Goal: Communication & Community: Answer question/provide support

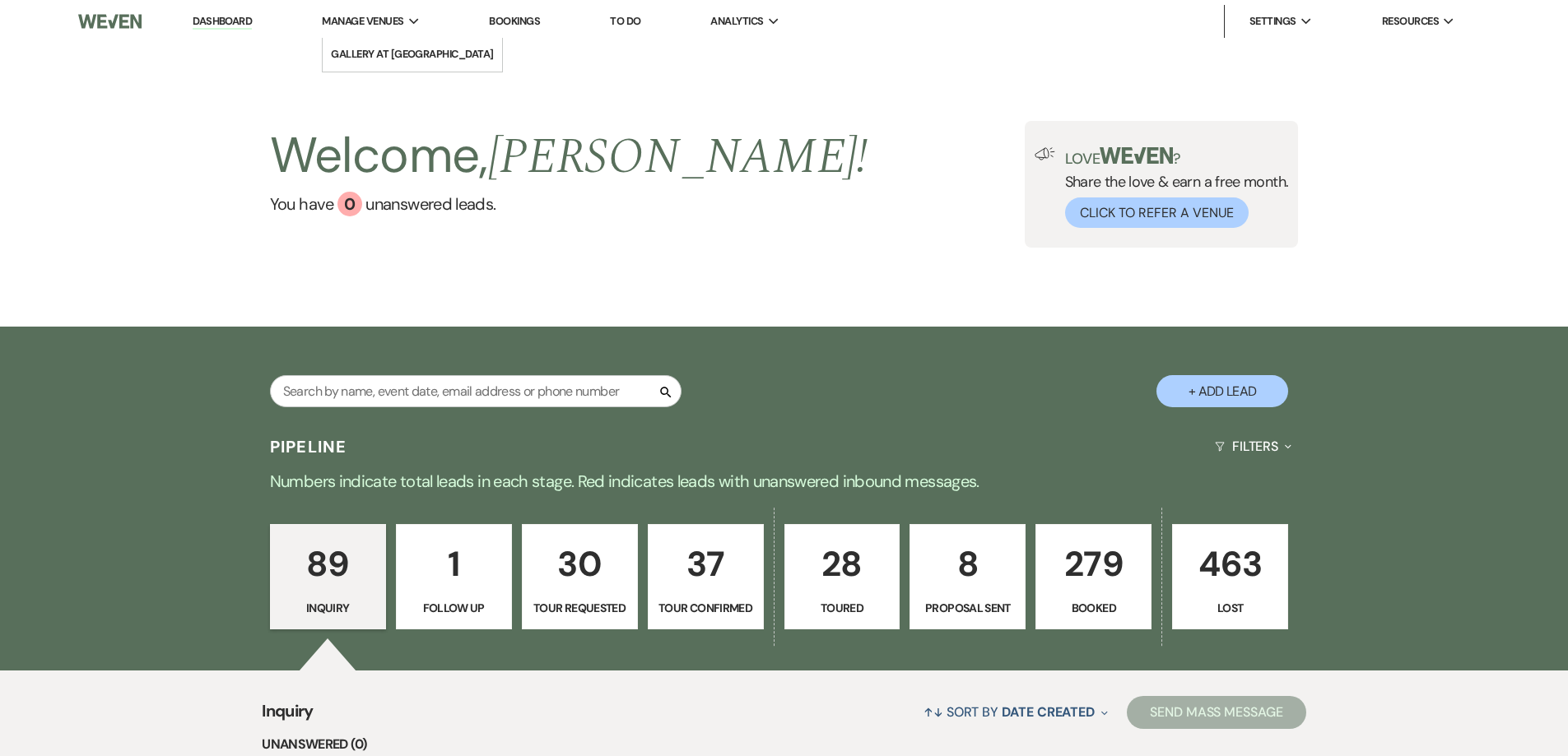
click at [403, 22] on span "Manage Venues" at bounding box center [363, 21] width 82 height 17
click at [403, 57] on li "Gallery at [GEOGRAPHIC_DATA]" at bounding box center [412, 54] width 163 height 17
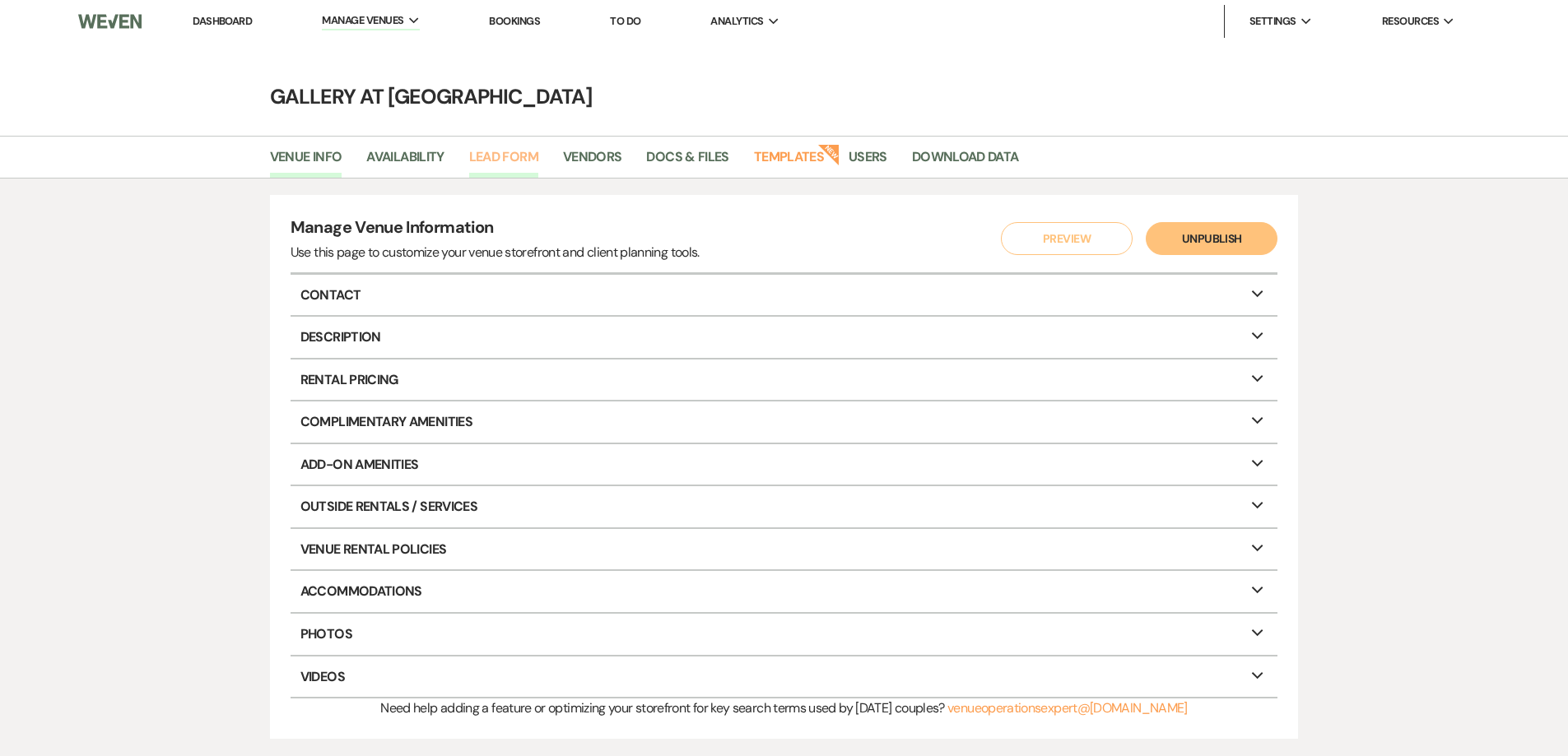
click at [489, 166] on link "Lead Form" at bounding box center [503, 162] width 69 height 31
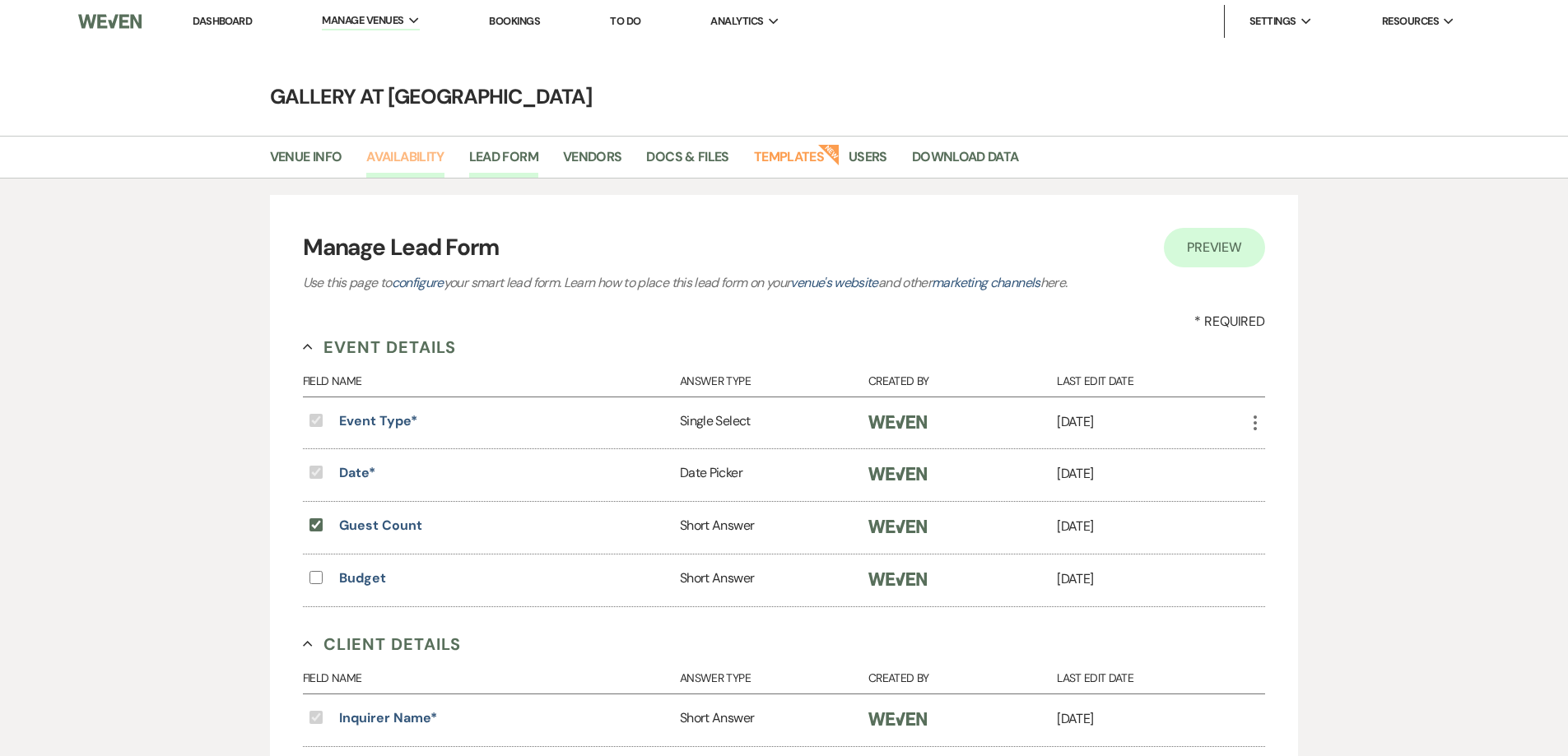
click at [413, 156] on link "Availability" at bounding box center [405, 162] width 77 height 31
select select "2"
select select "2026"
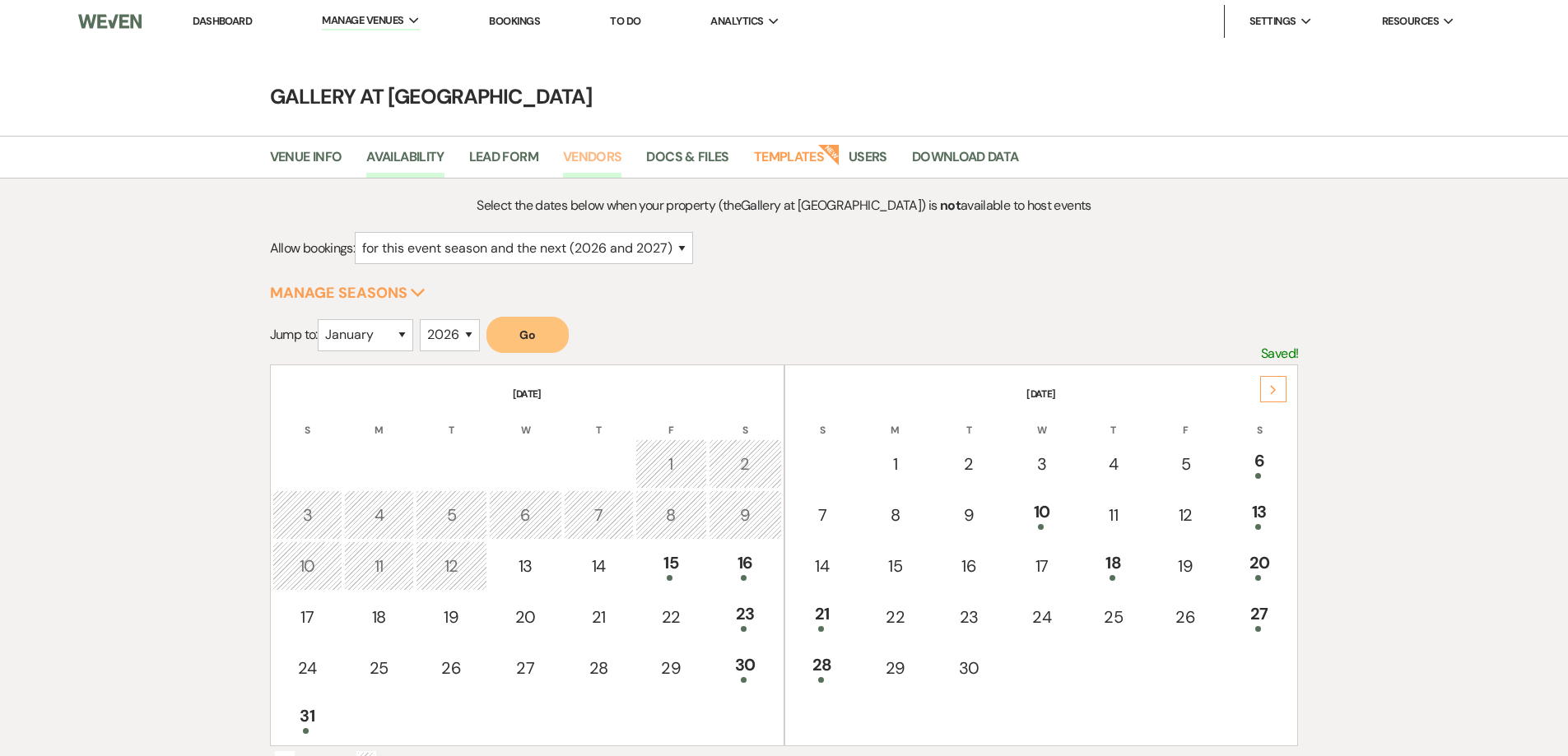
click at [576, 160] on link "Vendors" at bounding box center [593, 162] width 59 height 31
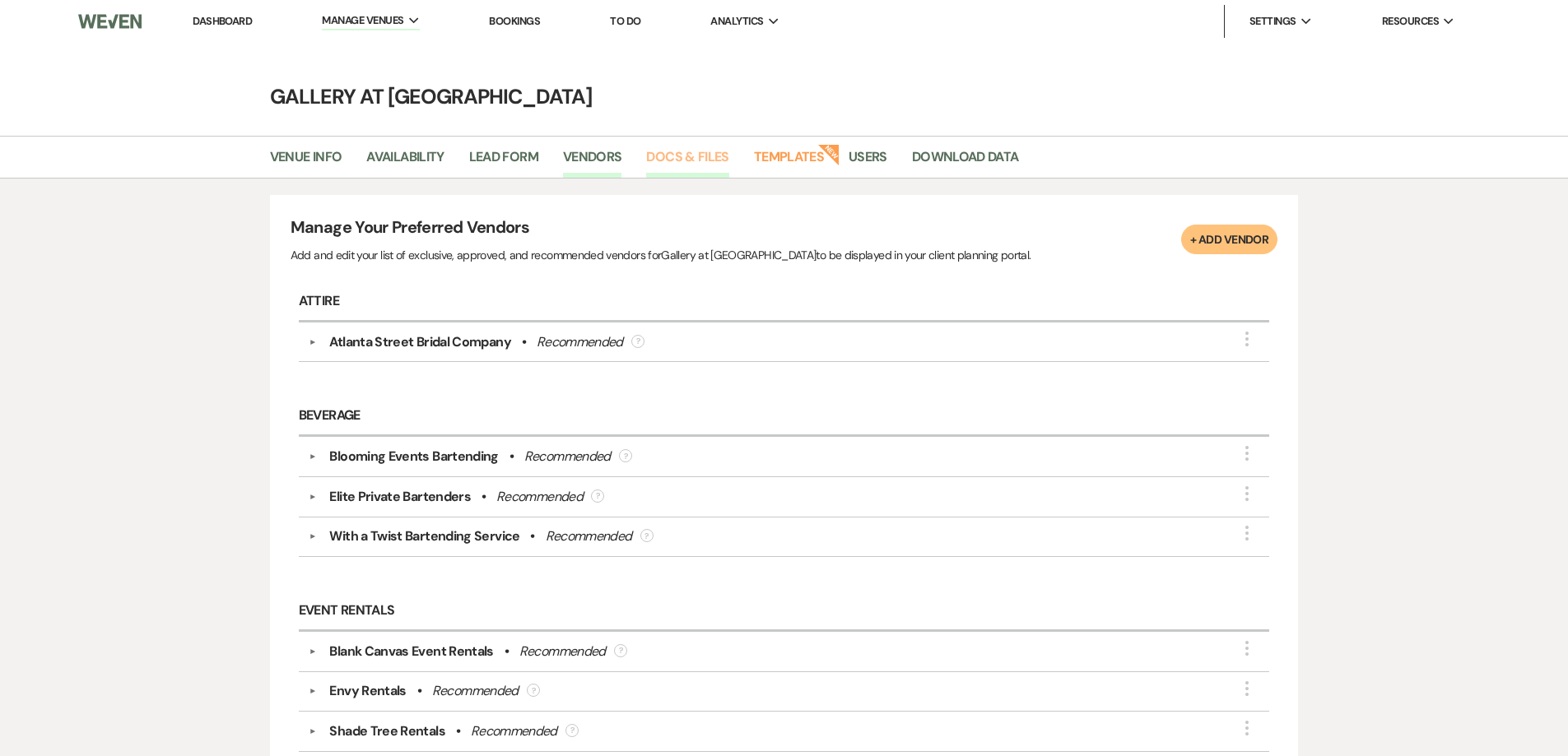
click at [663, 165] on link "Docs & Files" at bounding box center [686, 162] width 82 height 31
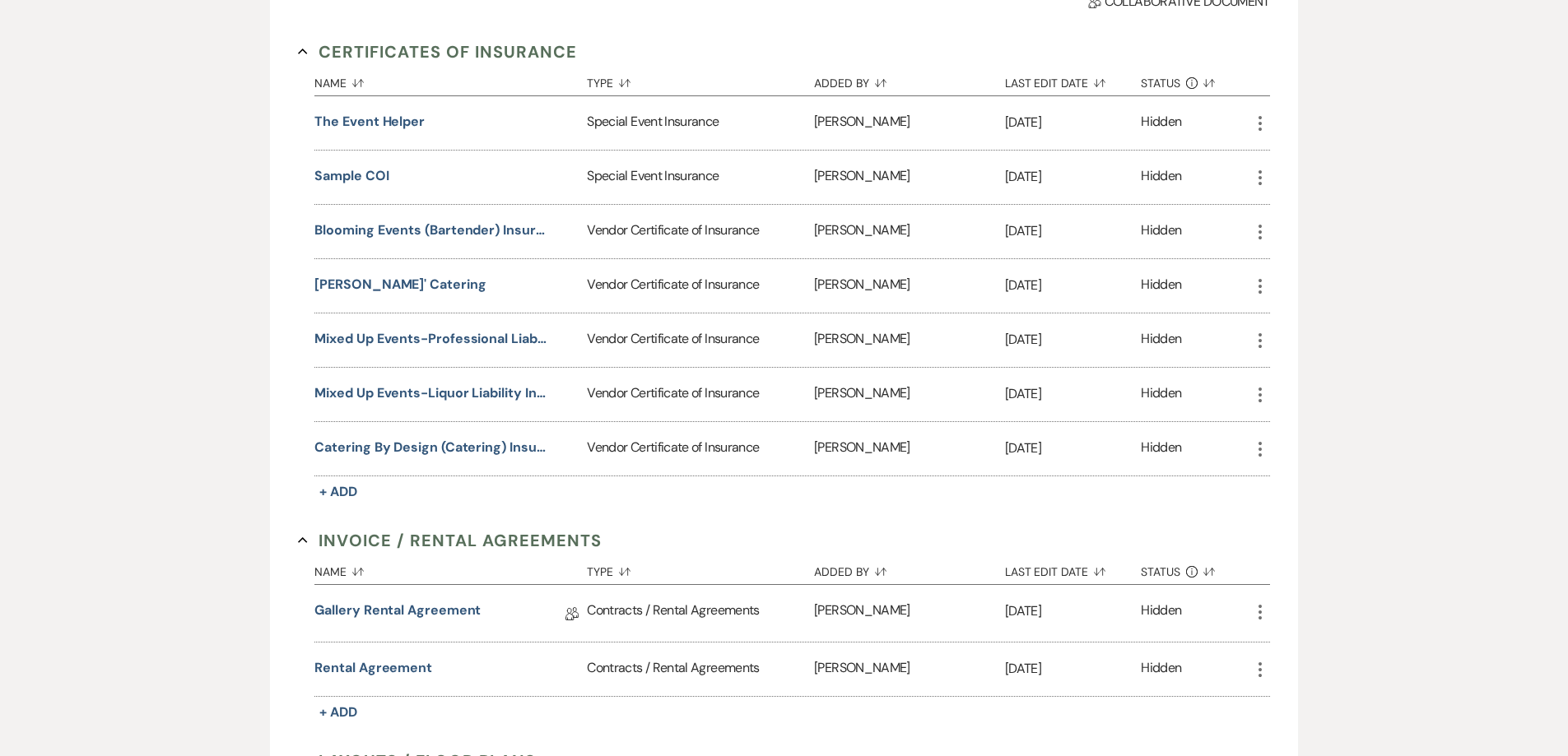
scroll to position [329, 0]
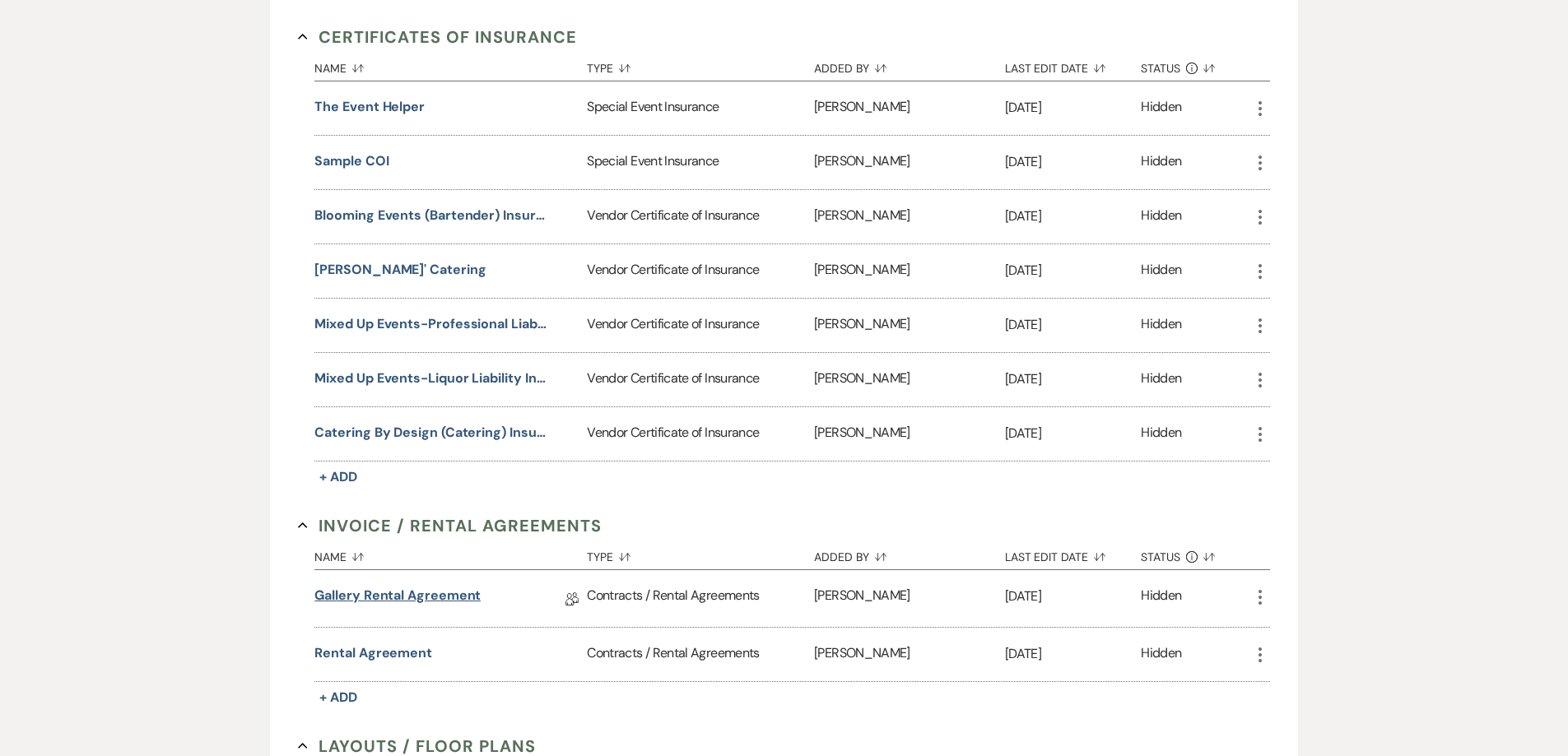
click at [456, 598] on link "Gallery Rental Agreement" at bounding box center [398, 599] width 167 height 26
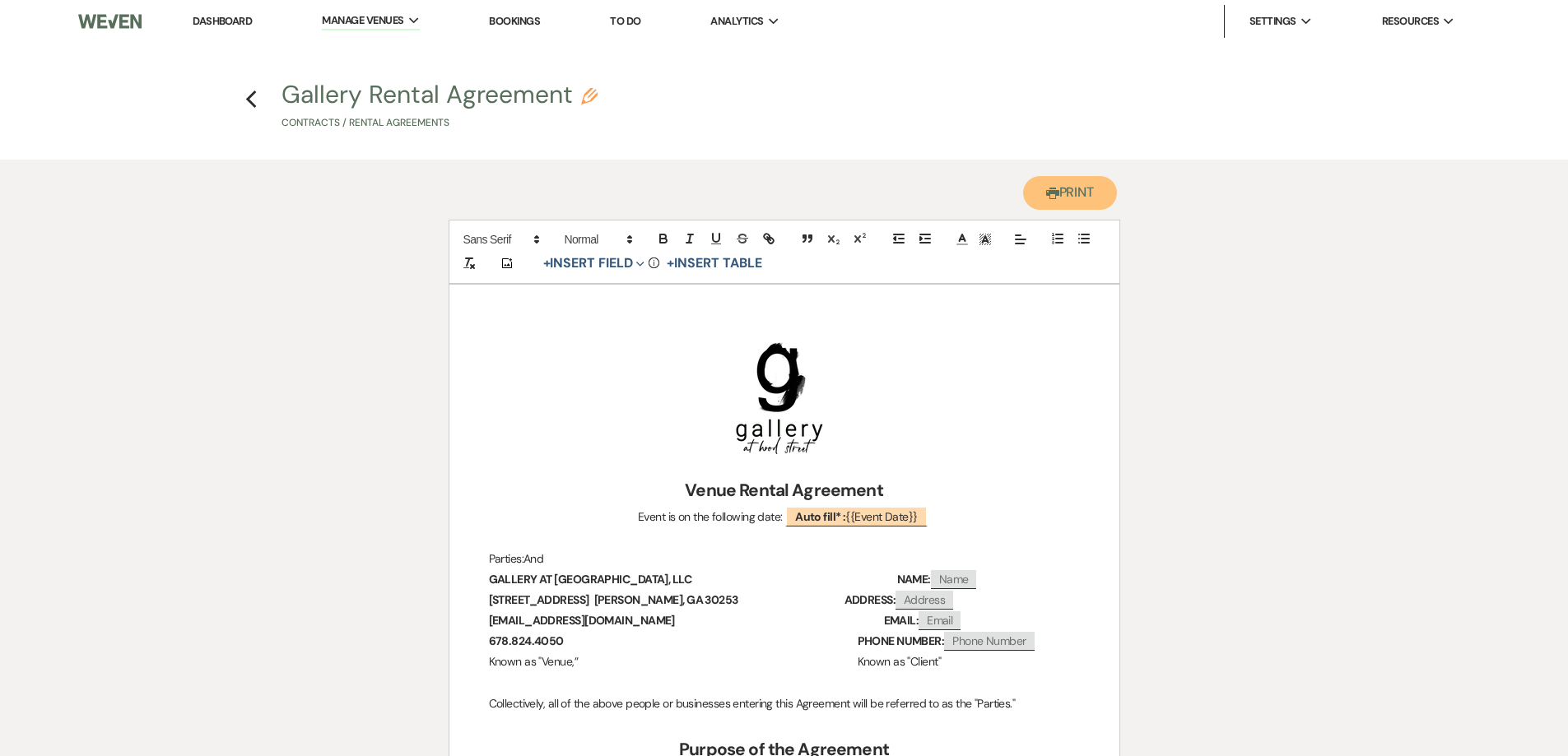
click at [1053, 200] on button "Printer Print" at bounding box center [1070, 192] width 95 height 34
click at [249, 100] on use "button" at bounding box center [252, 99] width 11 height 18
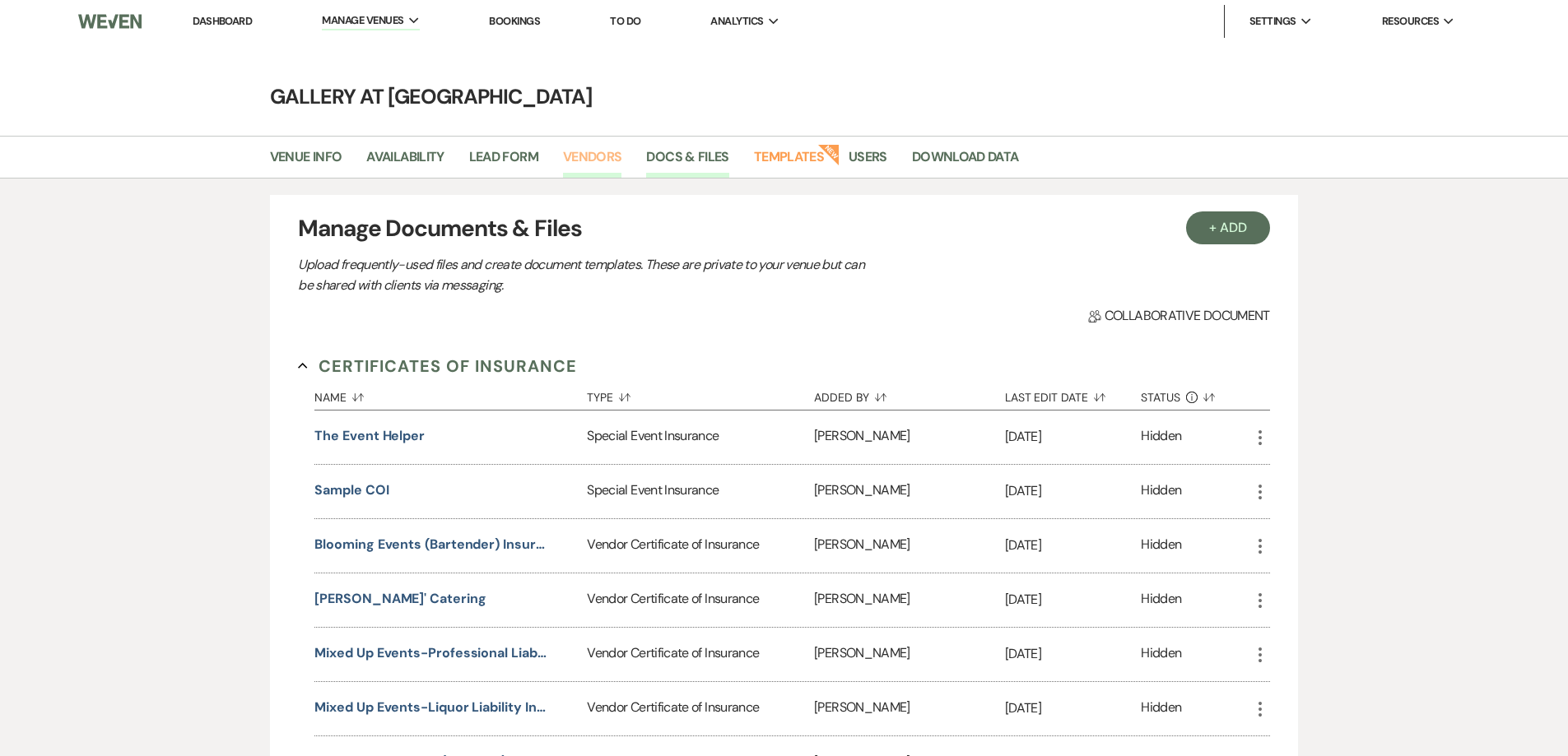
click at [600, 159] on link "Vendors" at bounding box center [593, 162] width 59 height 31
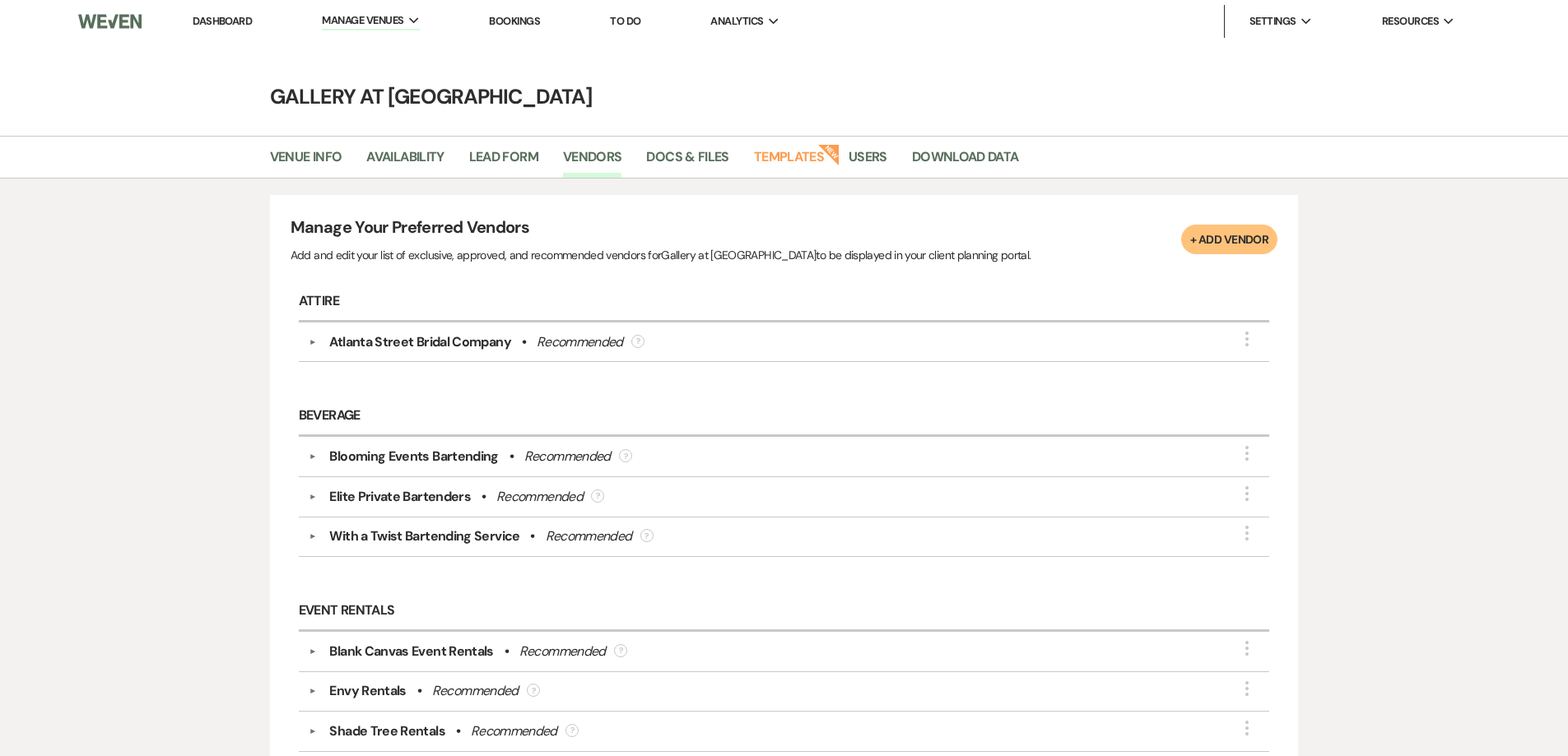
click at [240, 21] on link "Dashboard" at bounding box center [222, 20] width 59 height 14
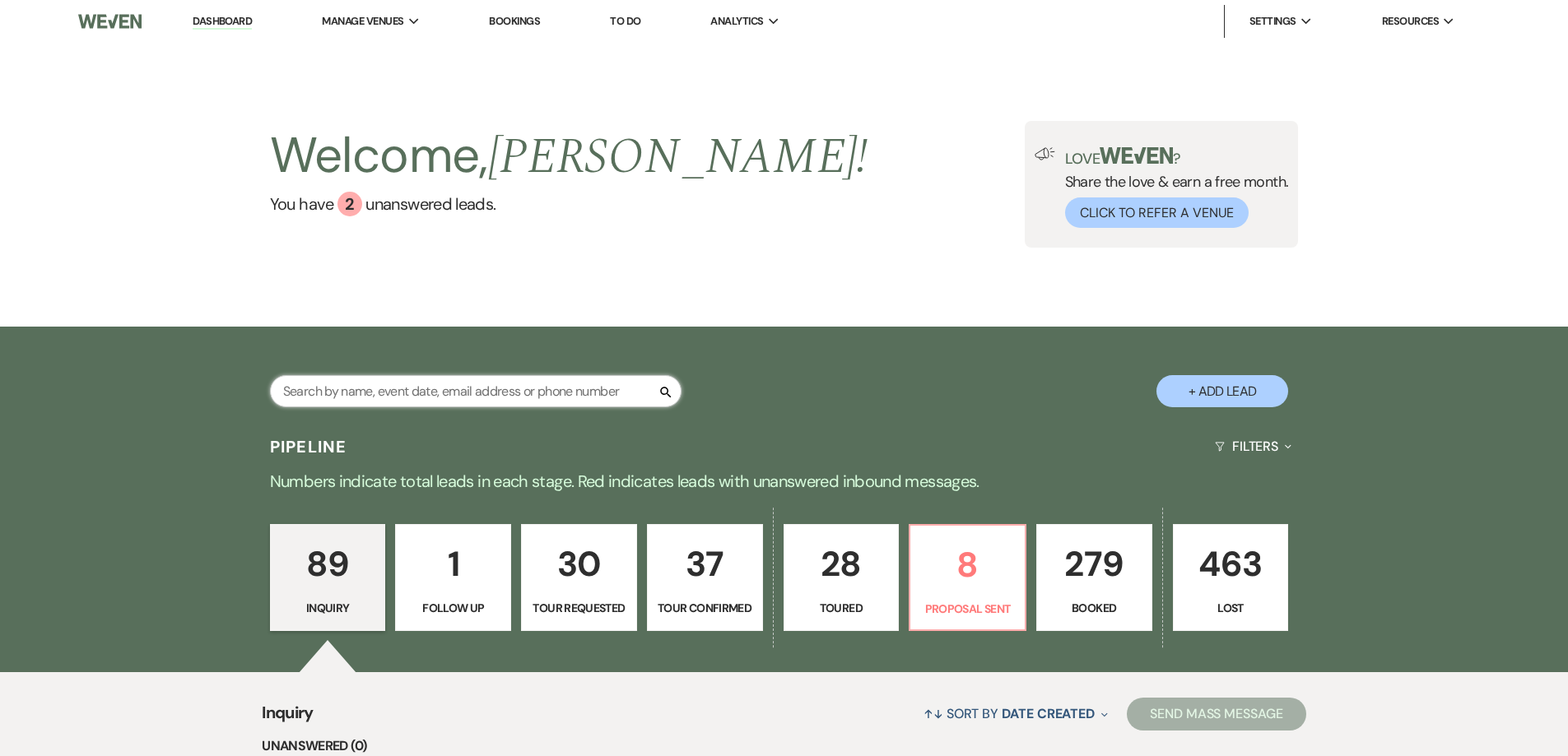
click at [497, 392] on input "text" at bounding box center [475, 391] width 411 height 32
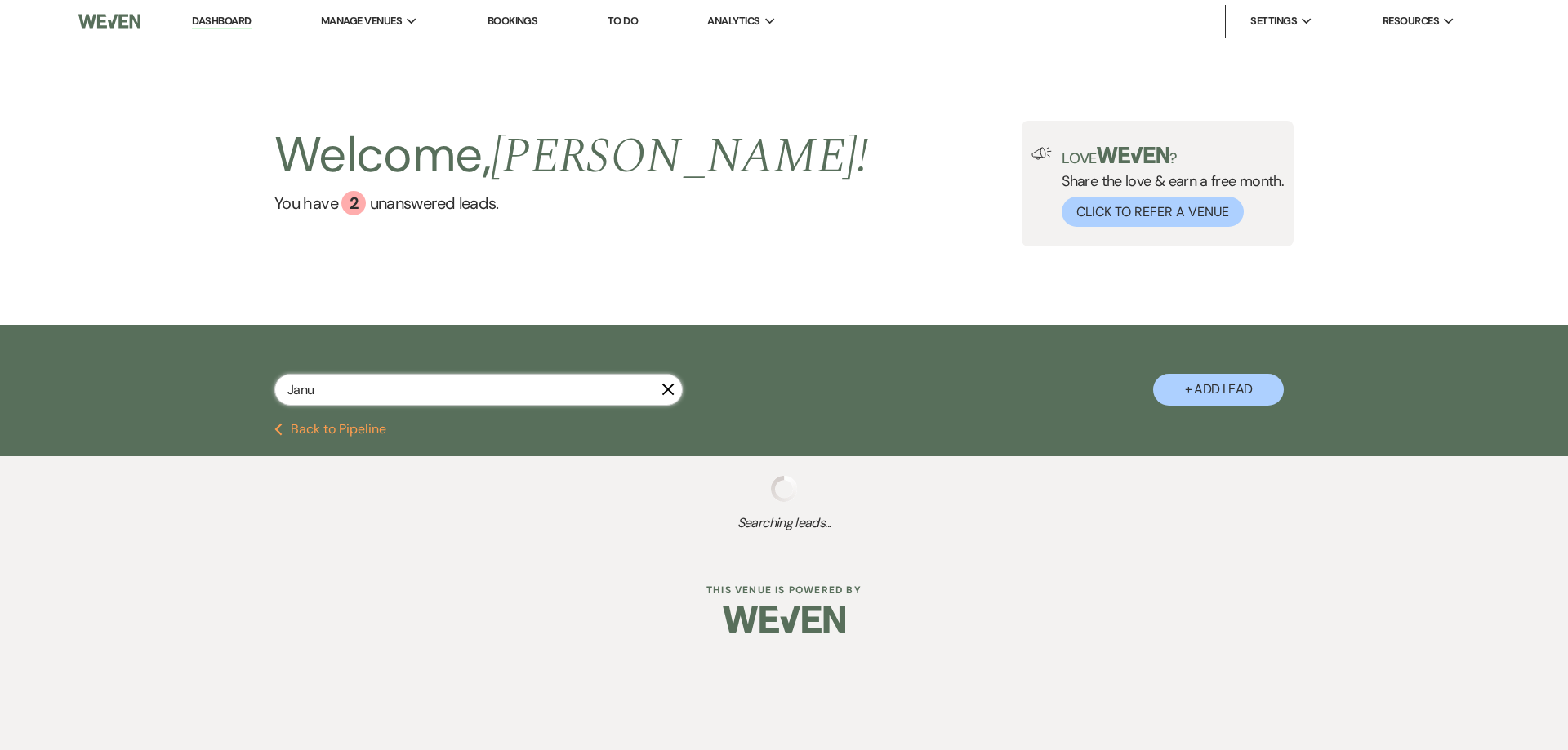
type input "Janua"
select select "2"
select select "4"
select select "8"
select select "4"
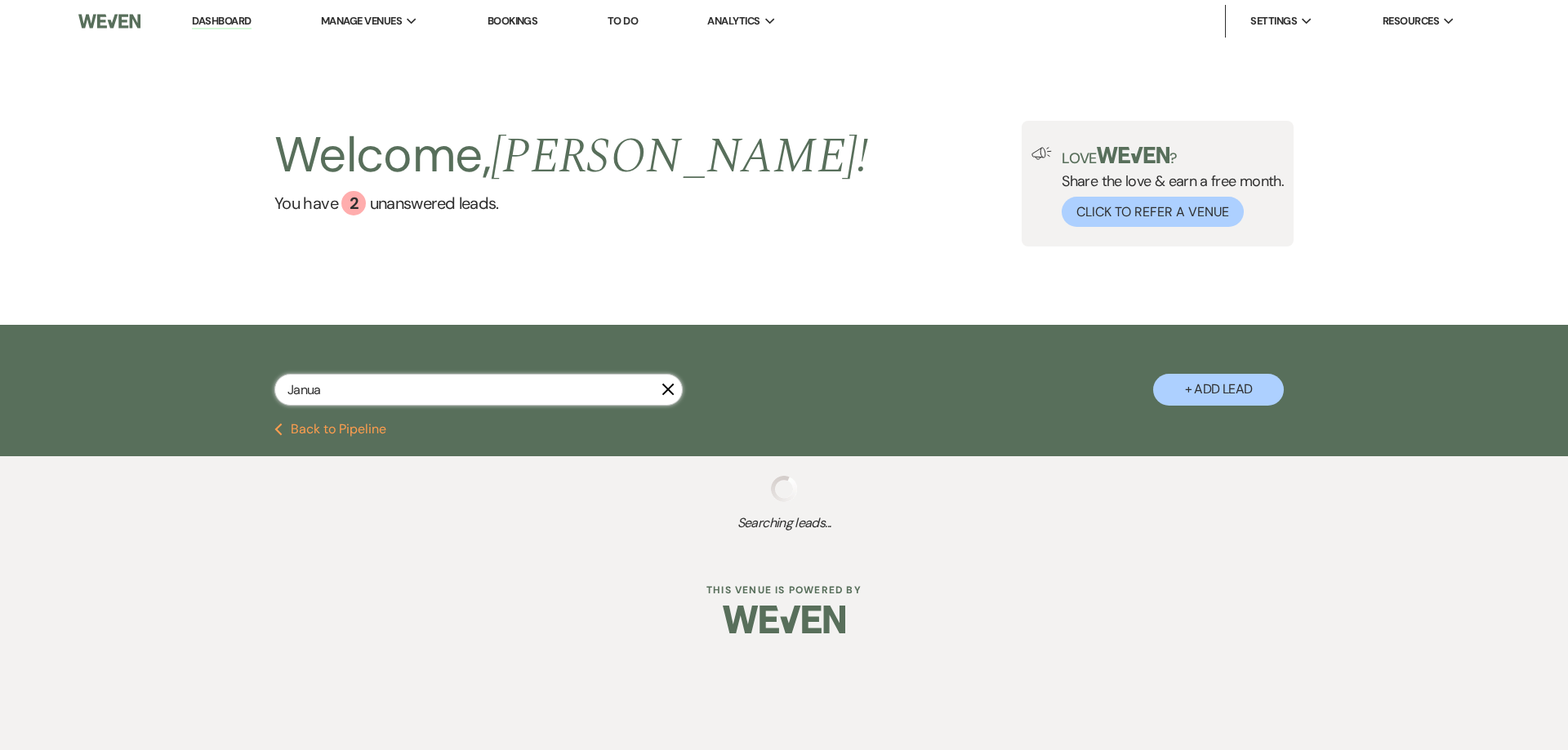
select select "8"
select select "5"
select select "8"
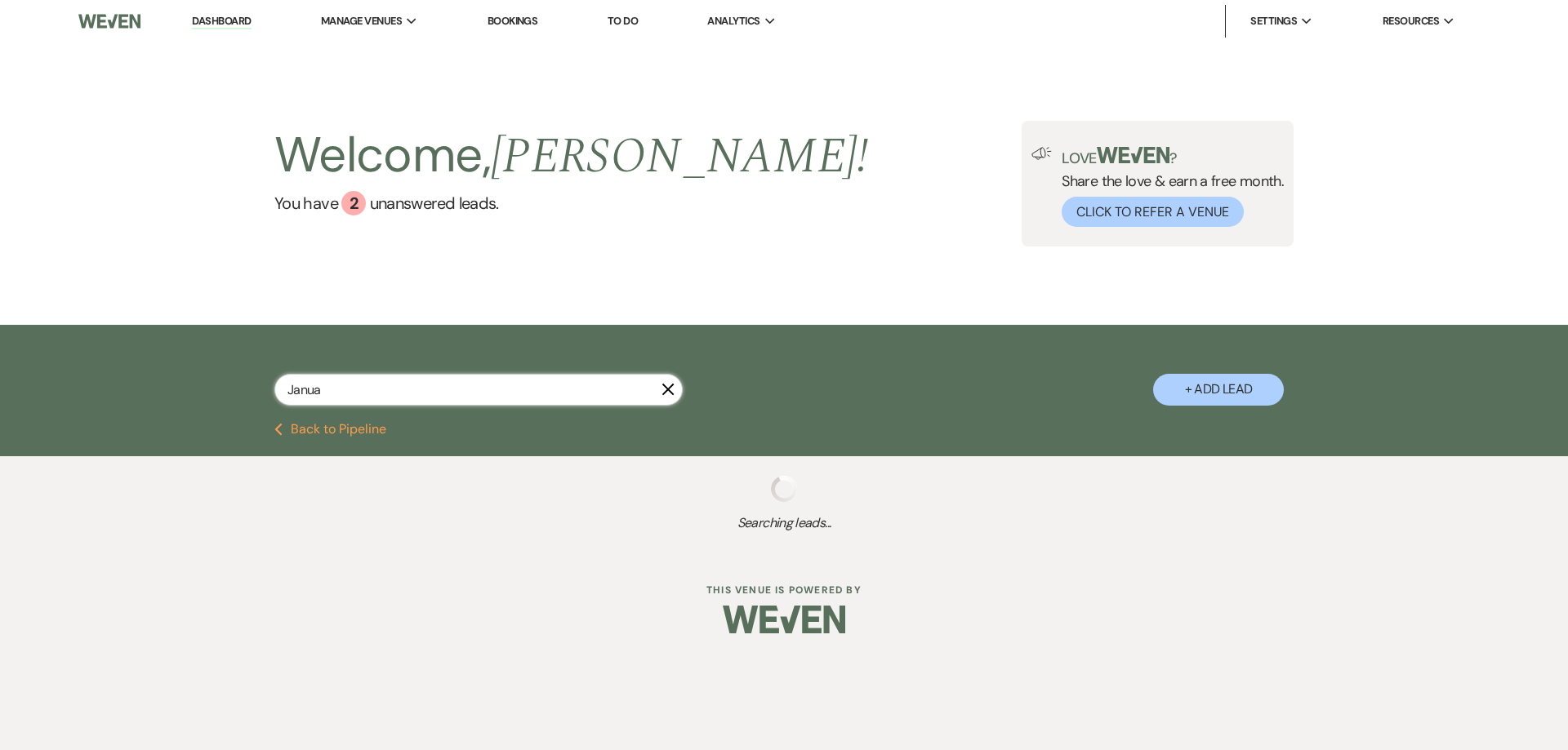
select select "5"
select select "8"
select select "5"
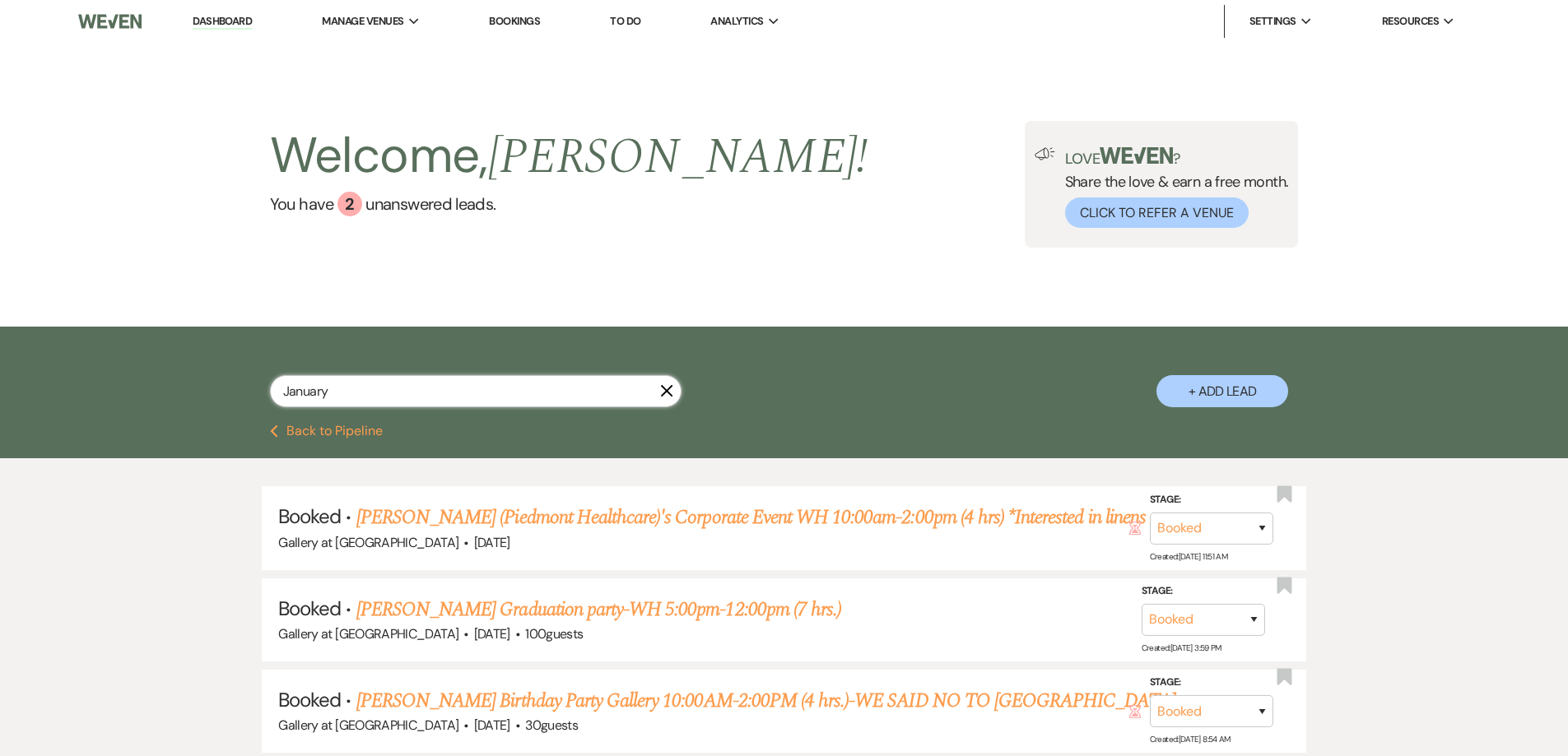
type input "January"
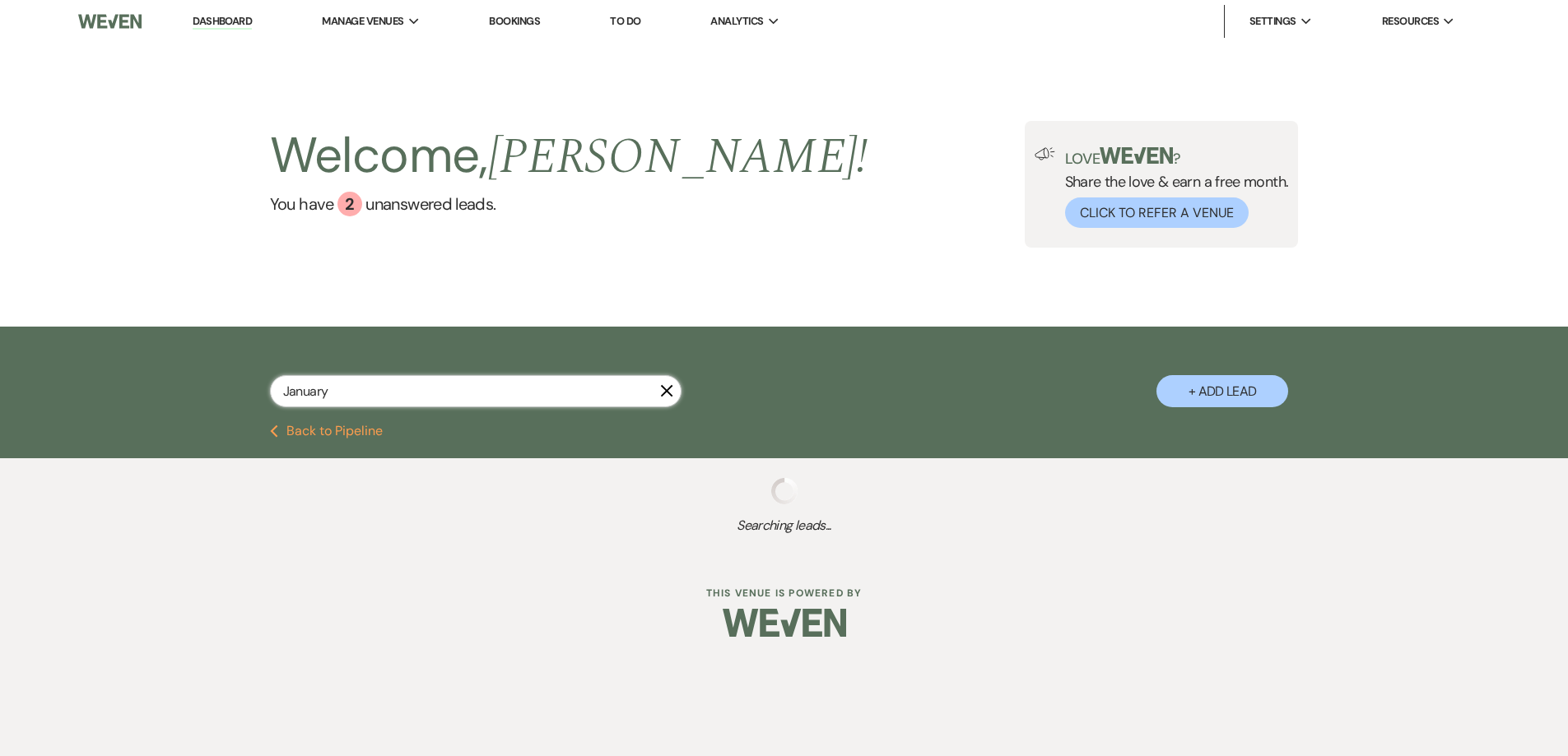
select select "4"
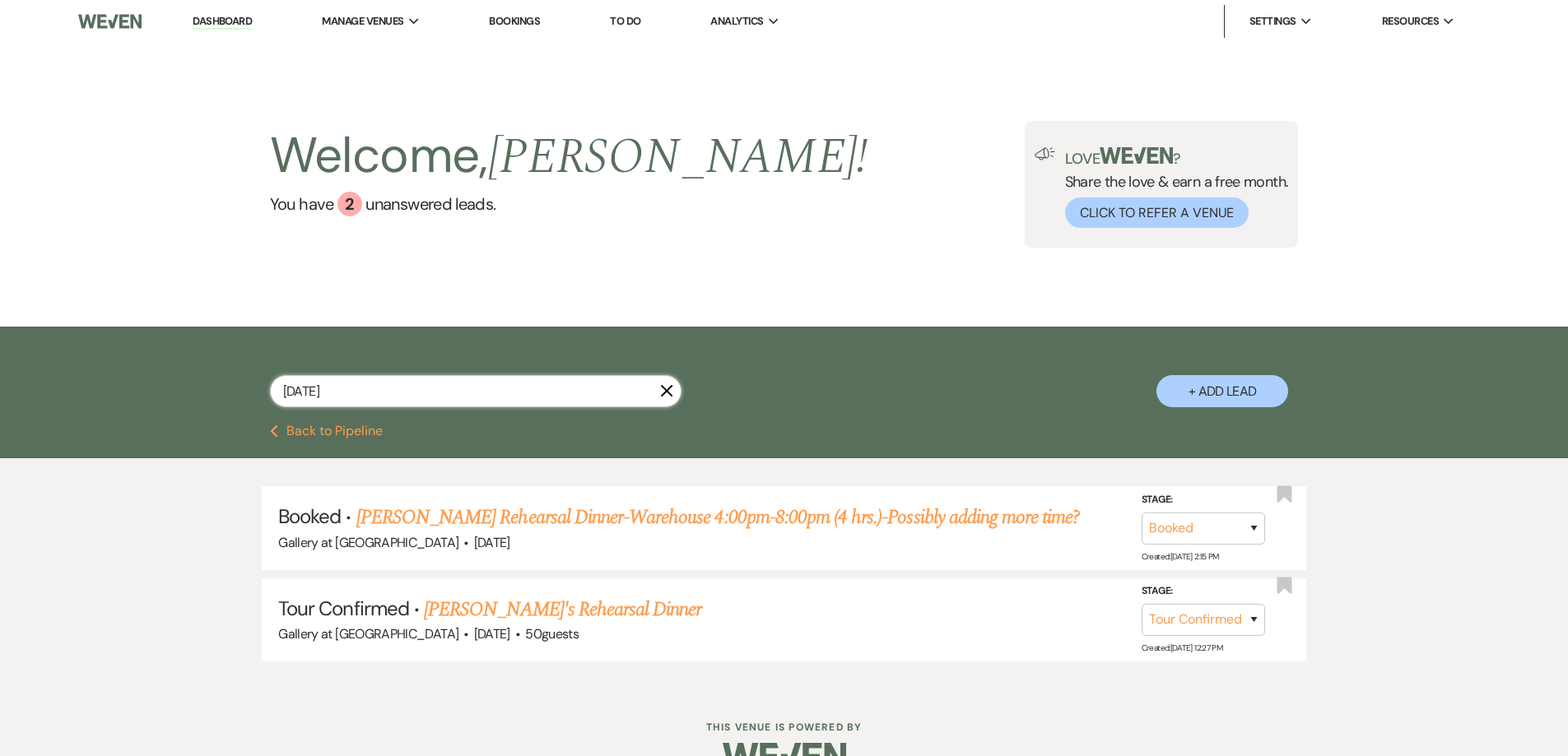
type input "January 31"
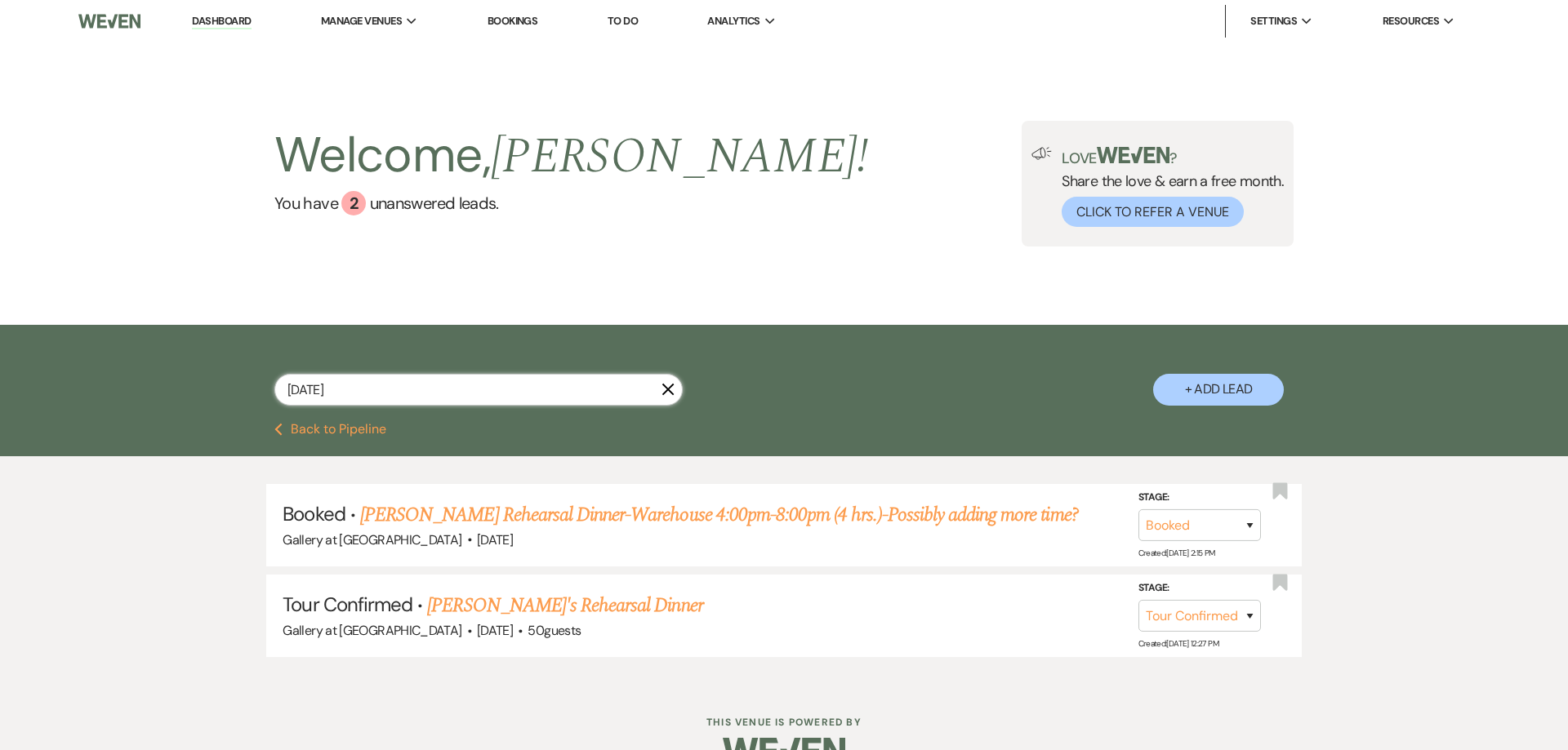
select select "2"
select select "5"
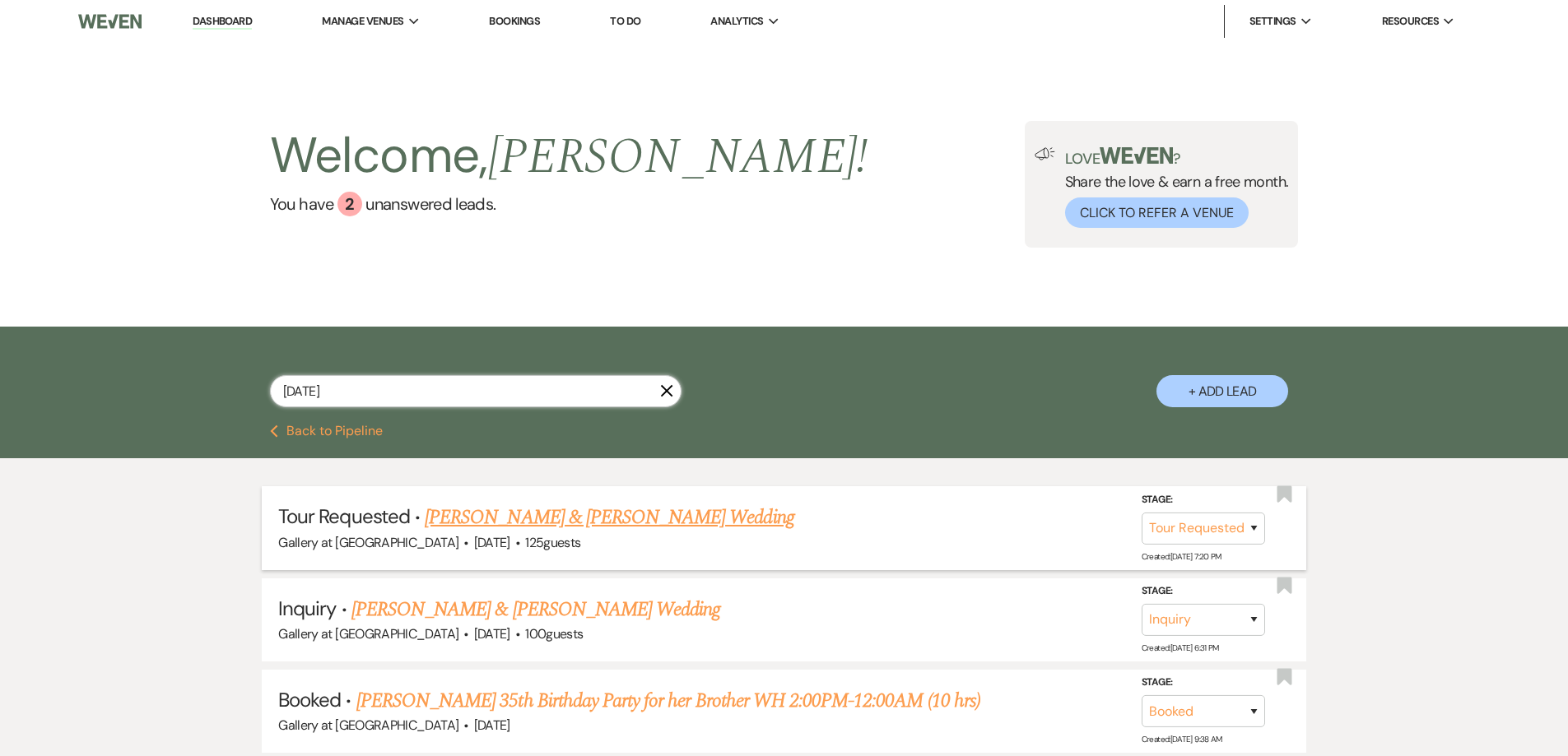
type input "January 31"
click at [682, 520] on link "Mackenzie Glover & Aaron Williams's Wedding" at bounding box center [609, 518] width 369 height 29
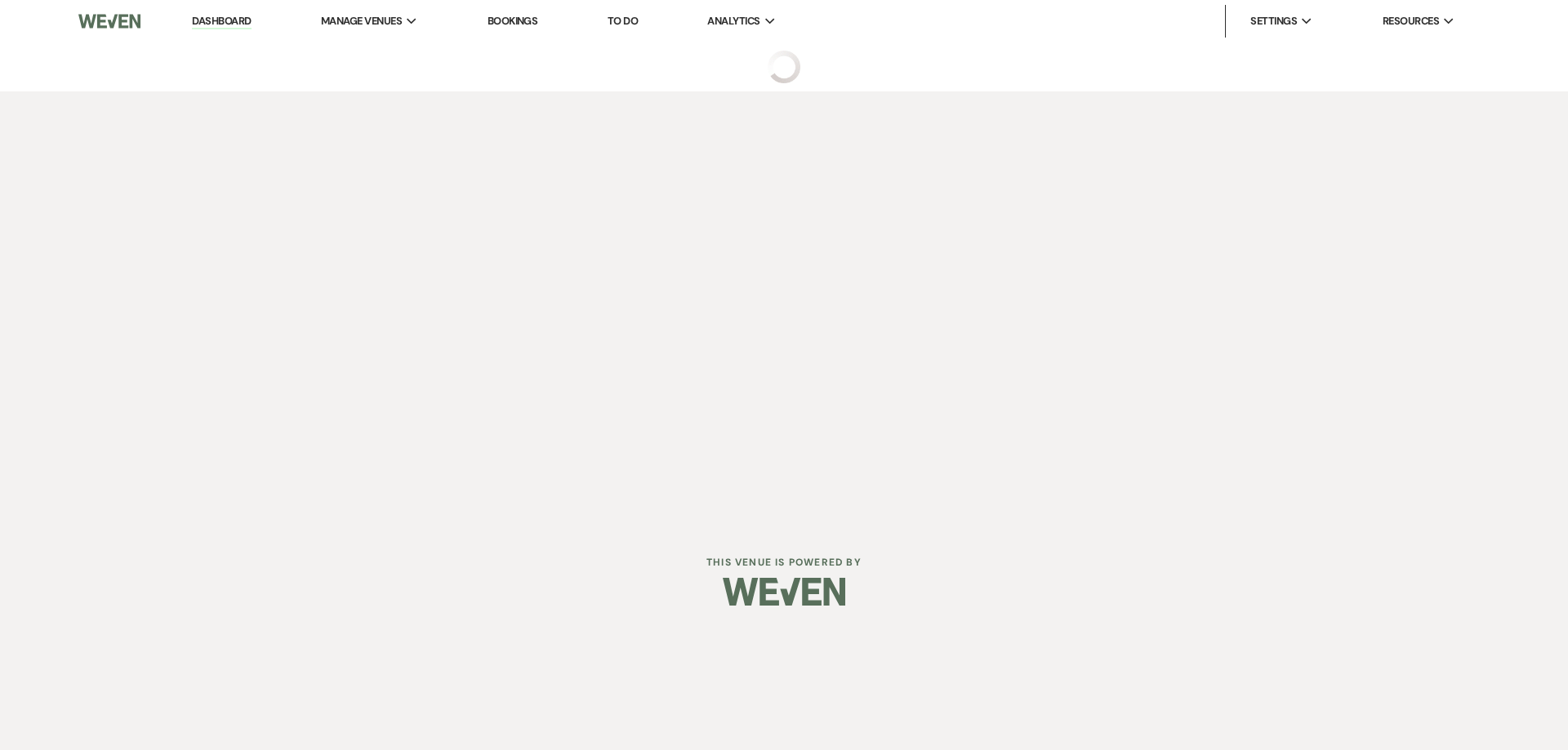
select select "2"
select select "5"
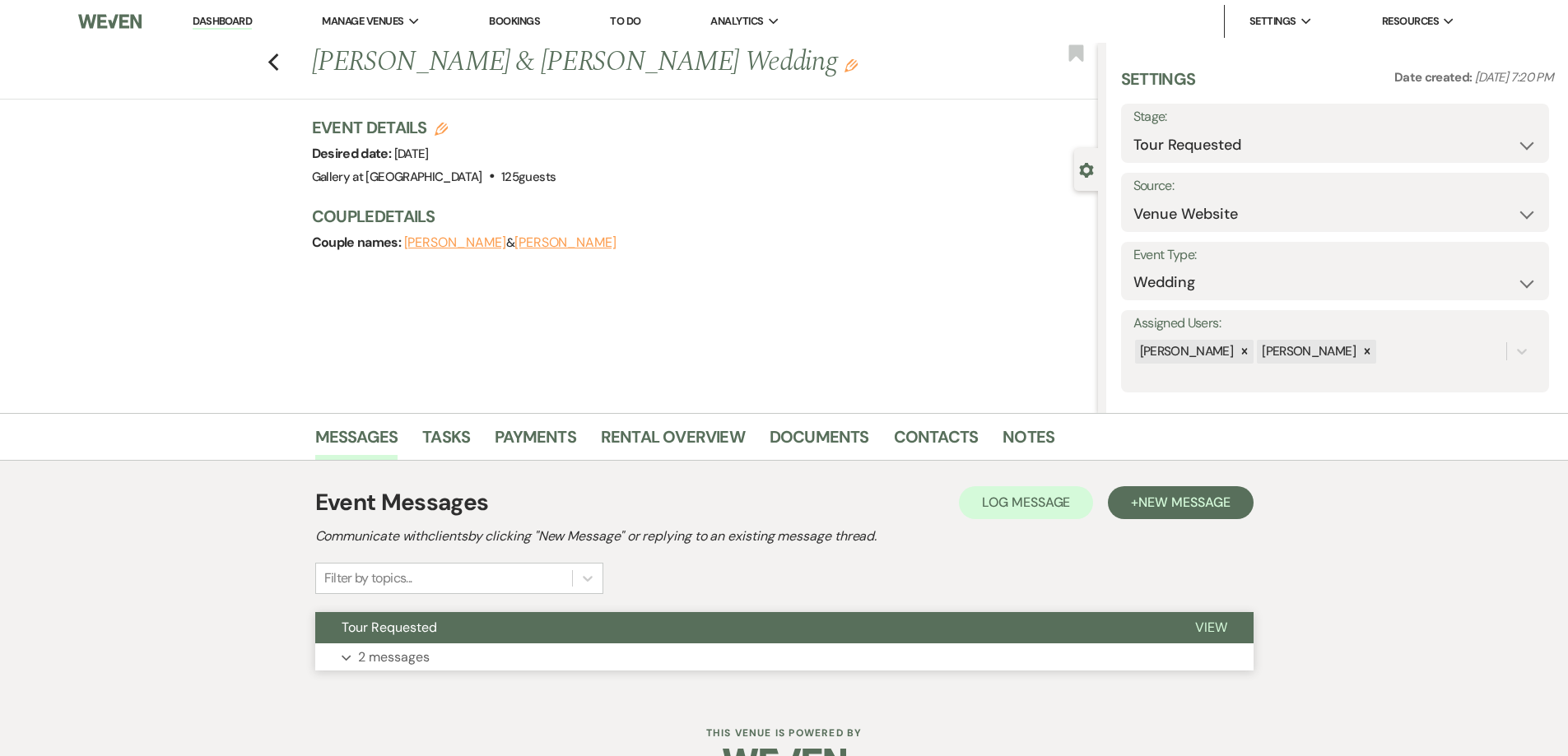
click at [580, 648] on button "Expand 2 messages" at bounding box center [785, 658] width 939 height 28
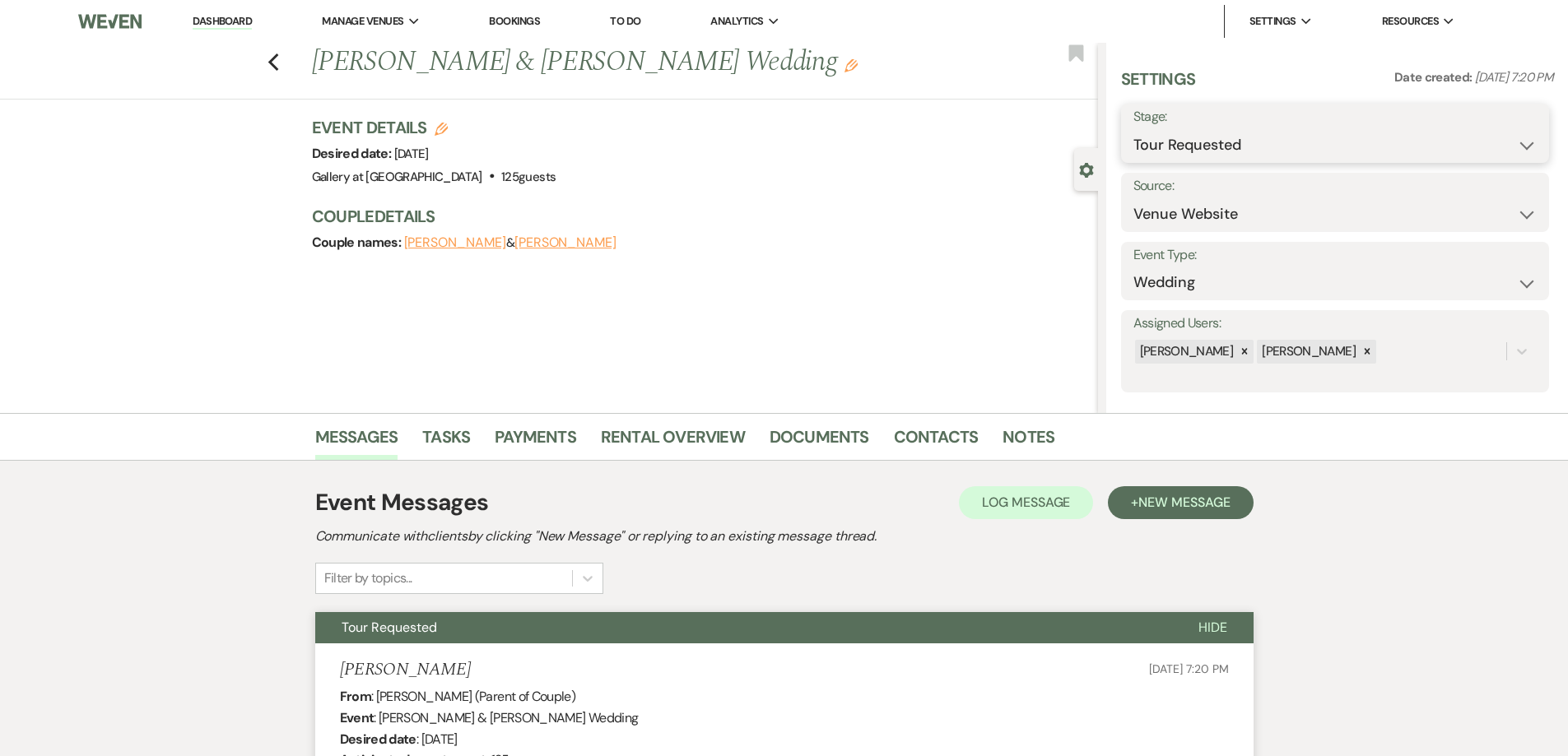
drag, startPoint x: 1159, startPoint y: 146, endPoint x: 1164, endPoint y: 160, distance: 14.9
click at [1159, 146] on select "Inquiry Follow Up Tour Requested Tour Confirmed Toured Proposal Sent Booked Lost" at bounding box center [1335, 144] width 403 height 32
select select "5"
click at [1134, 129] on select "Inquiry Follow Up Tour Requested Tour Confirmed Toured Proposal Sent Booked Lost" at bounding box center [1335, 144] width 403 height 32
click at [1506, 137] on button "Save" at bounding box center [1503, 133] width 93 height 33
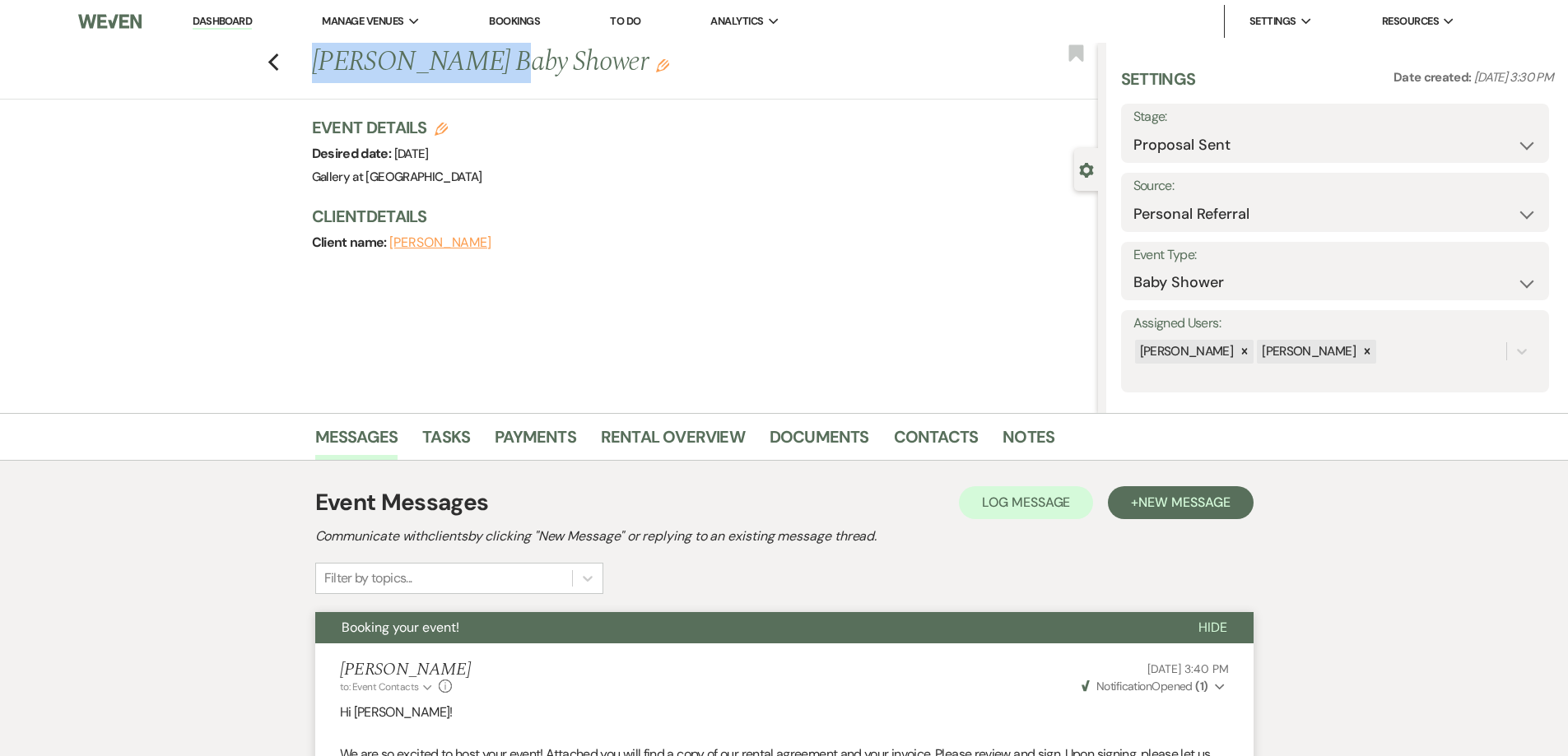
click at [231, 20] on link "Dashboard" at bounding box center [222, 21] width 59 height 16
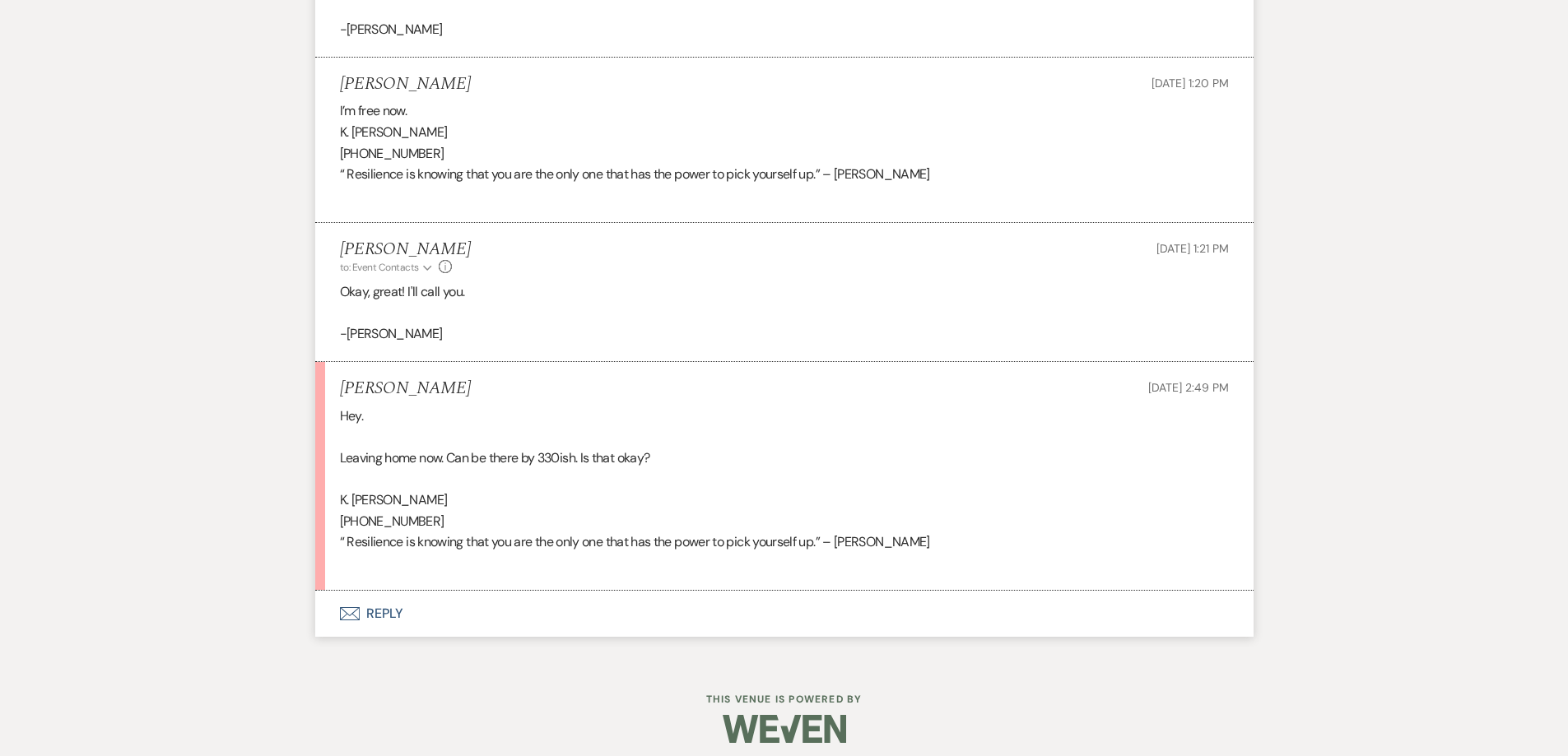
click at [547, 629] on button "Envelope Reply" at bounding box center [785, 613] width 939 height 46
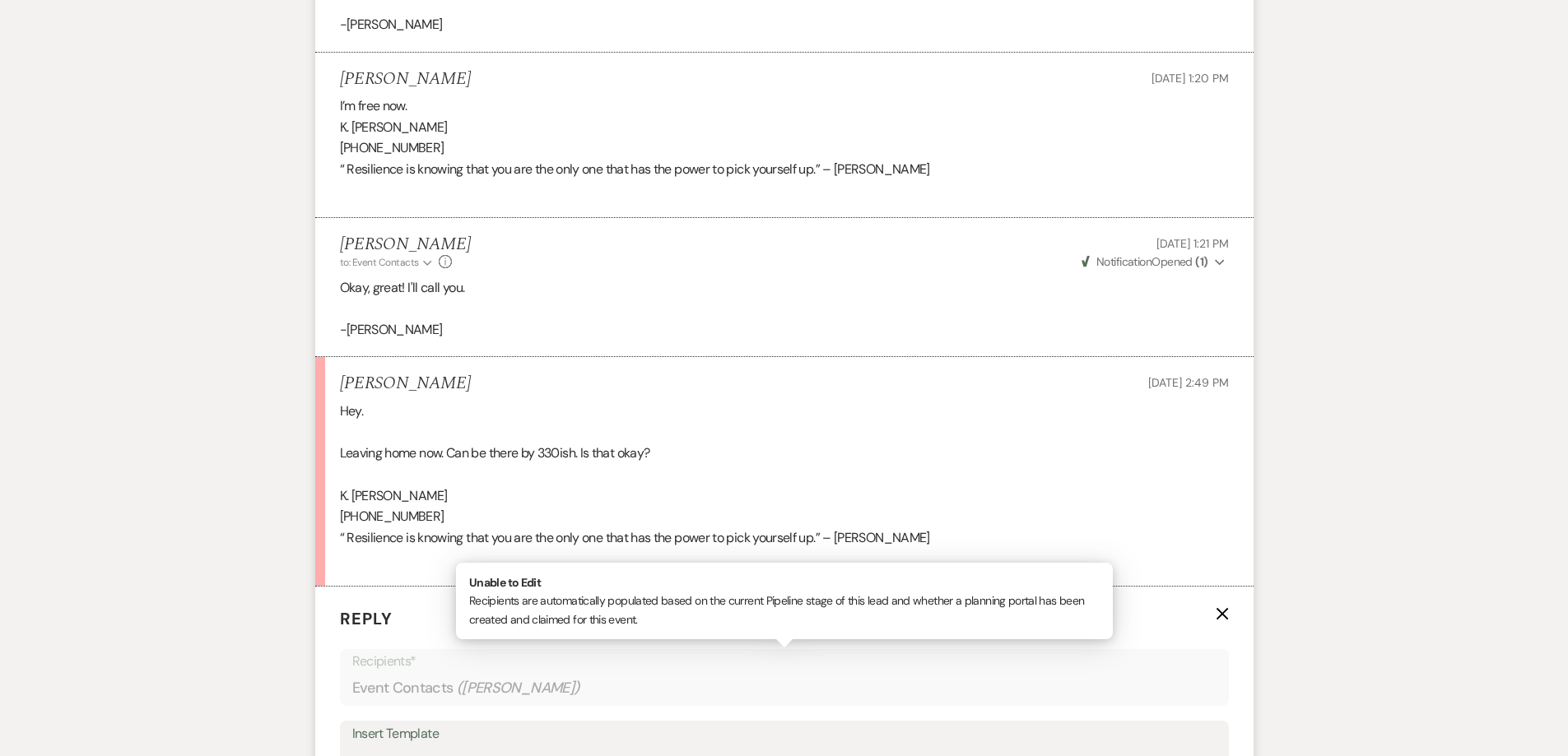
scroll to position [1756, 0]
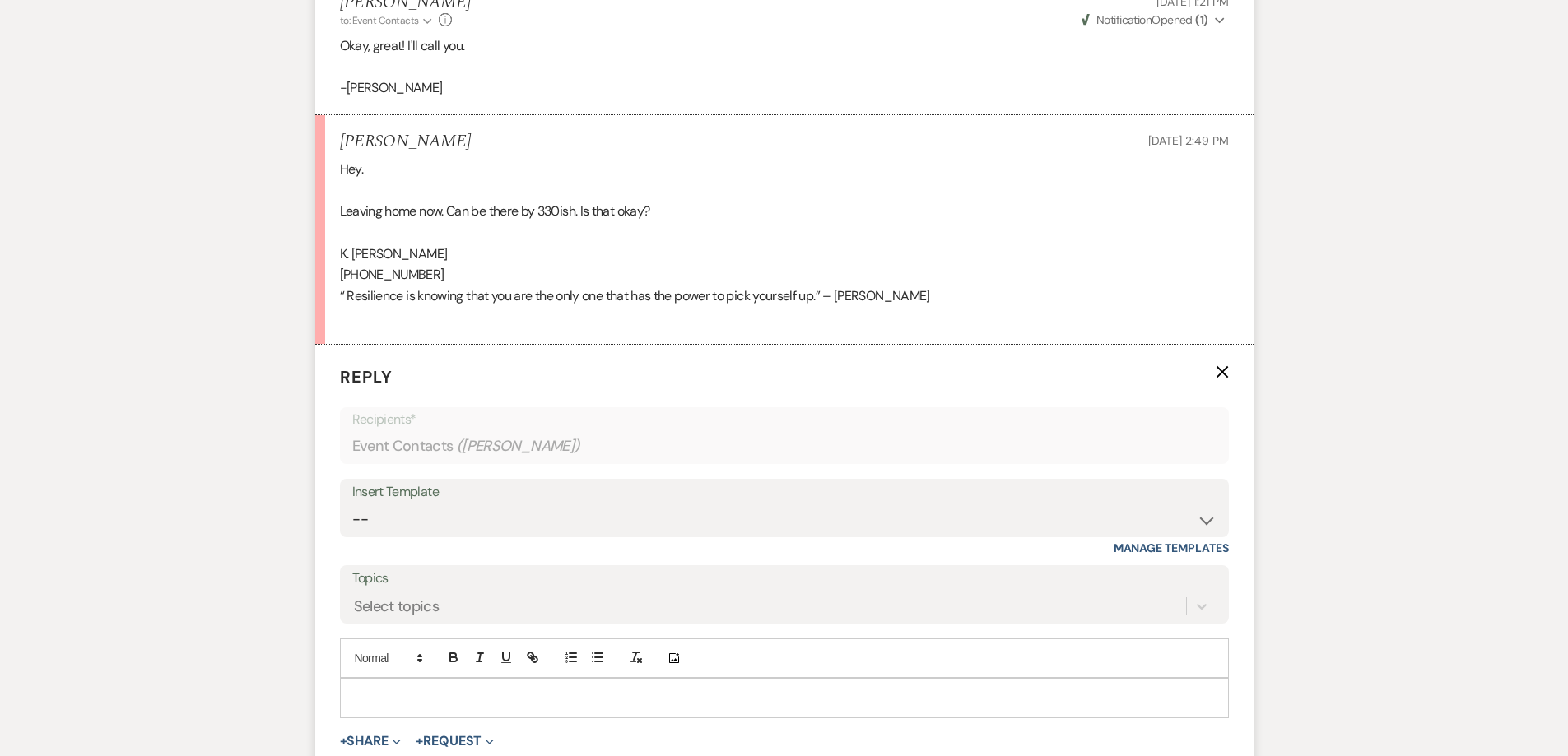
click at [539, 697] on p at bounding box center [785, 698] width 863 height 18
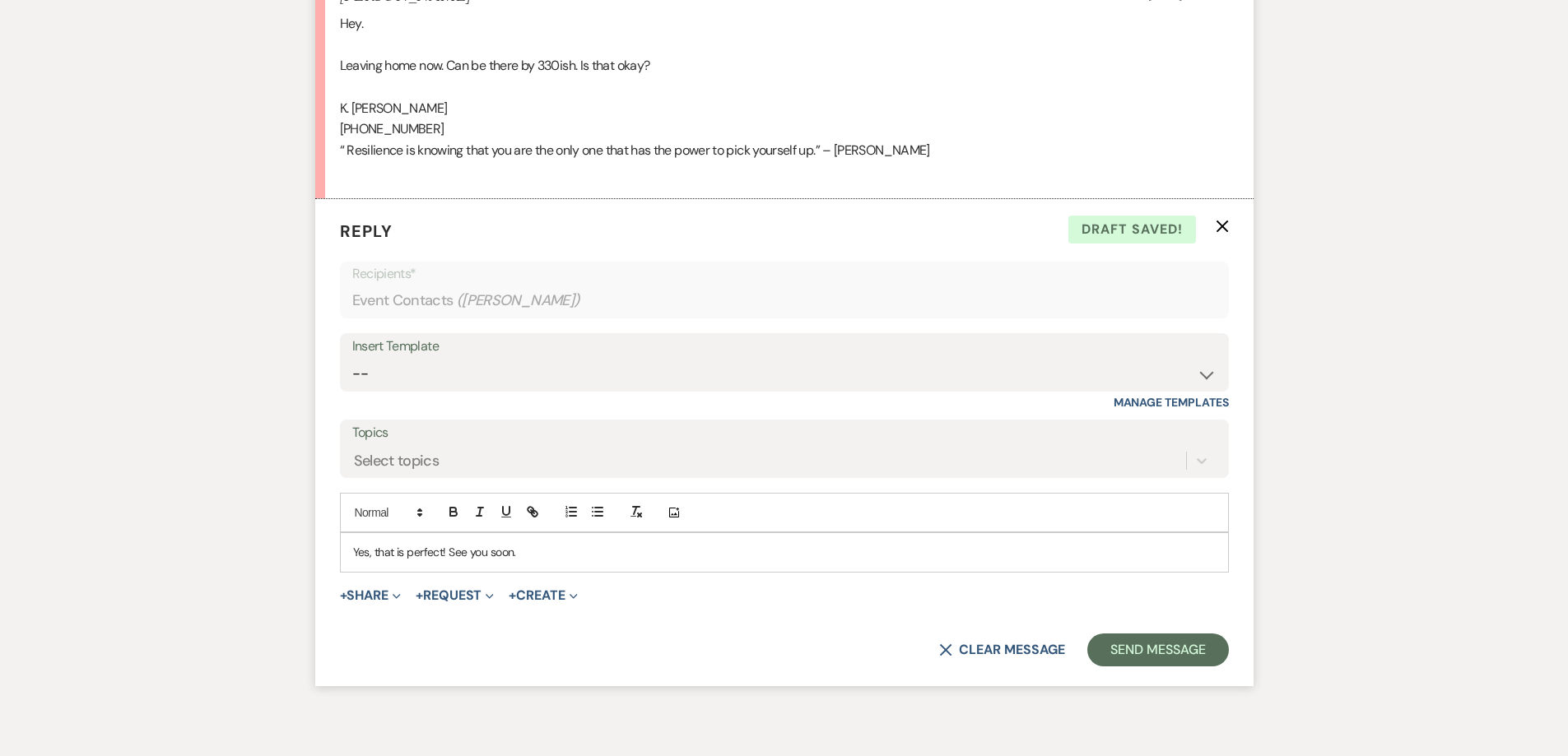
scroll to position [1920, 0]
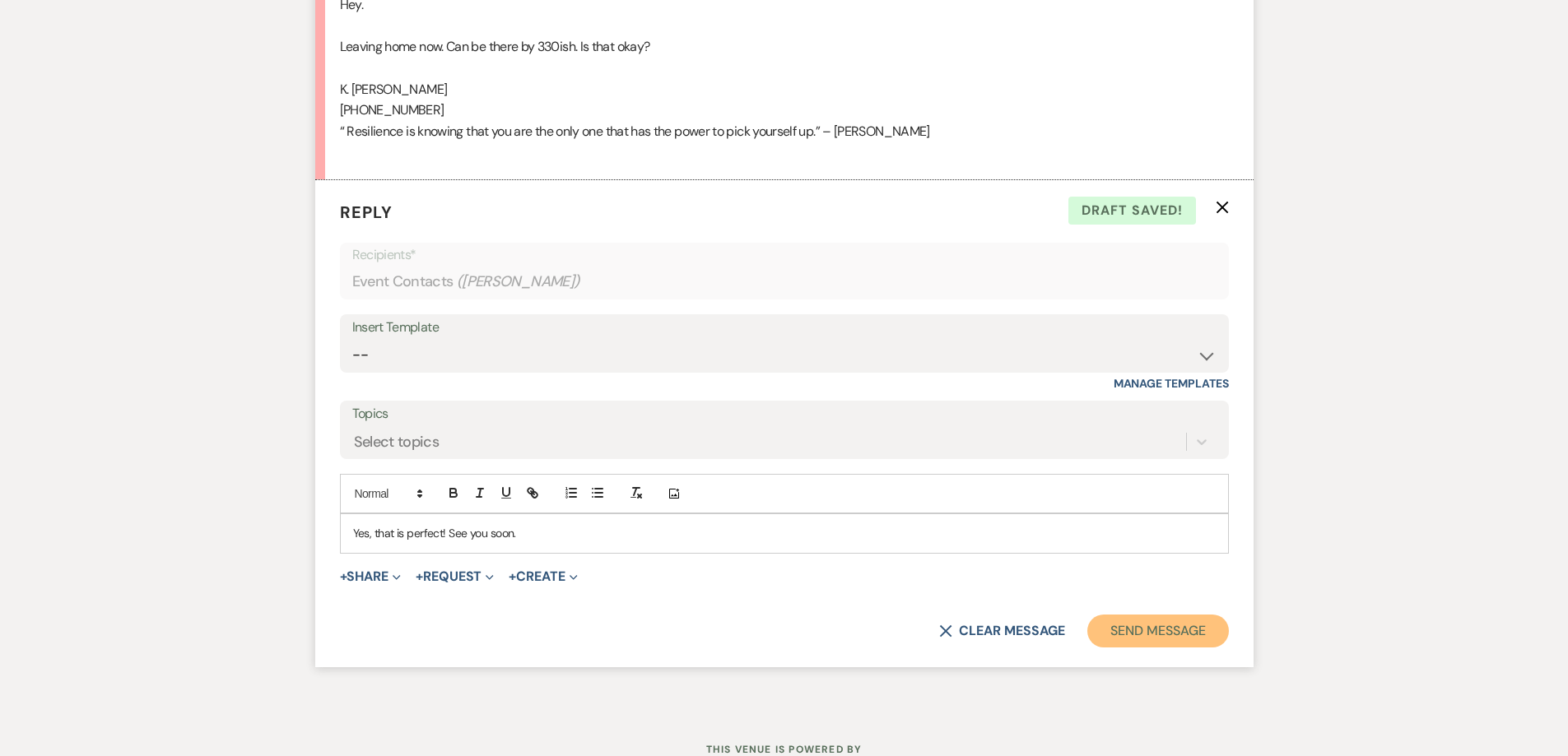
click at [1110, 629] on button "Send Message" at bounding box center [1158, 631] width 141 height 33
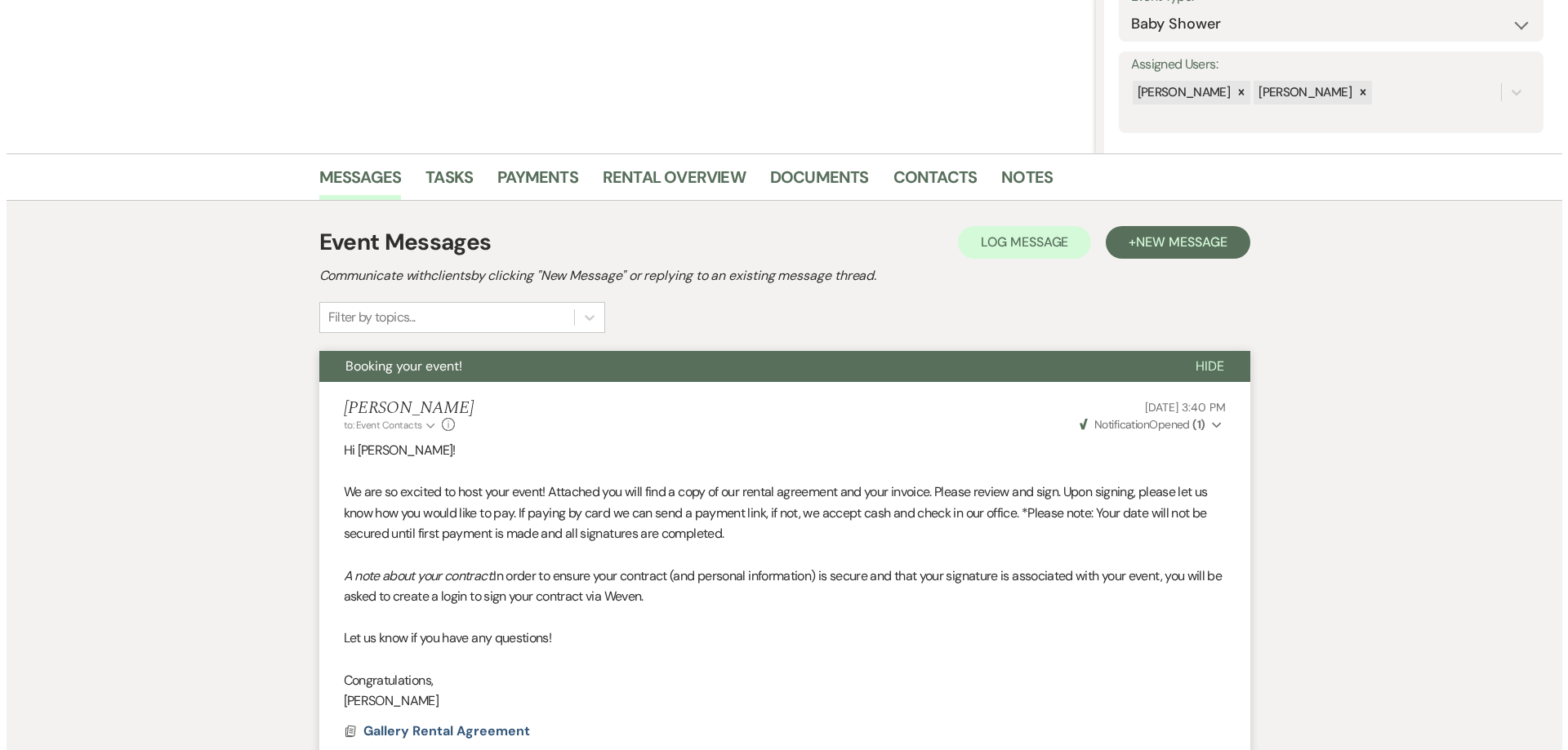
scroll to position [0, 0]
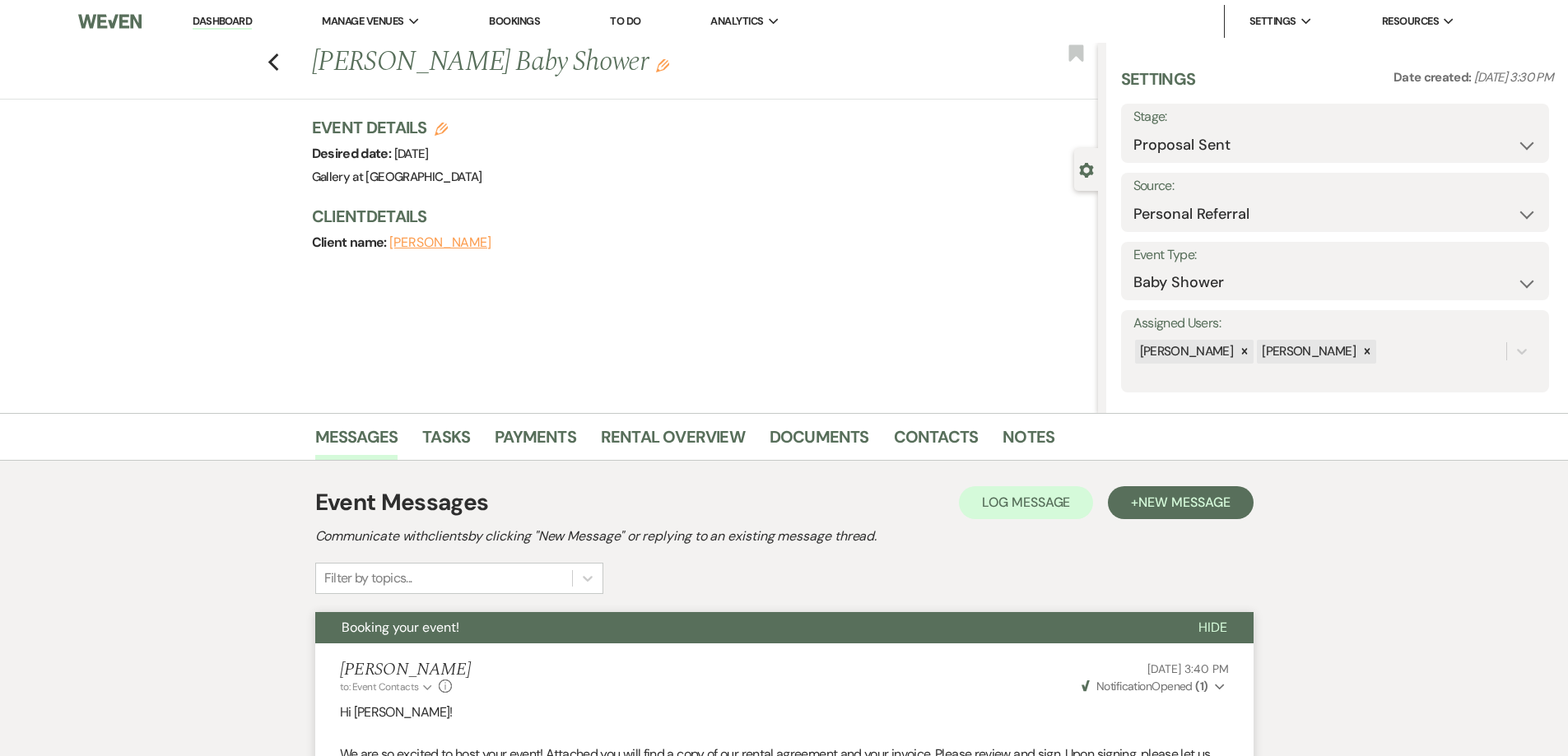
click at [240, 19] on link "Dashboard" at bounding box center [222, 21] width 59 height 16
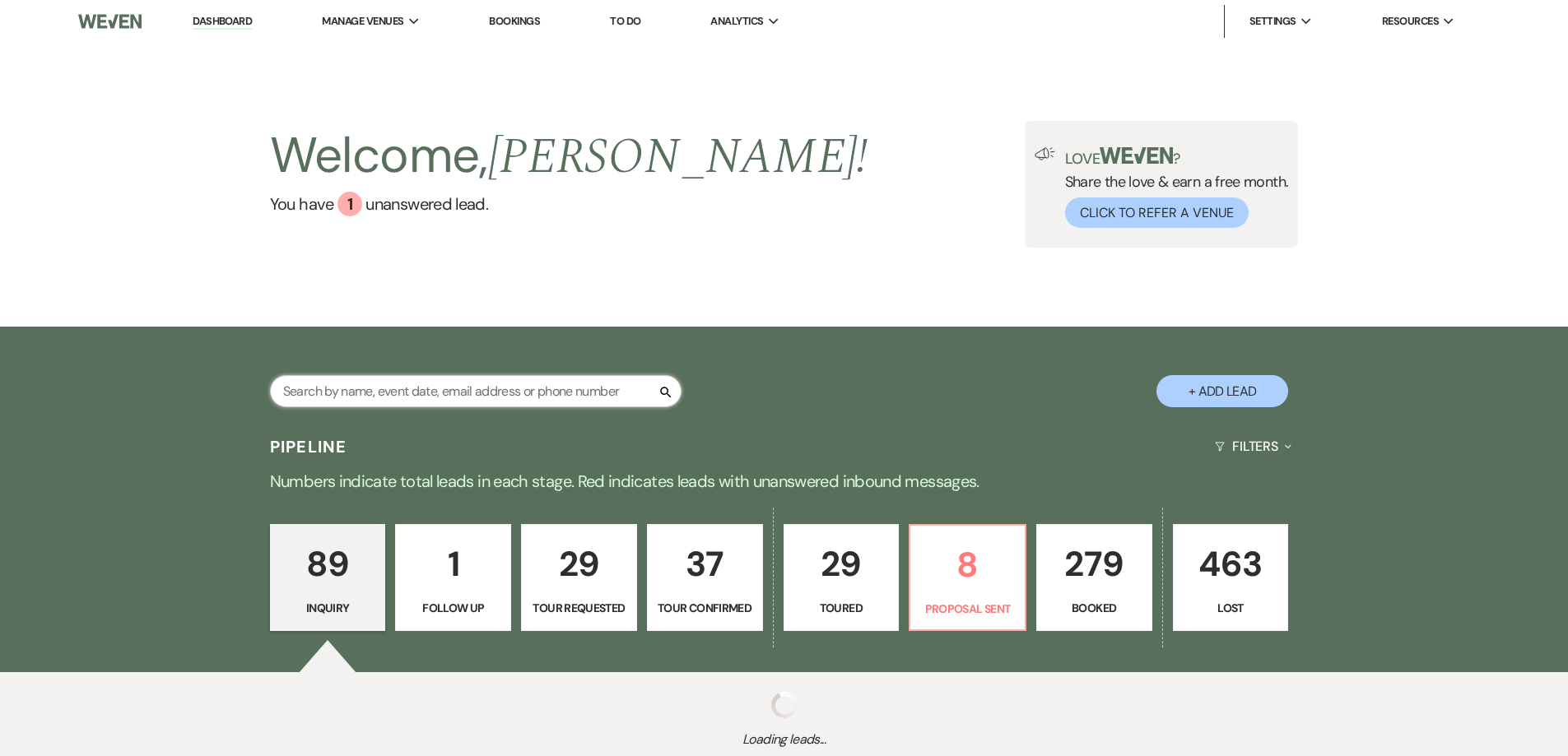
click at [481, 395] on input "text" at bounding box center [475, 391] width 411 height 32
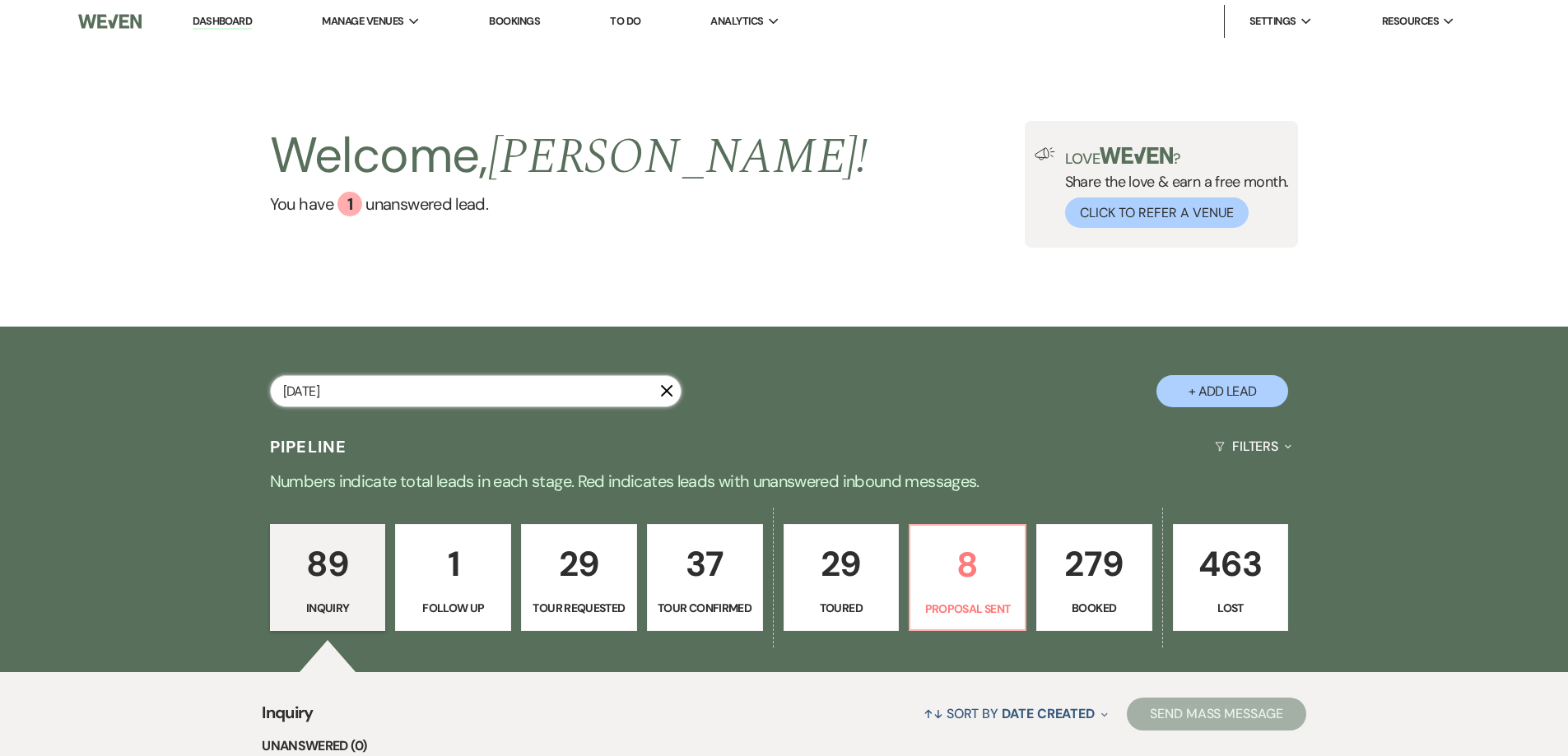
type input "March14"
select select "8"
select select "5"
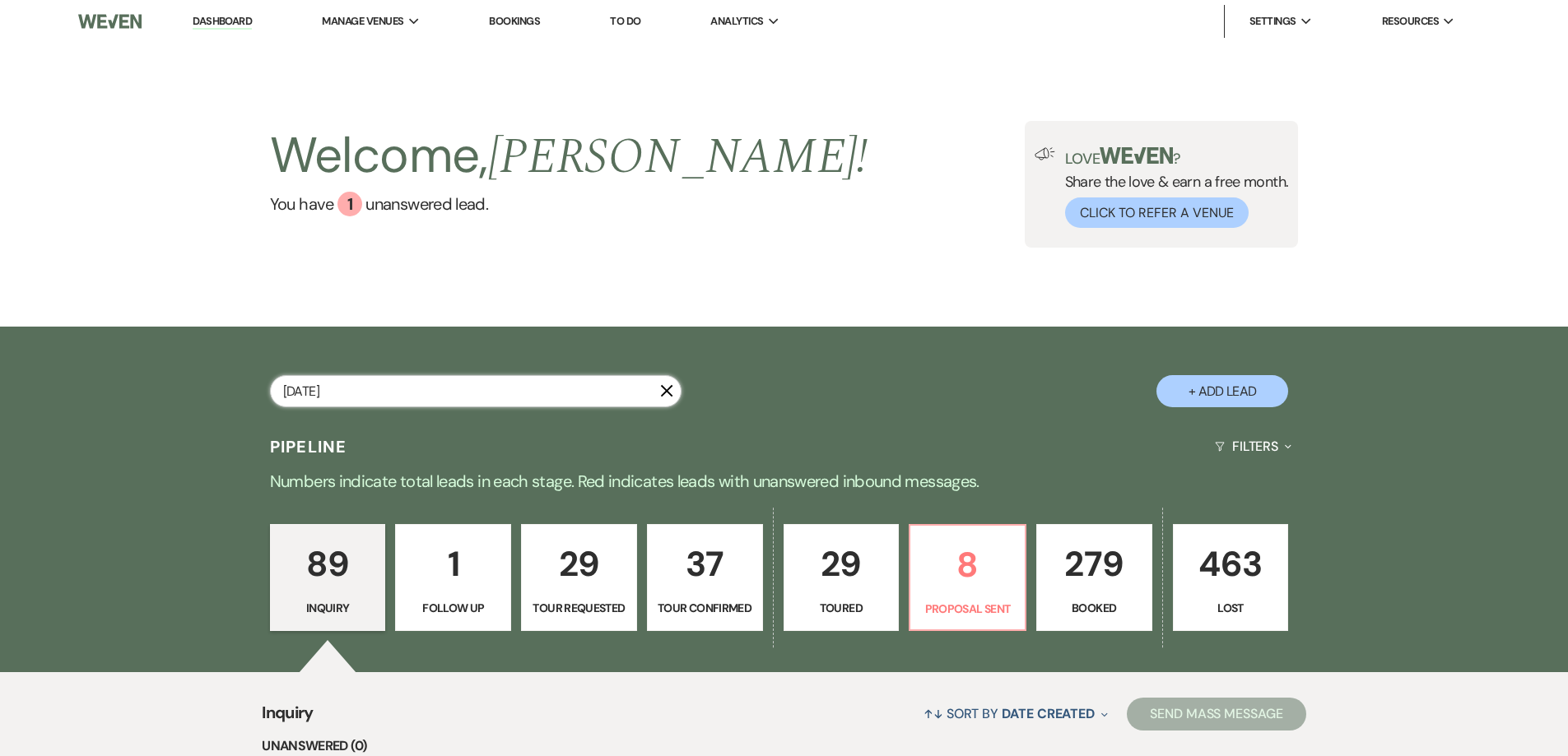
select select "4"
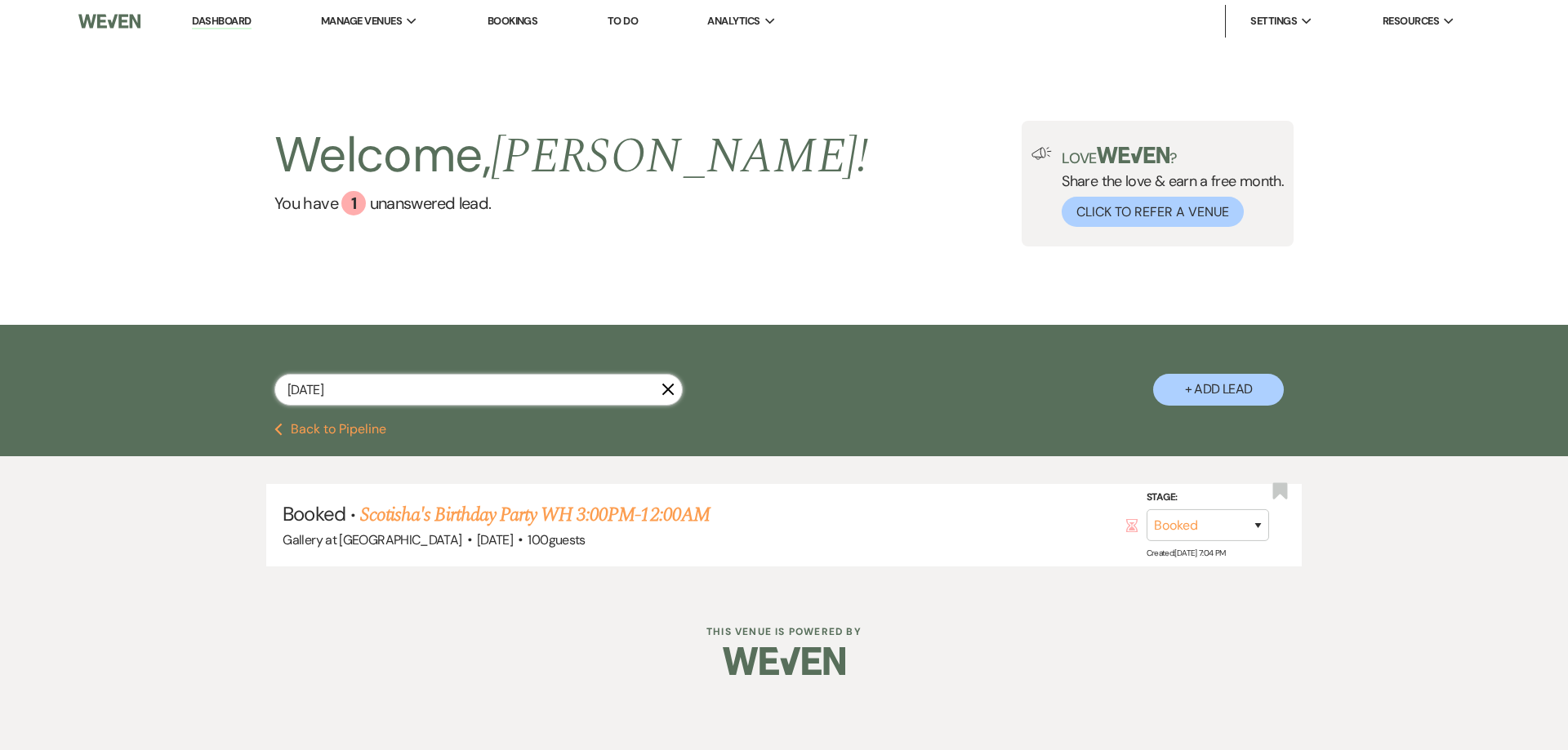
click at [321, 388] on input "March14th" at bounding box center [478, 390] width 408 height 32
type input "March 14th"
click at [362, 388] on input "[DATE]" at bounding box center [478, 390] width 408 height 32
type input "March 14"
click at [290, 427] on button "Previous Back to Pipeline" at bounding box center [330, 429] width 112 height 13
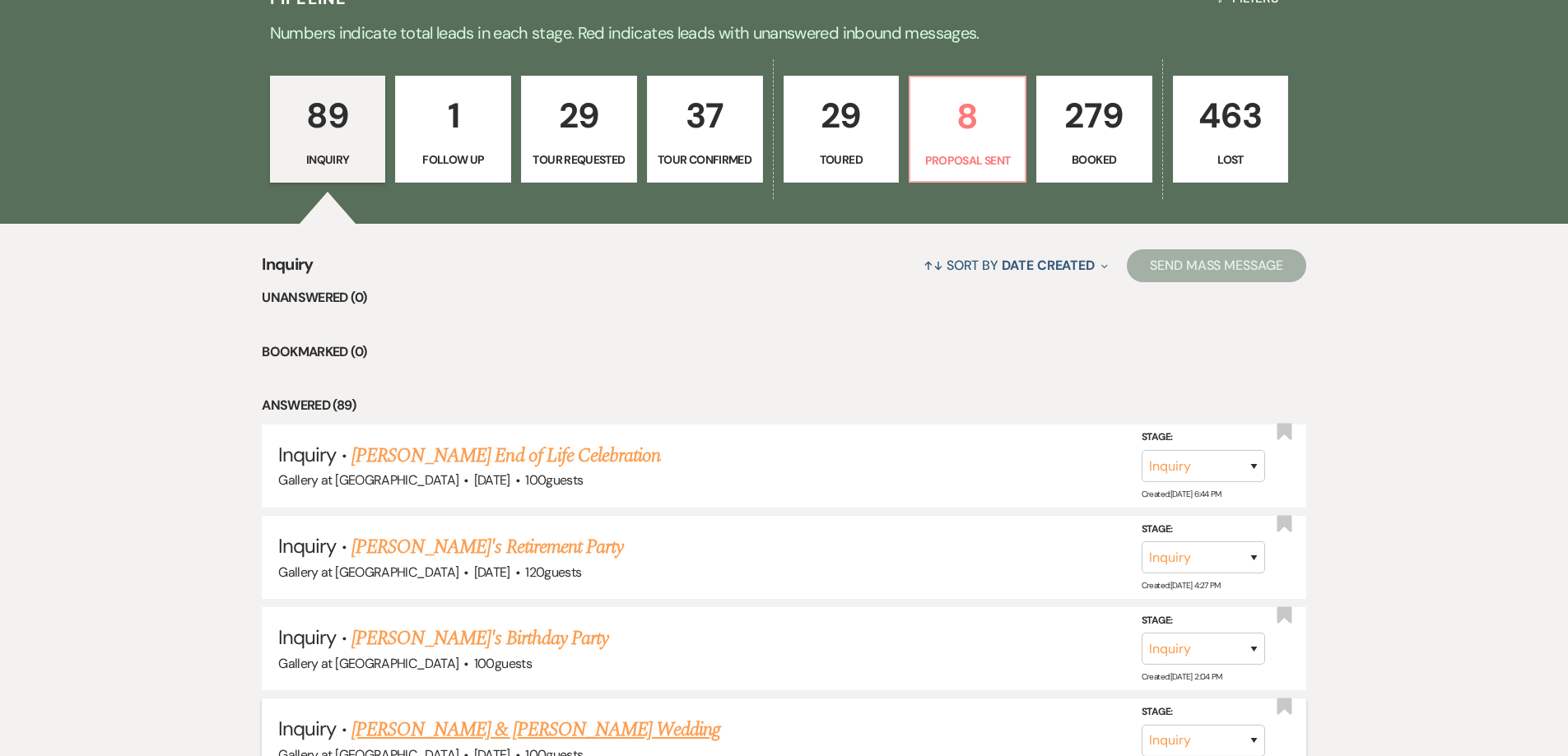
scroll to position [246, 0]
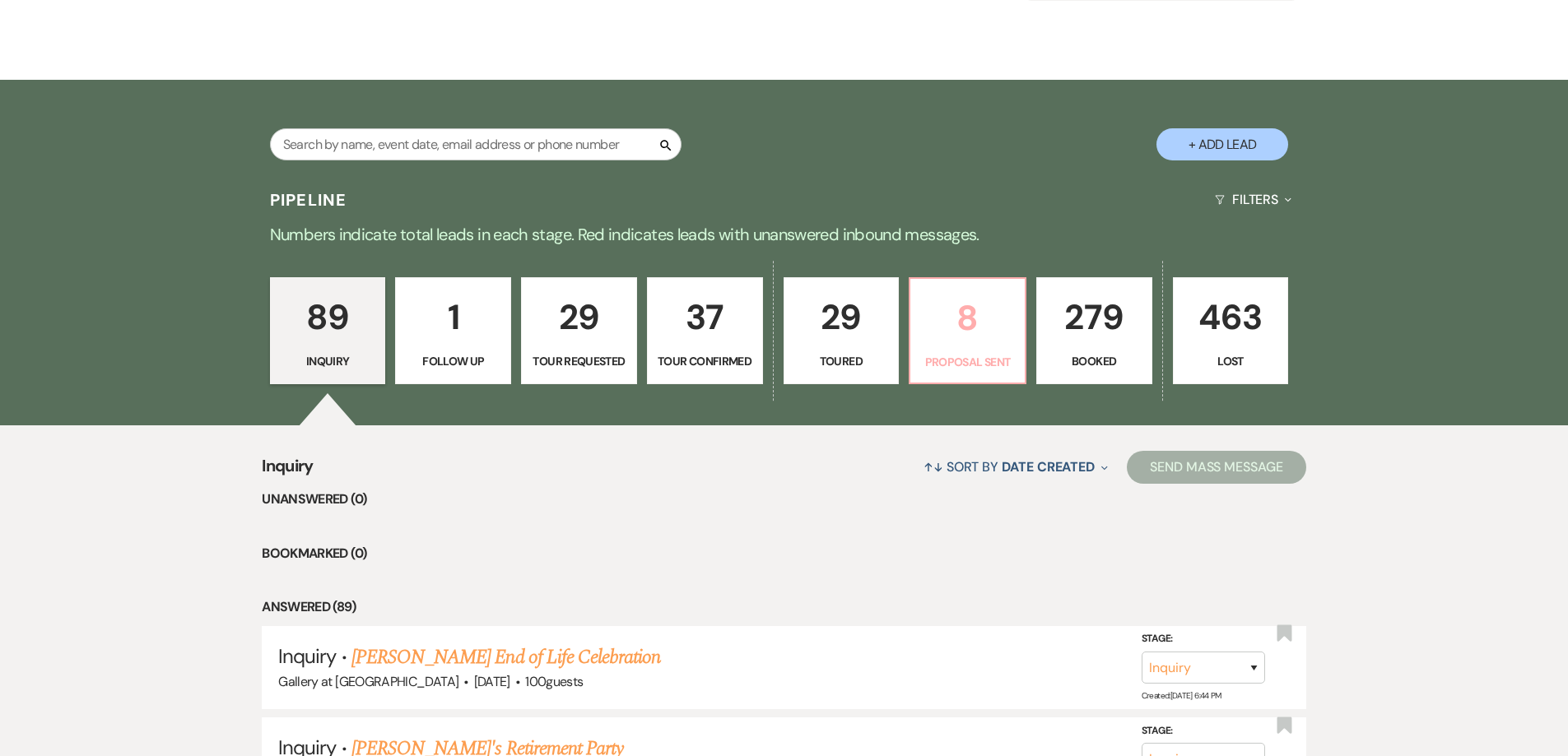
click at [940, 347] on link "8 Proposal Sent" at bounding box center [968, 331] width 118 height 107
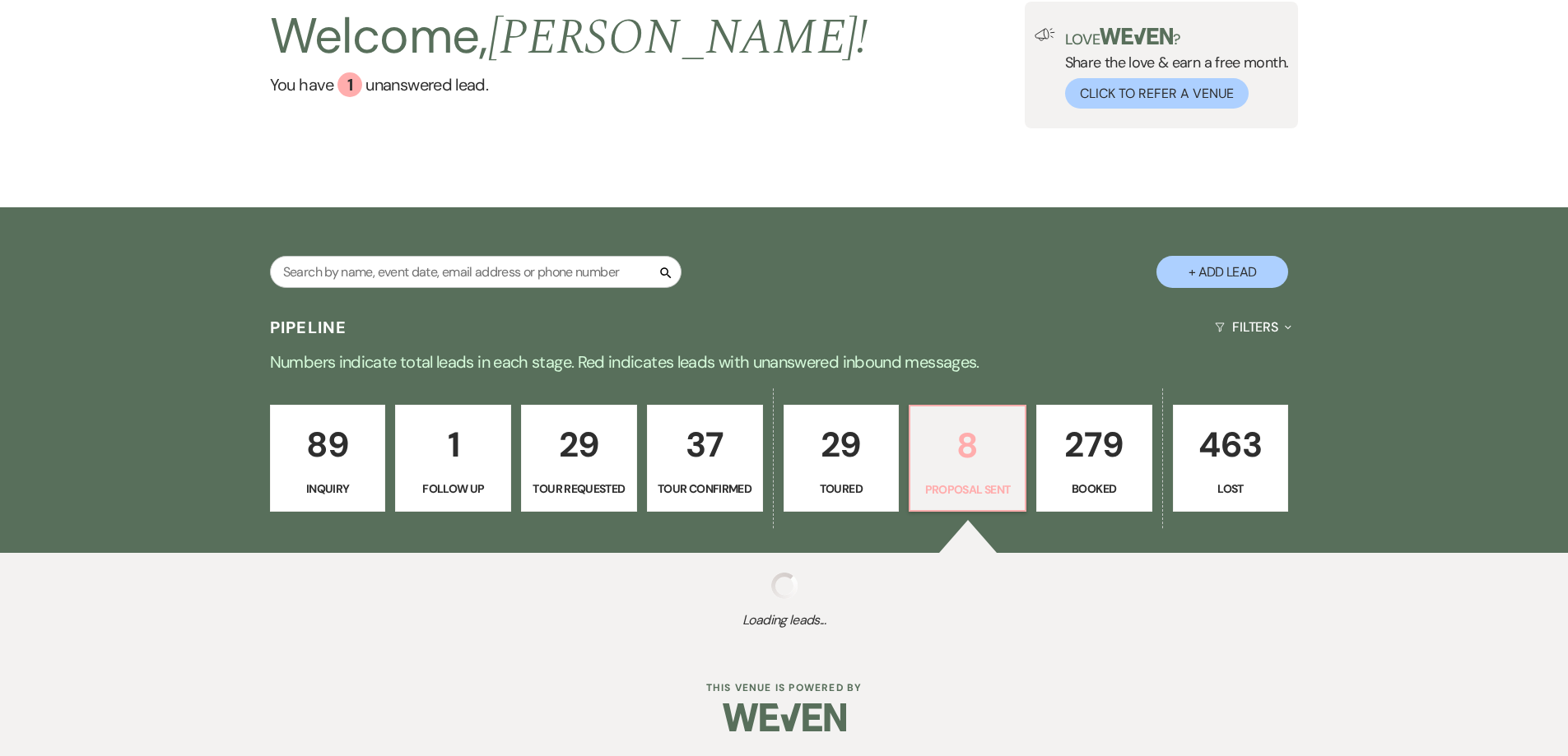
select select "6"
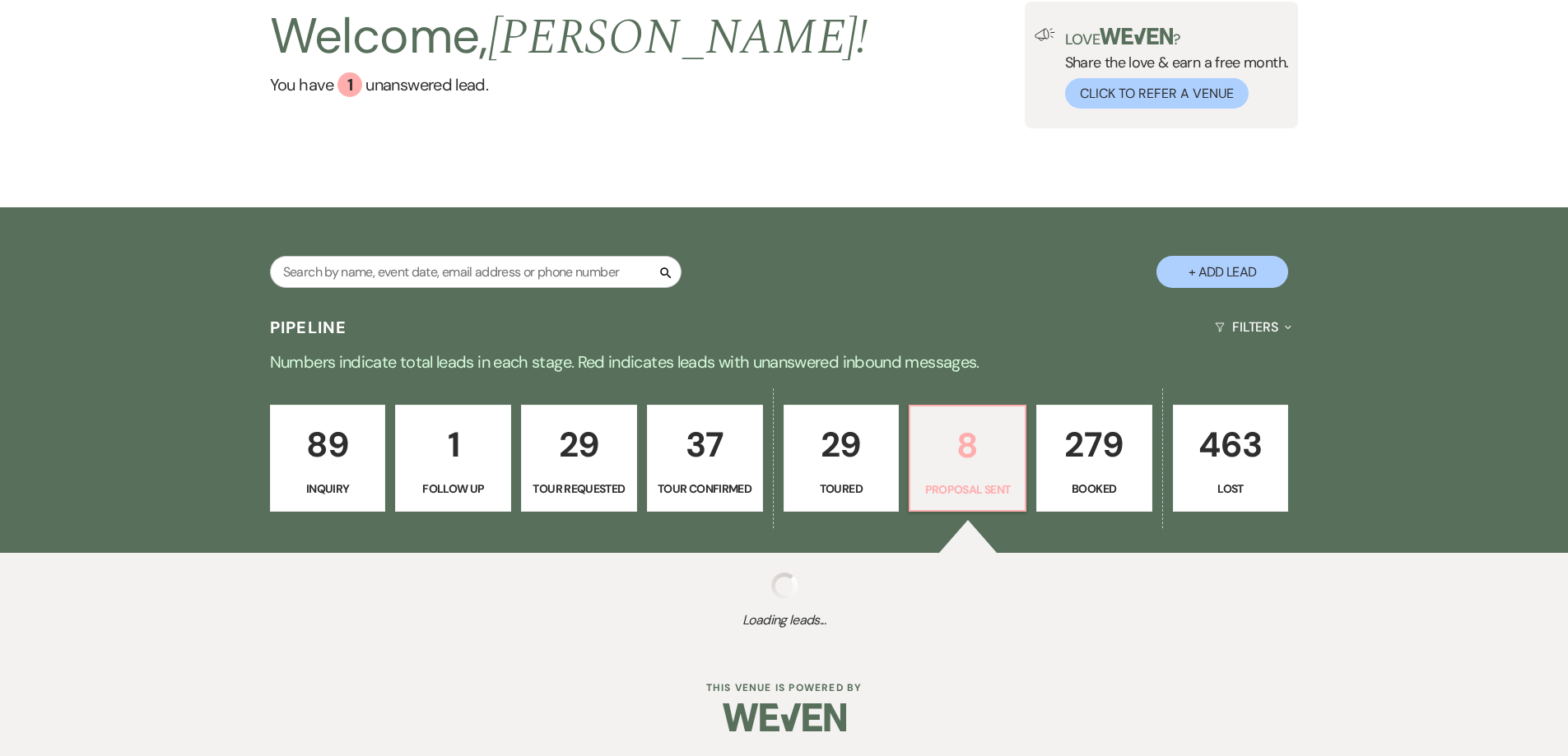
select select "6"
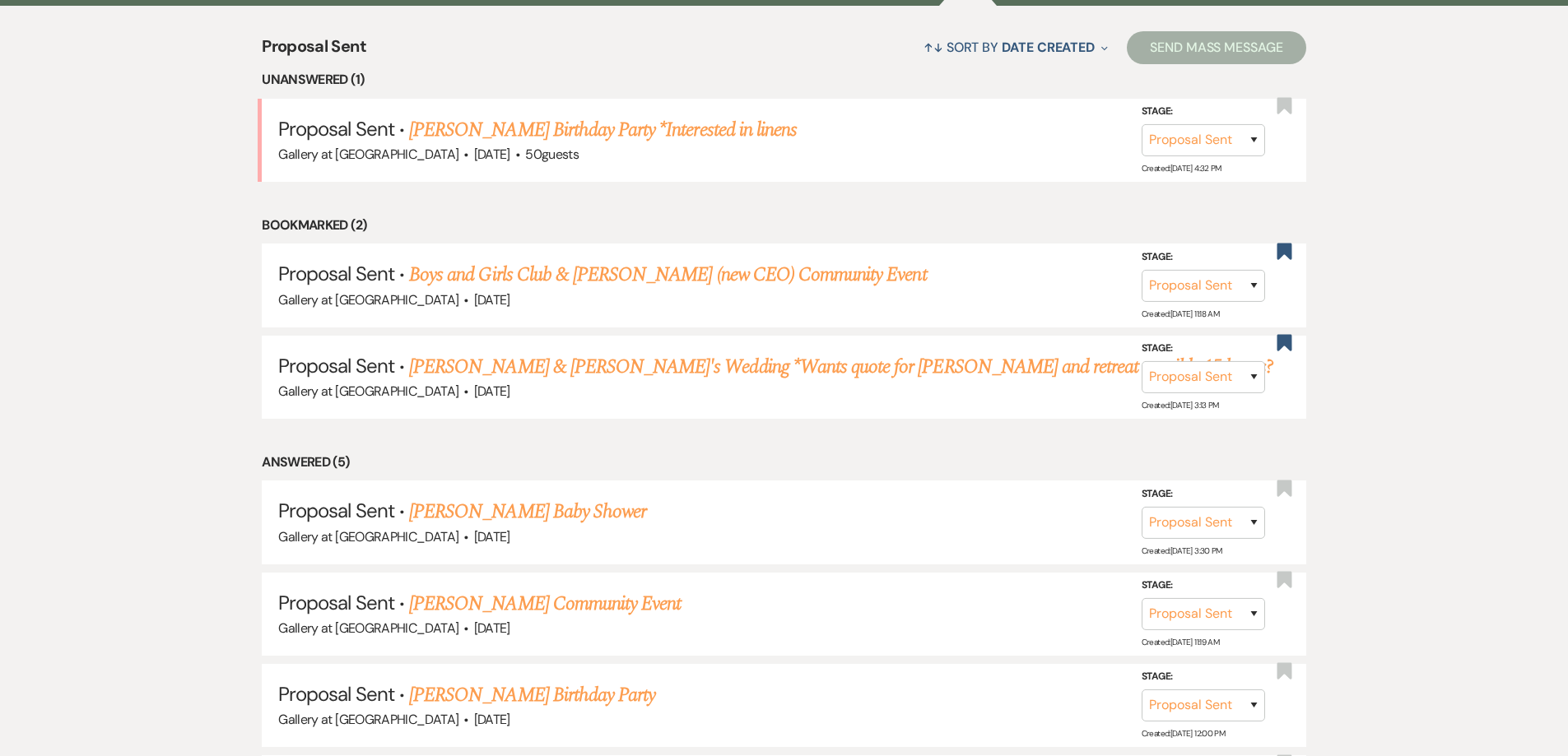
scroll to position [645, 0]
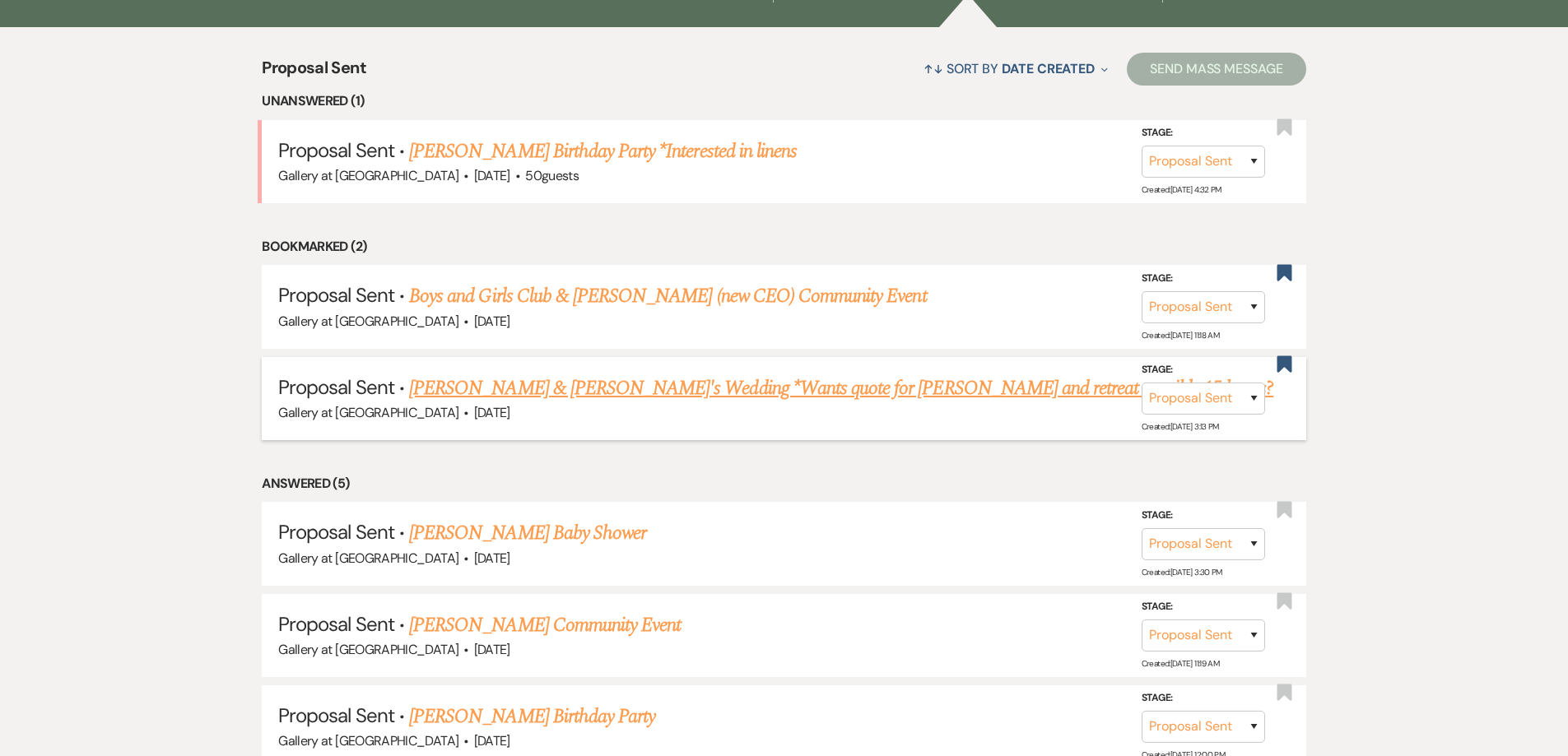
click at [909, 387] on link "Asya Myrick & Fiance's Wedding *Wants quote for Sterling and retreat possibly 1…" at bounding box center [841, 388] width 864 height 29
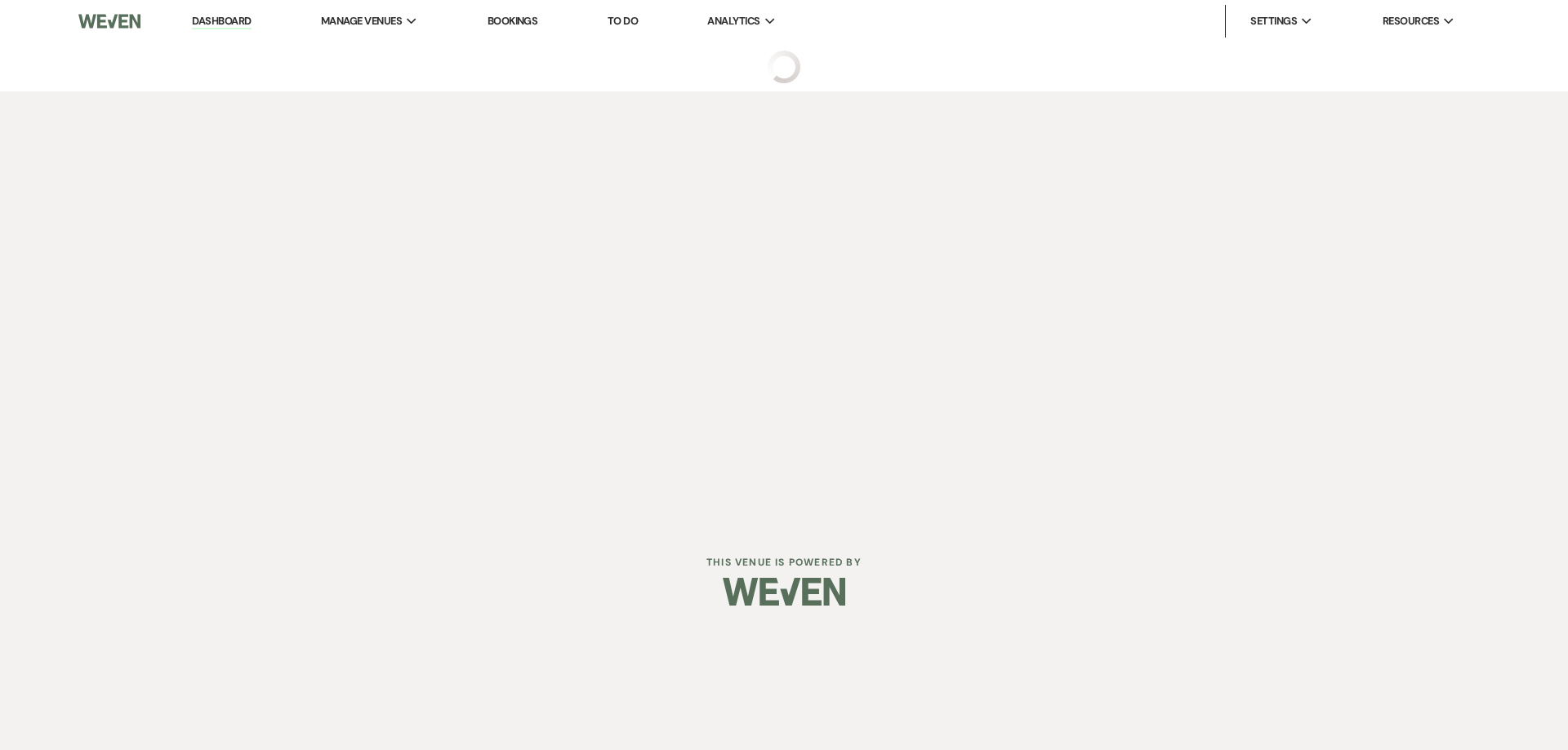
select select "6"
select select "22"
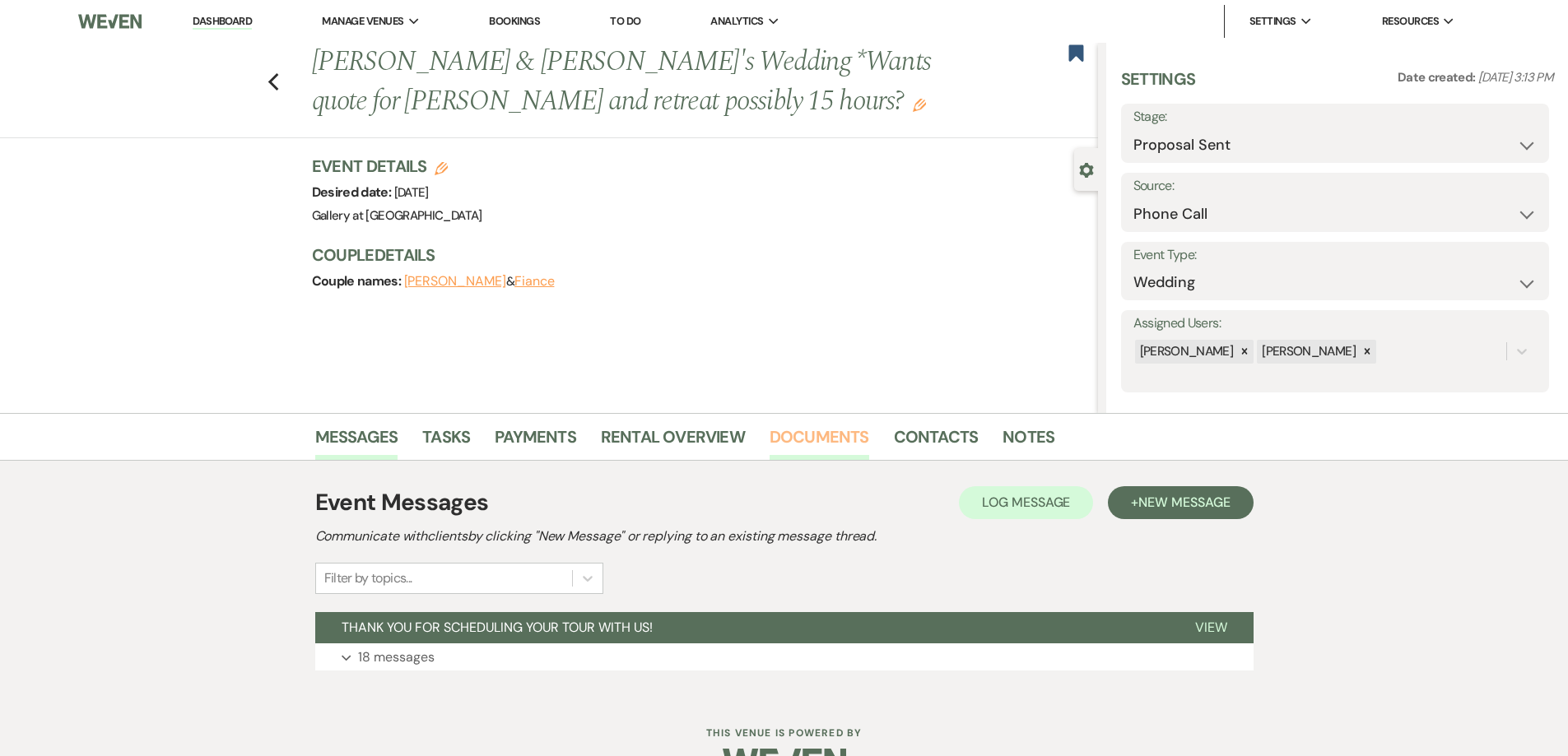
click at [846, 435] on link "Documents" at bounding box center [820, 441] width 99 height 36
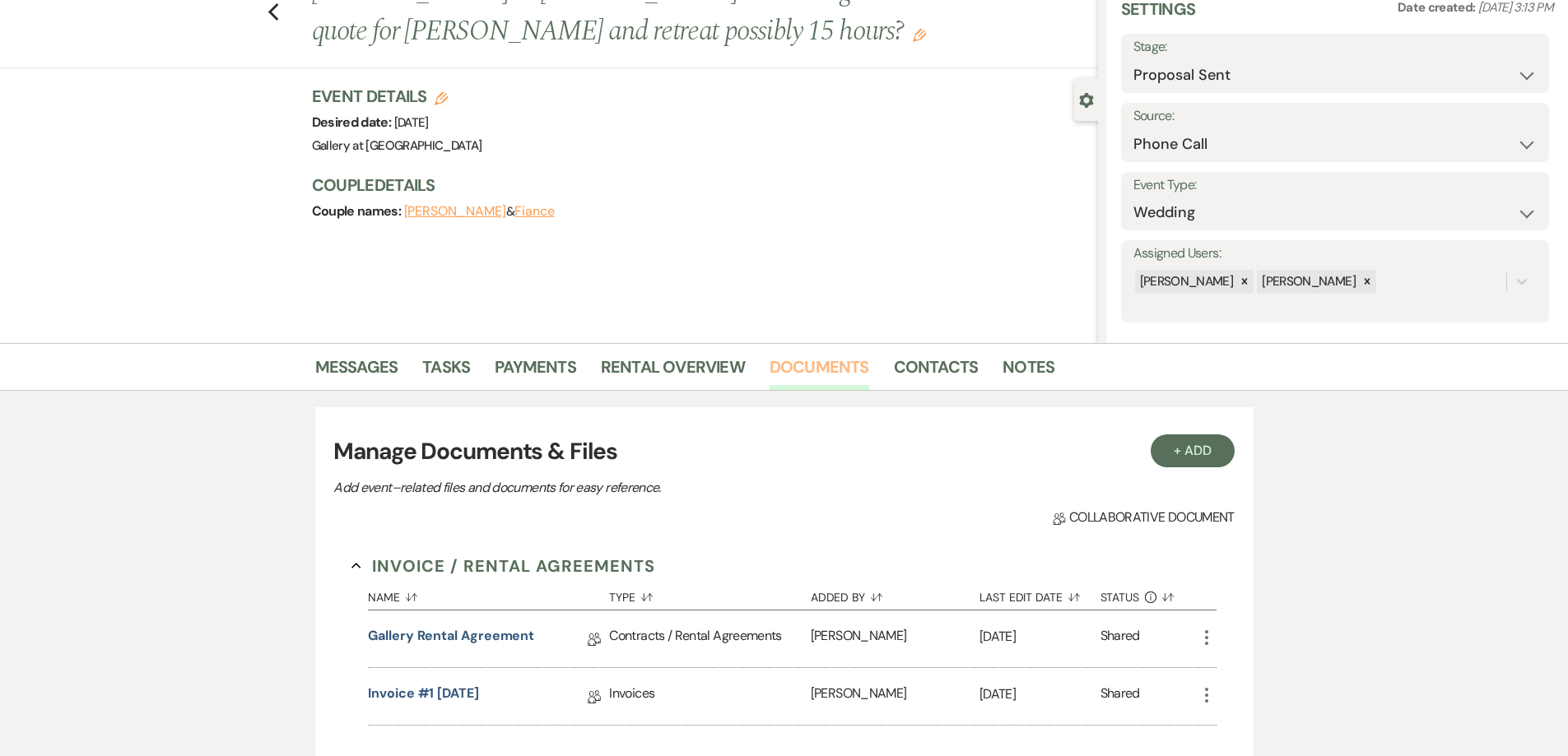
scroll to position [165, 0]
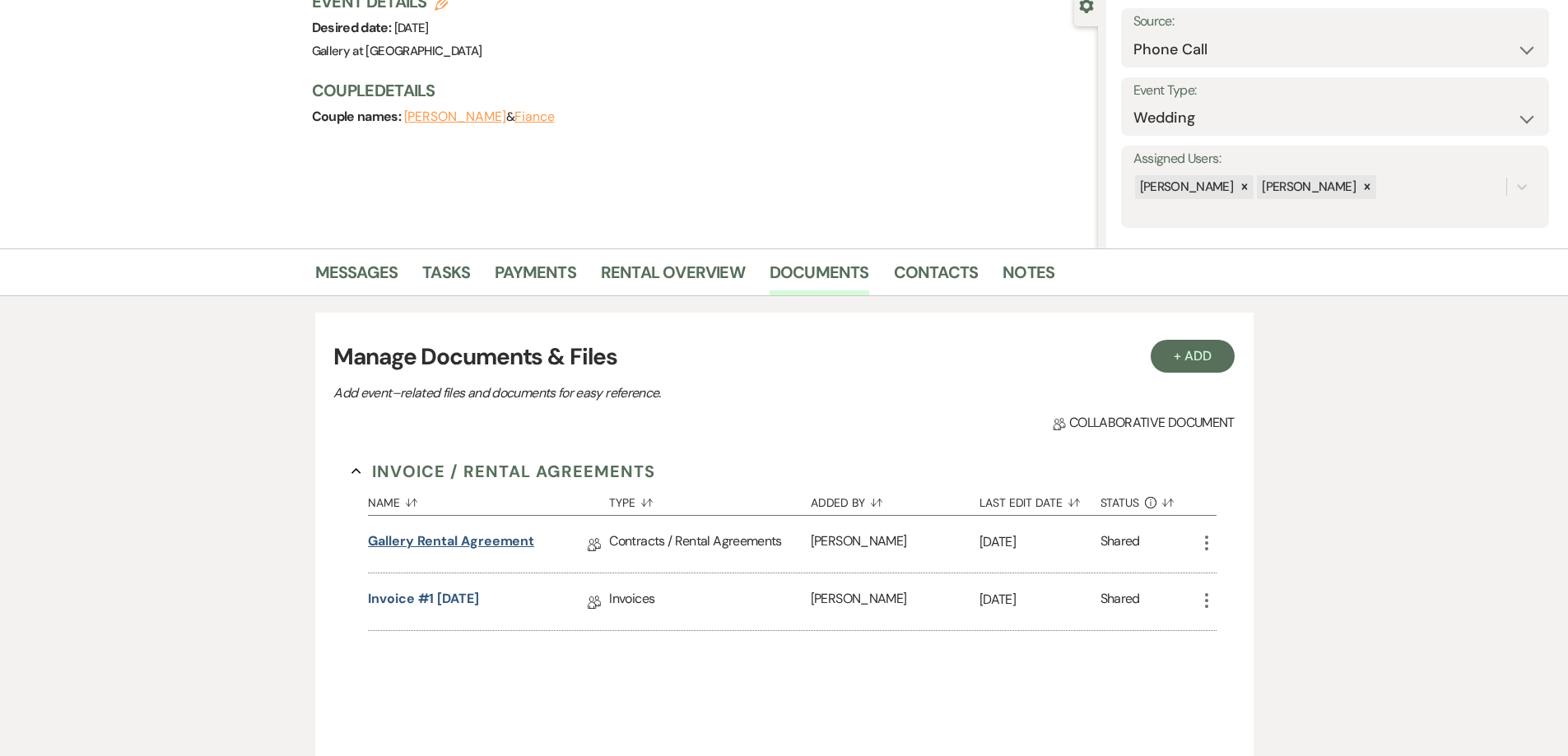
click at [504, 544] on link "Gallery Rental Agreement" at bounding box center [451, 544] width 167 height 26
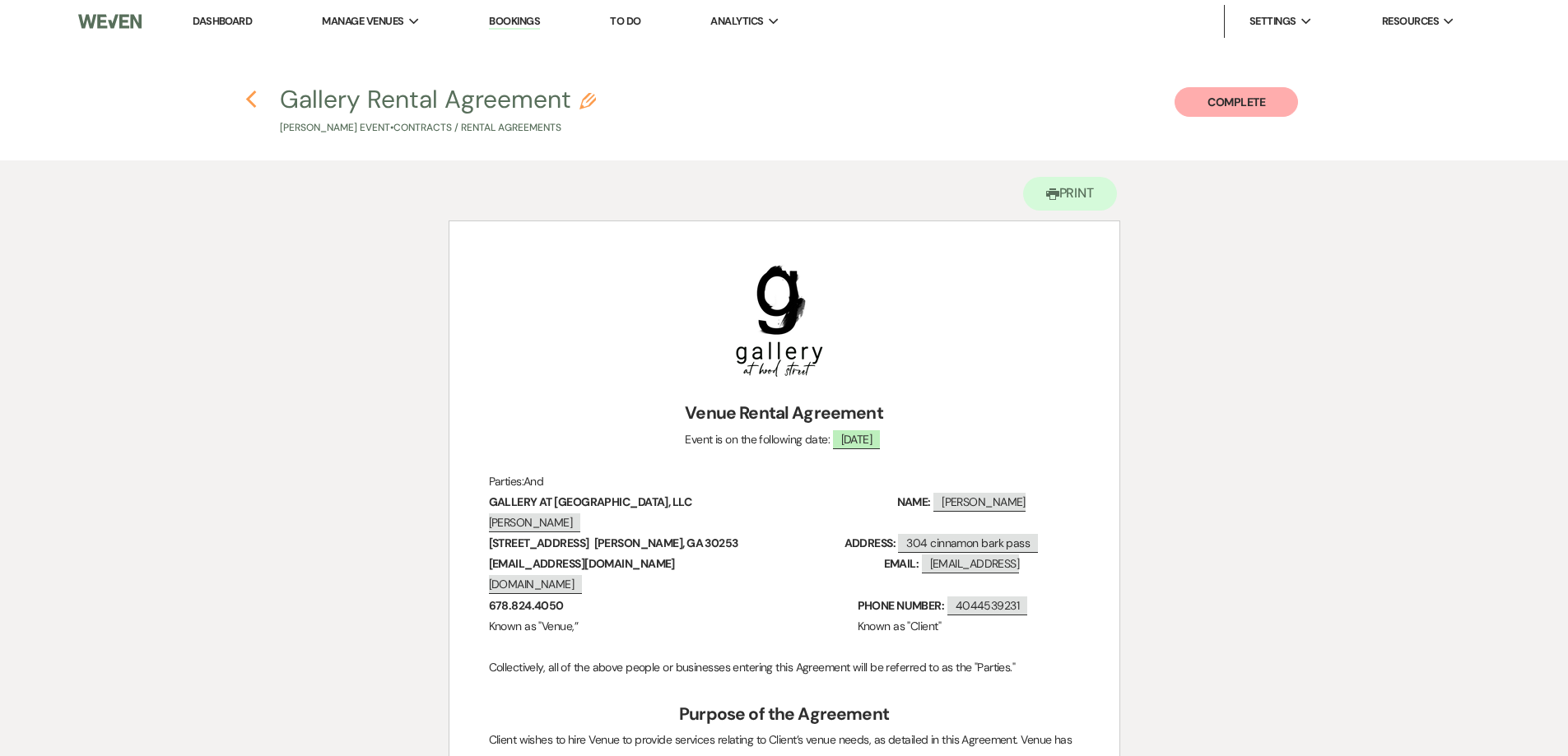
click at [250, 107] on icon "Previous" at bounding box center [251, 99] width 12 height 19
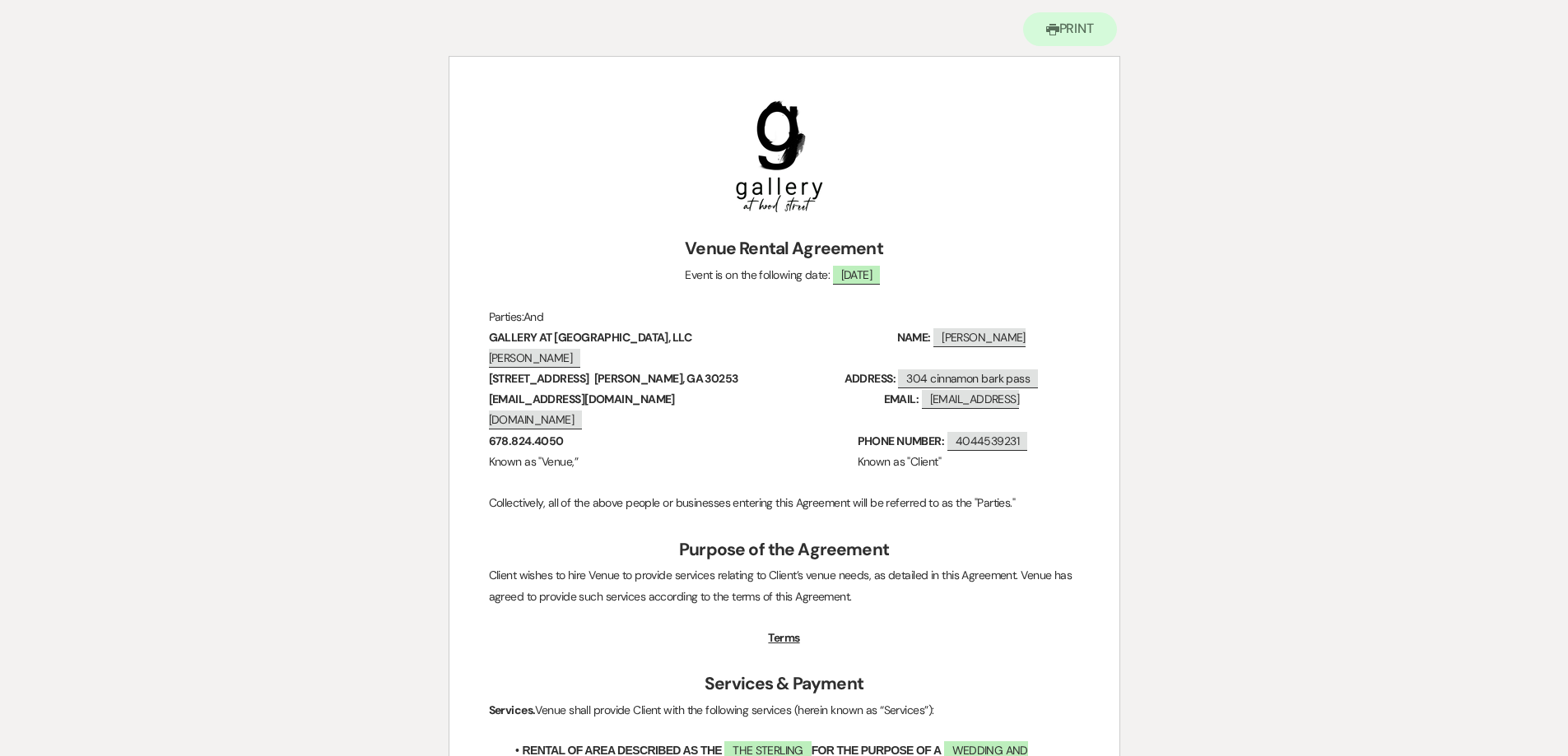
select select "6"
select select "22"
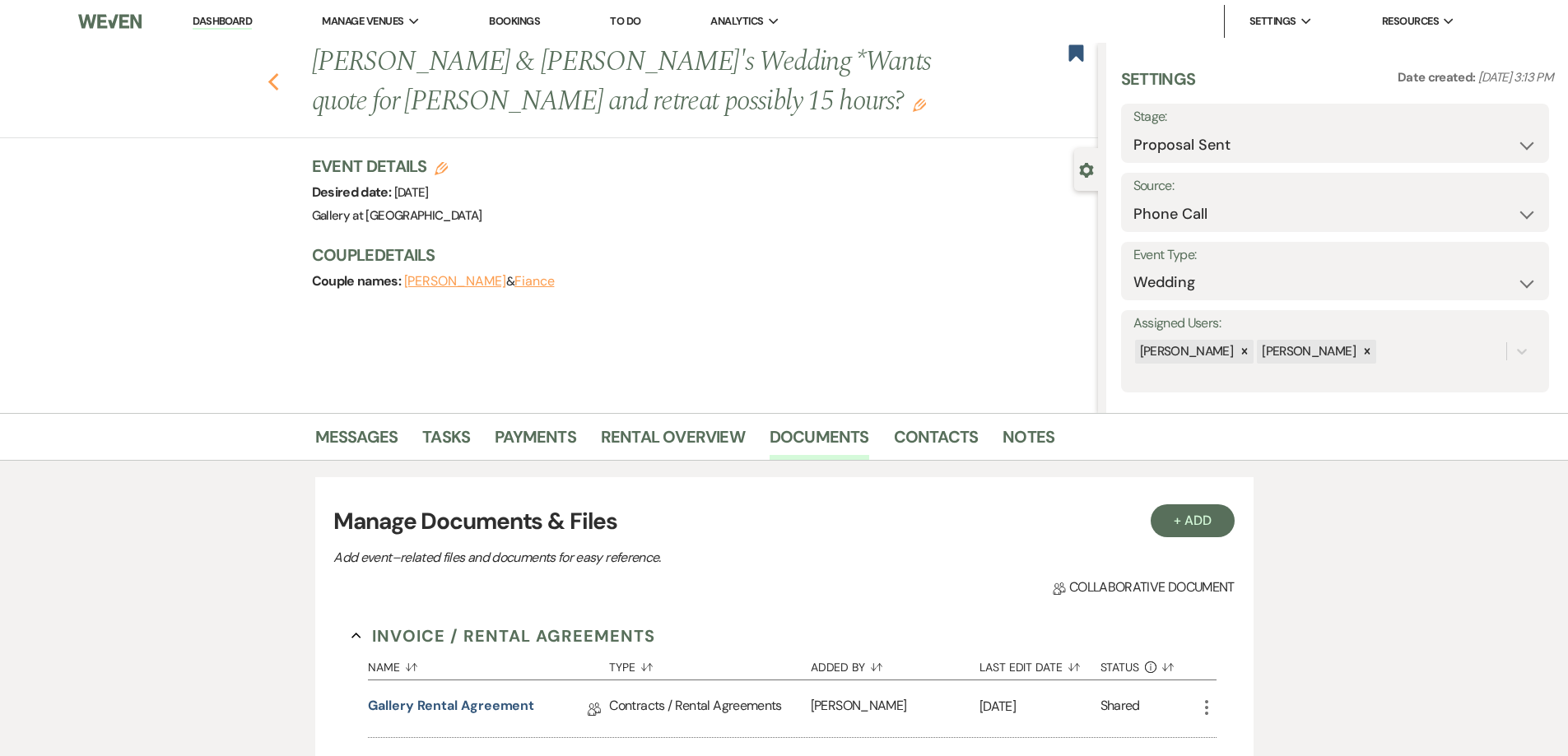
click at [280, 83] on icon "Previous" at bounding box center [273, 82] width 12 height 19
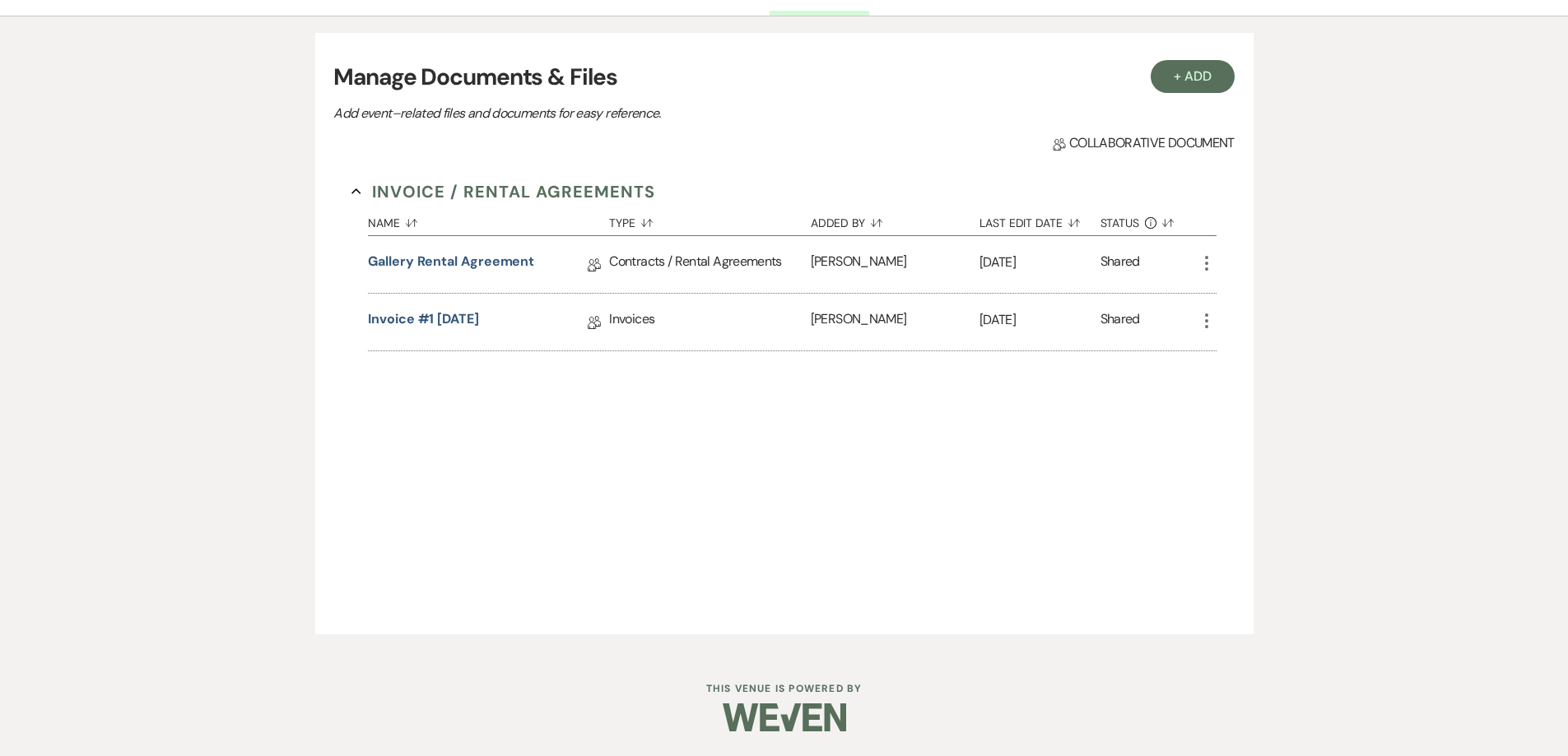
select select "6"
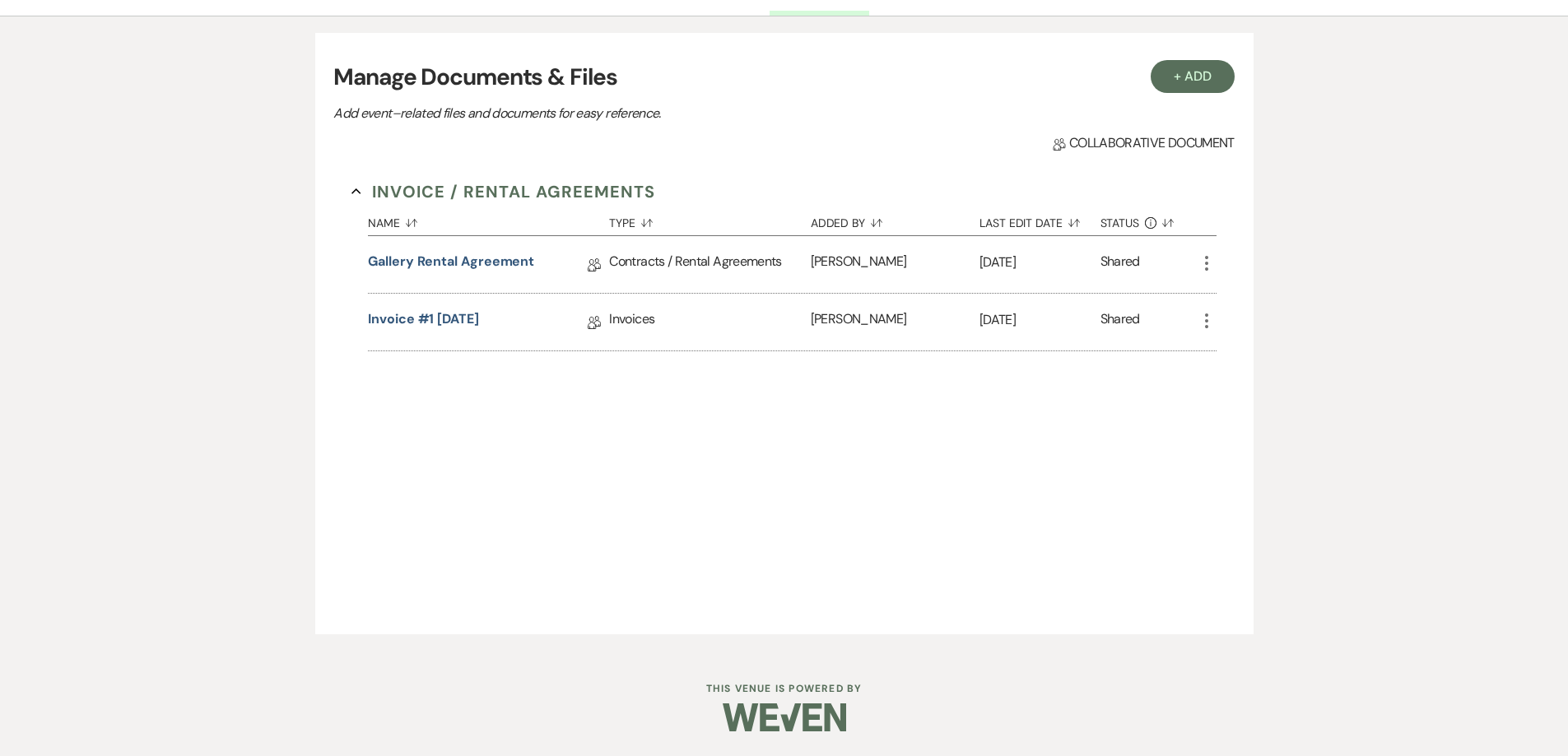
select select "6"
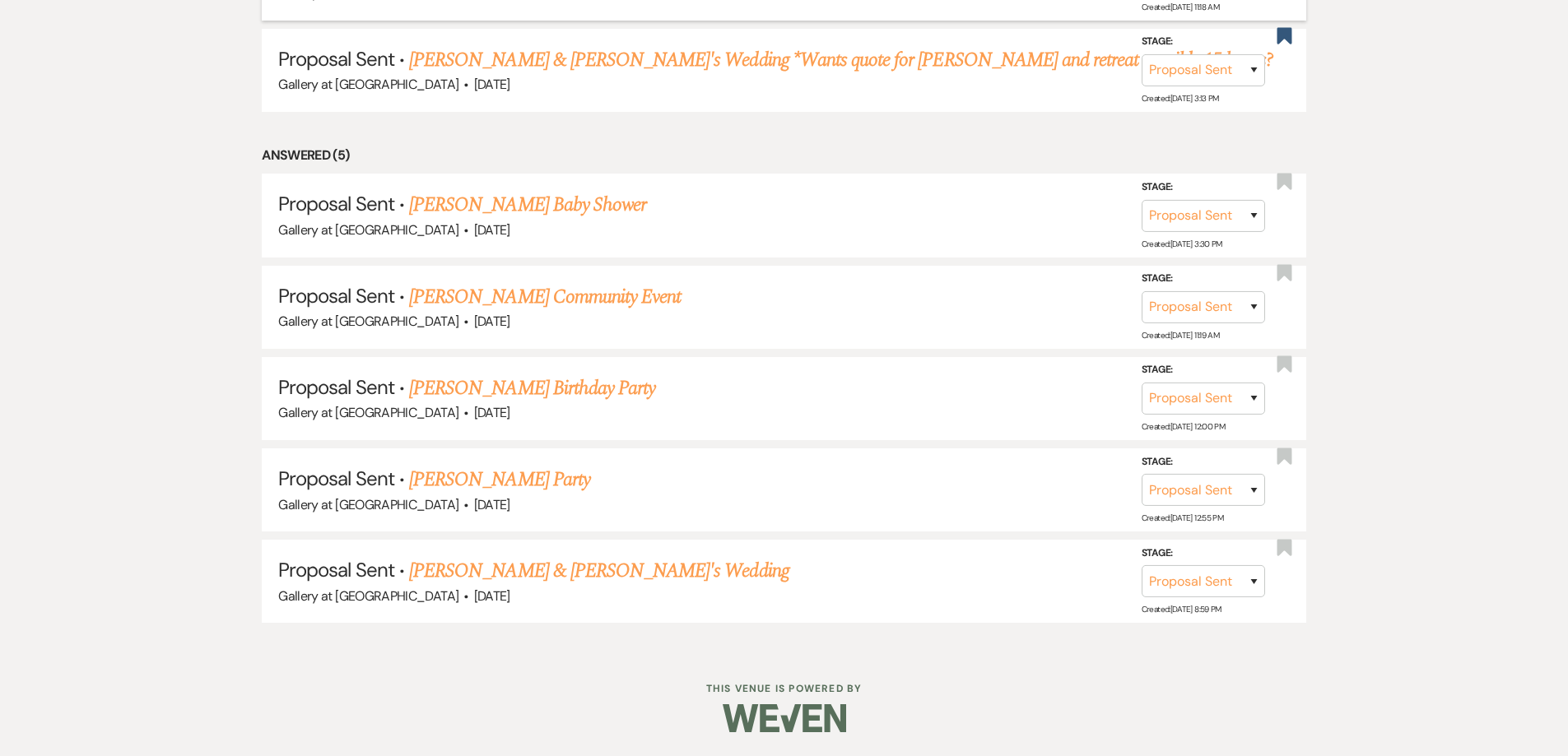
scroll to position [974, 0]
click at [531, 482] on link "Chris Jones's Party" at bounding box center [500, 479] width 181 height 29
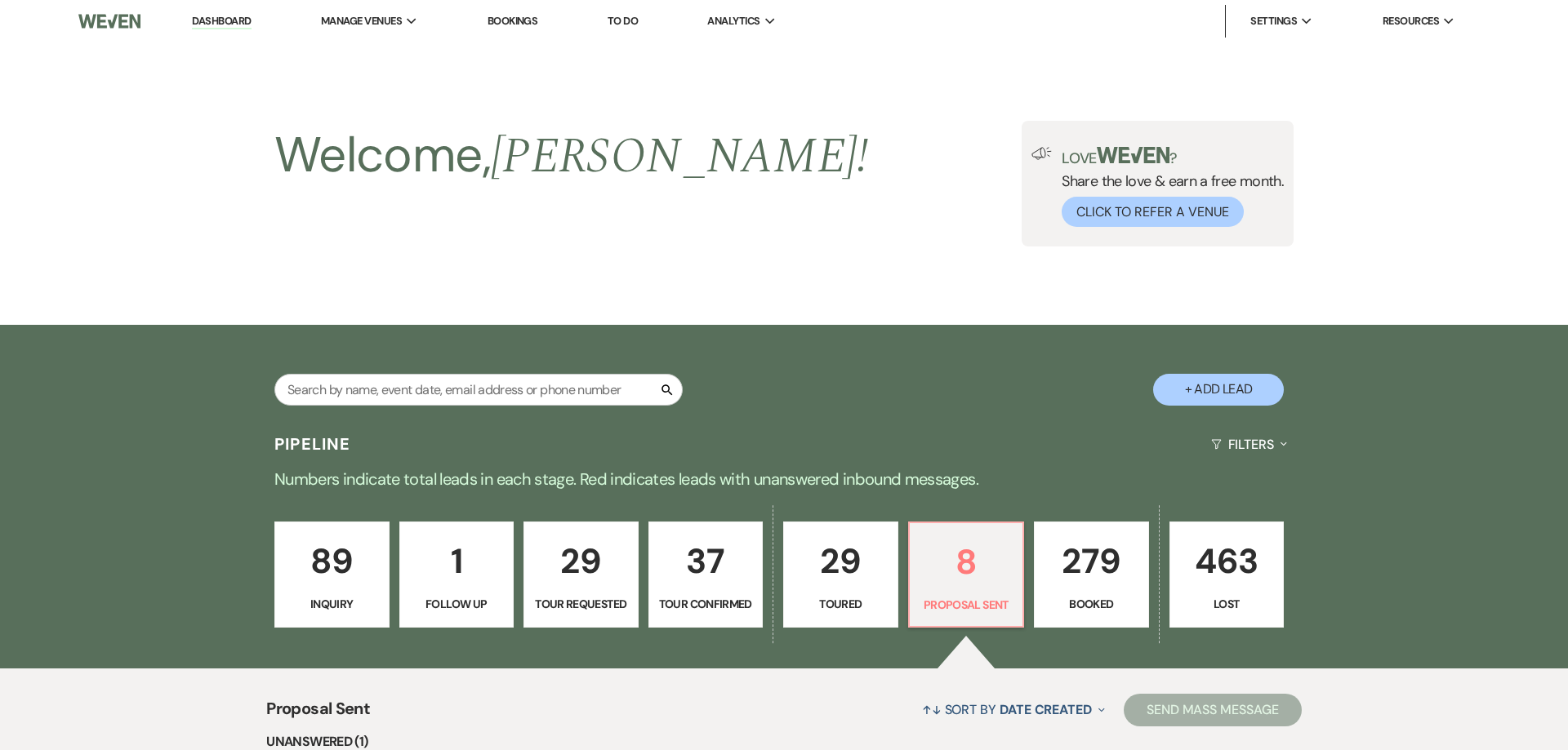
select select "6"
select select "22"
select select "13"
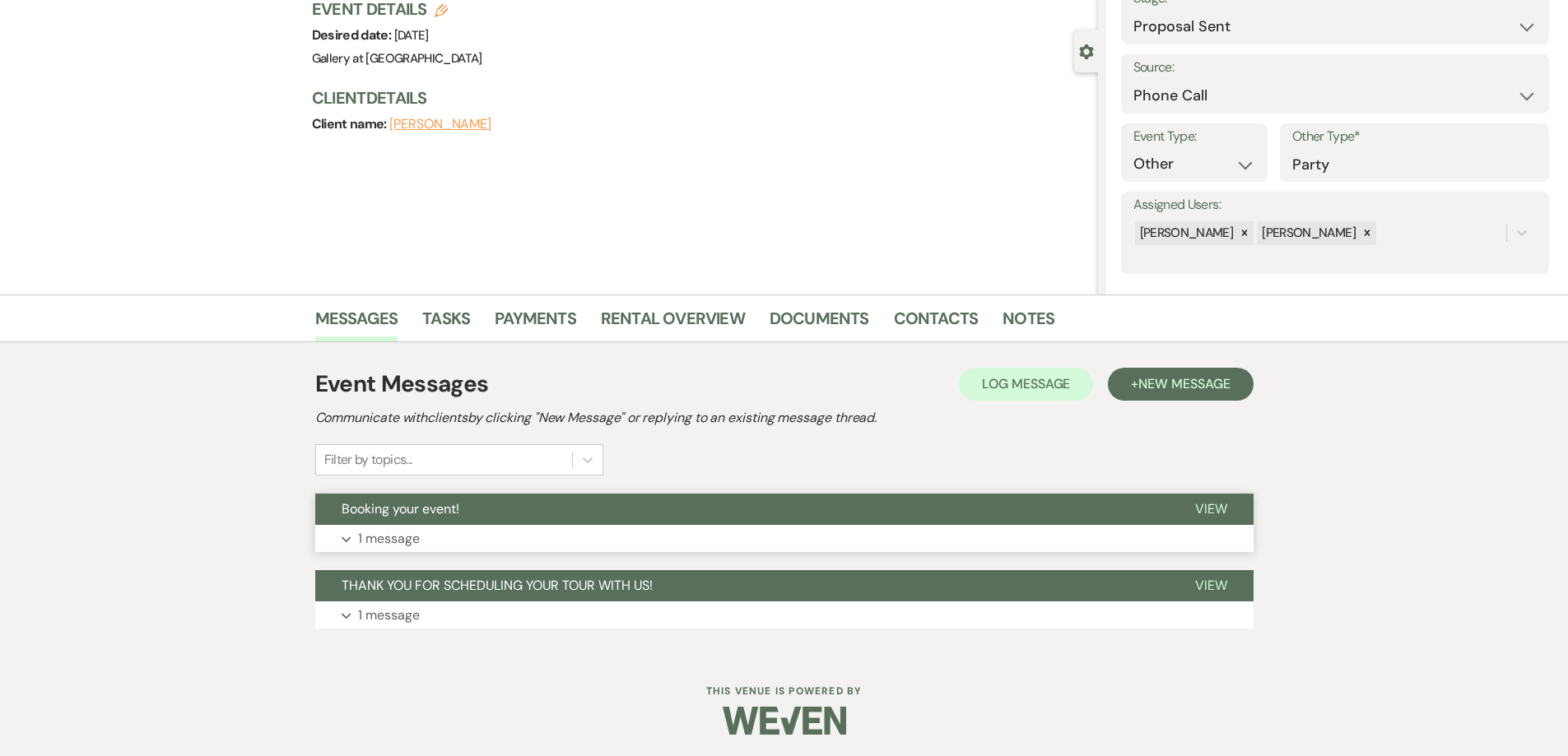
scroll to position [121, 0]
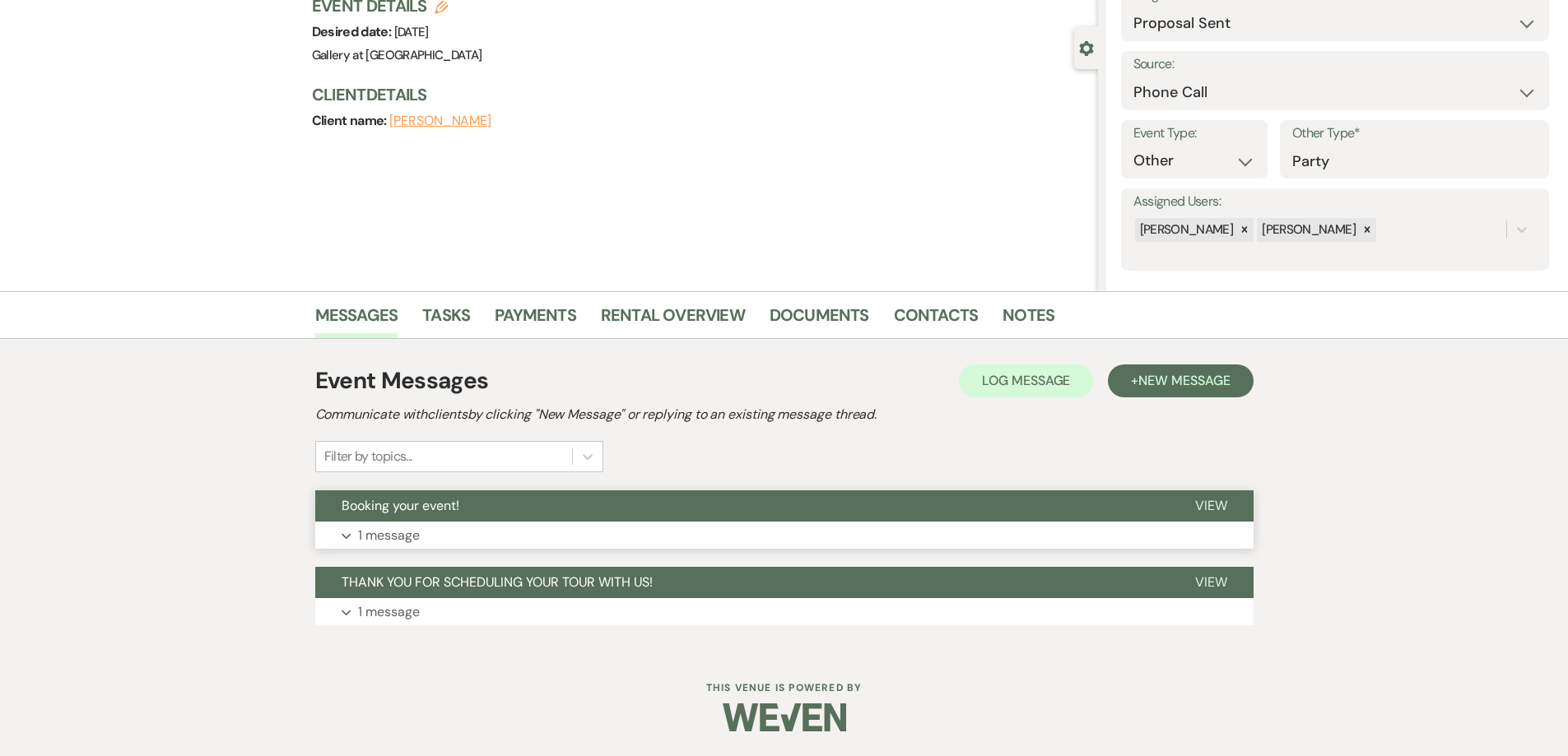
click at [519, 533] on button "Expand 1 message" at bounding box center [785, 535] width 939 height 28
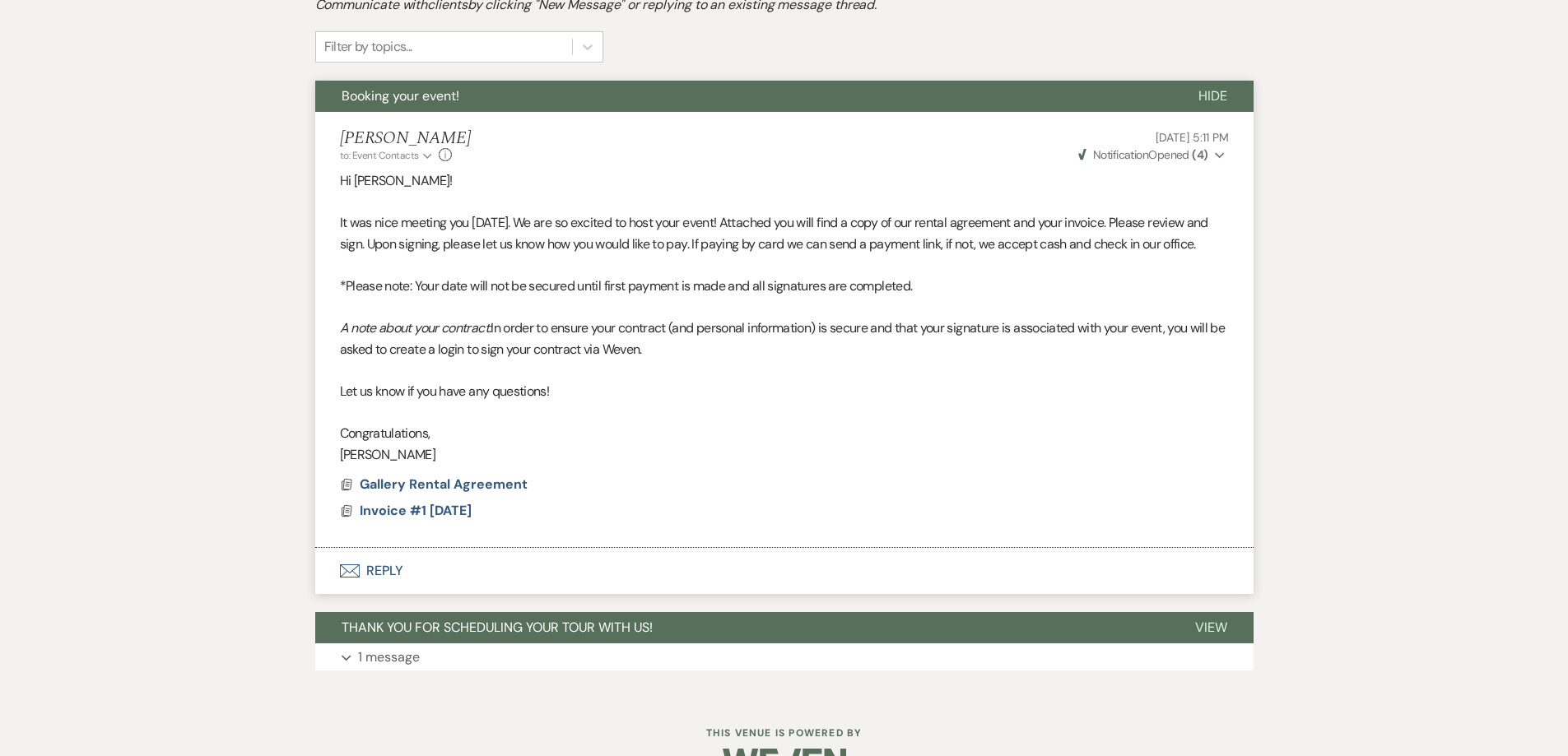
scroll to position [533, 0]
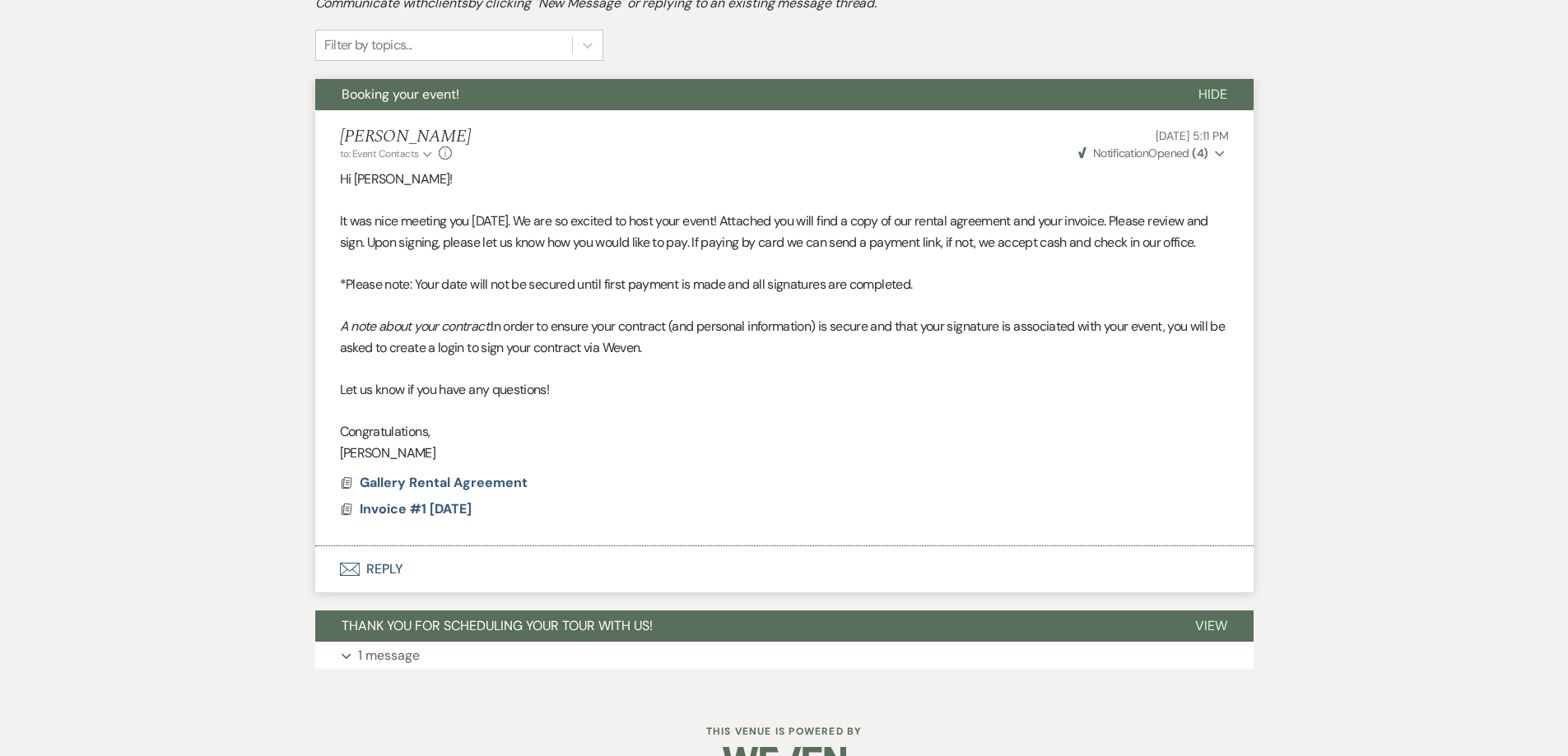
click at [513, 567] on button "Envelope Reply" at bounding box center [785, 569] width 939 height 46
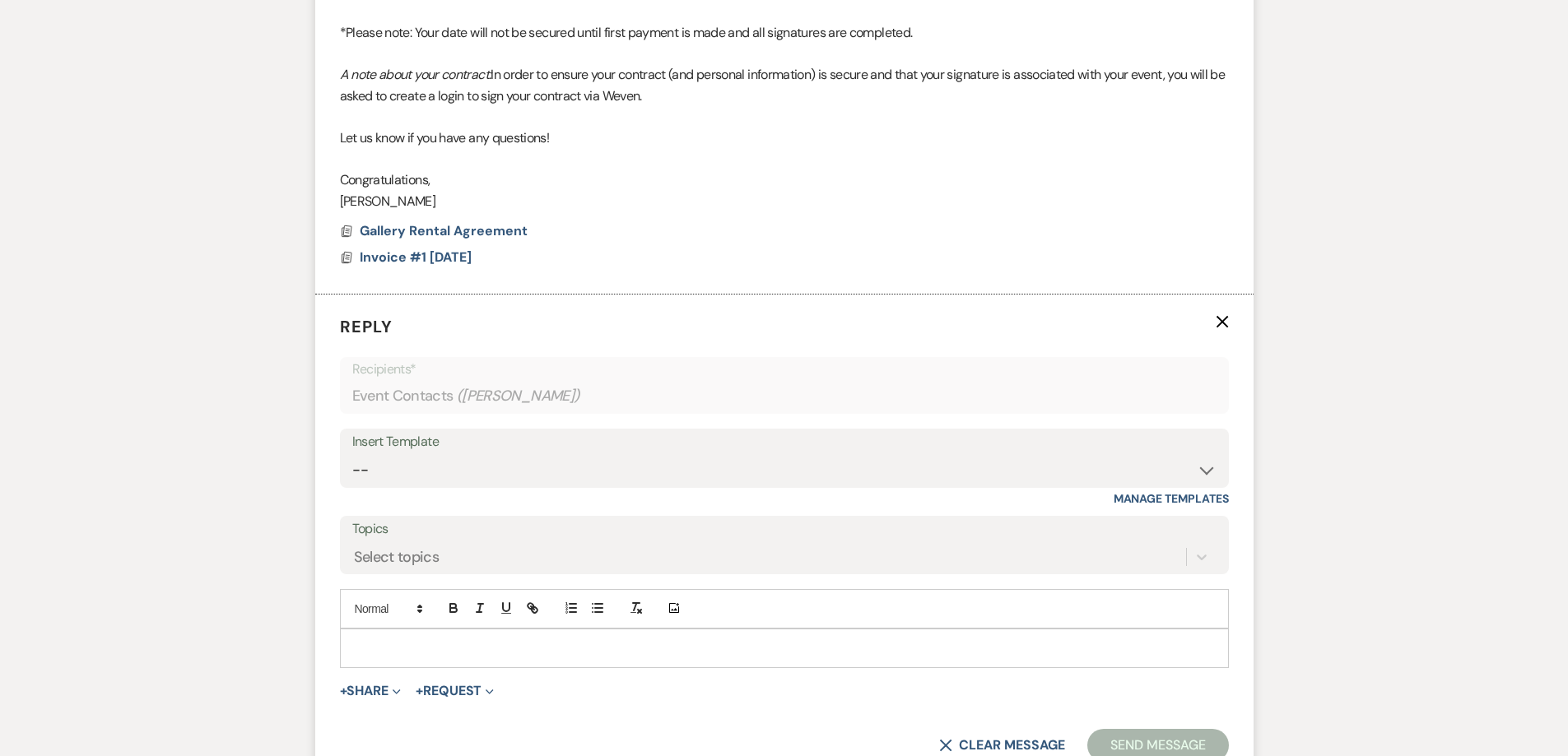
scroll to position [873, 0]
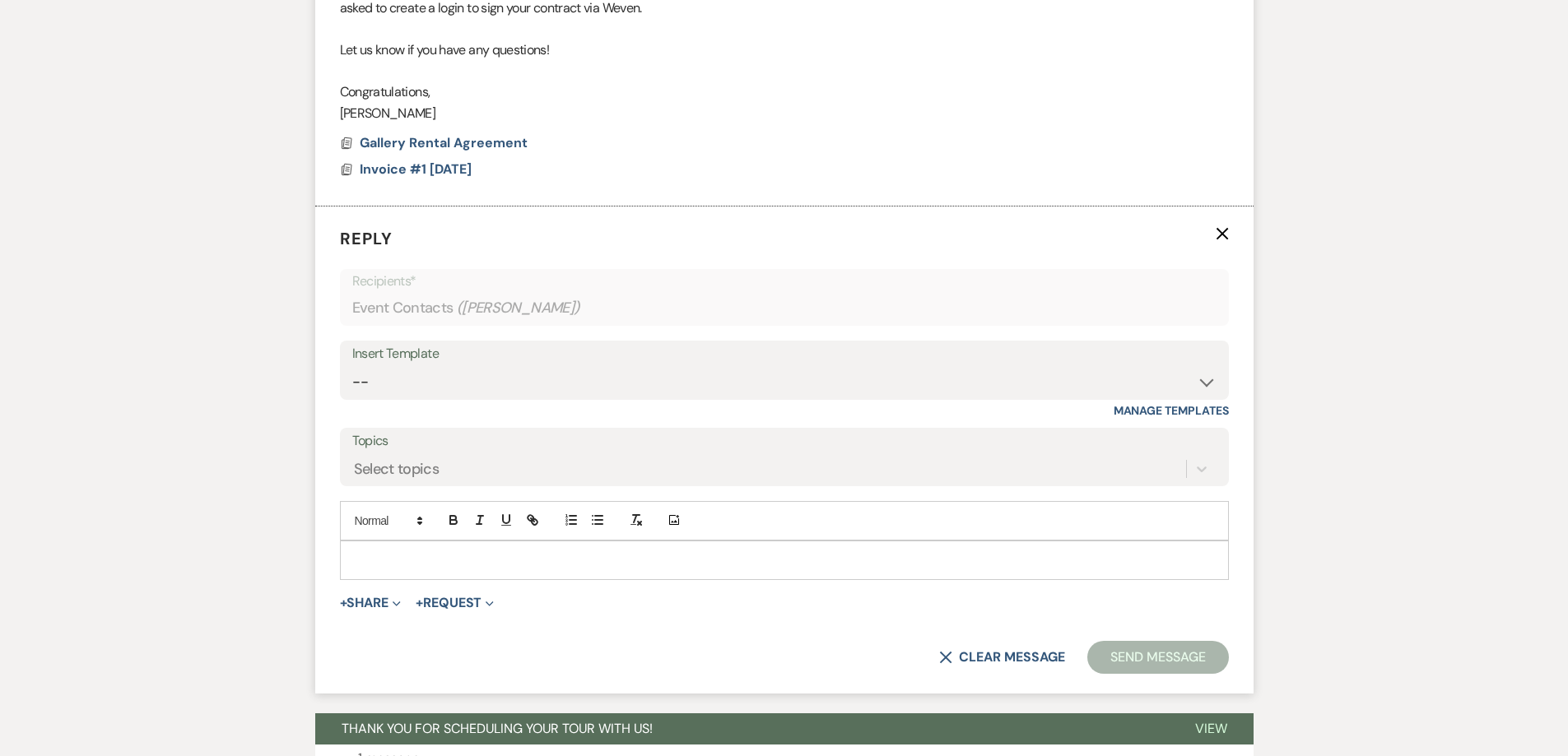
click at [520, 546] on div at bounding box center [784, 560] width 888 height 38
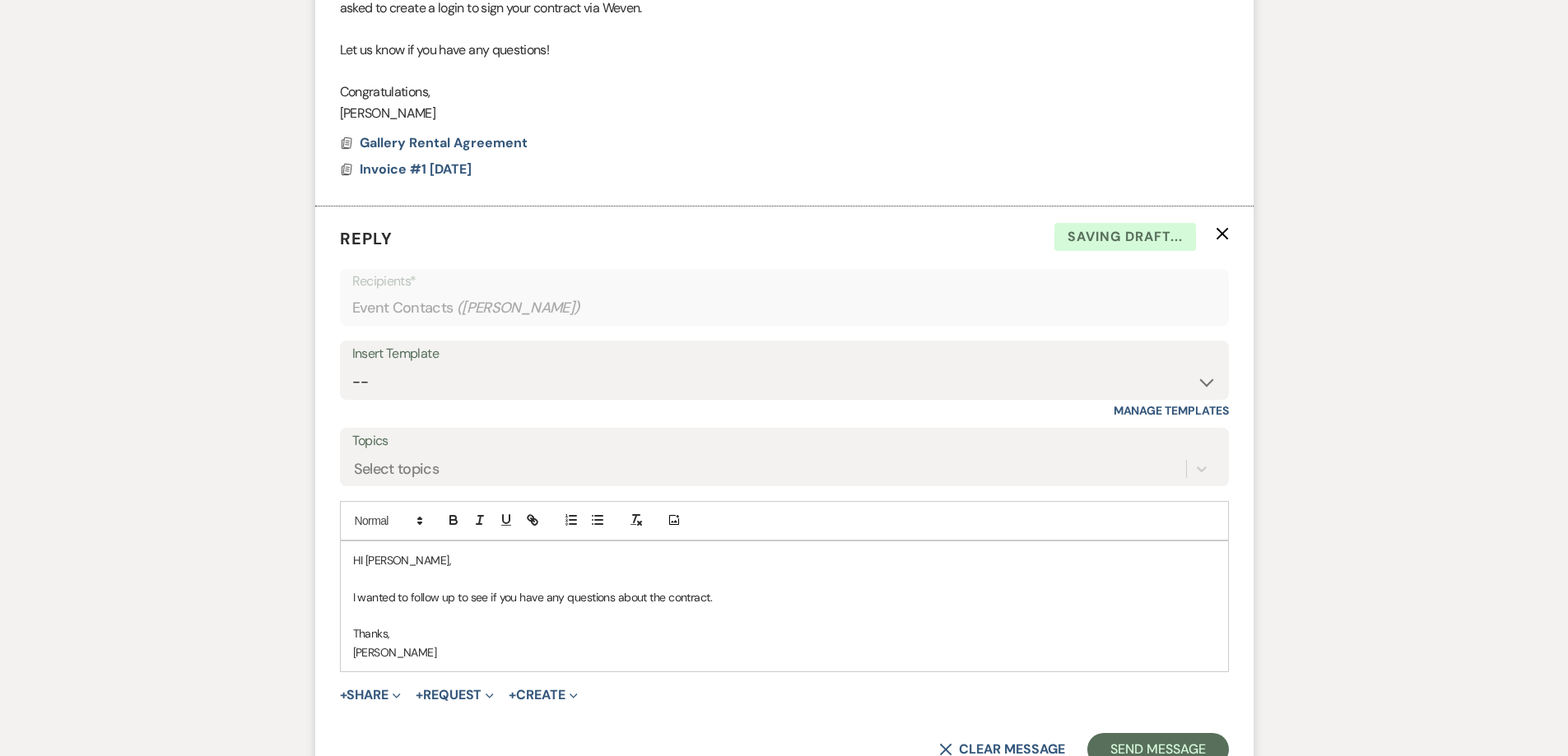
click at [369, 559] on p "HI Chris," at bounding box center [785, 560] width 863 height 18
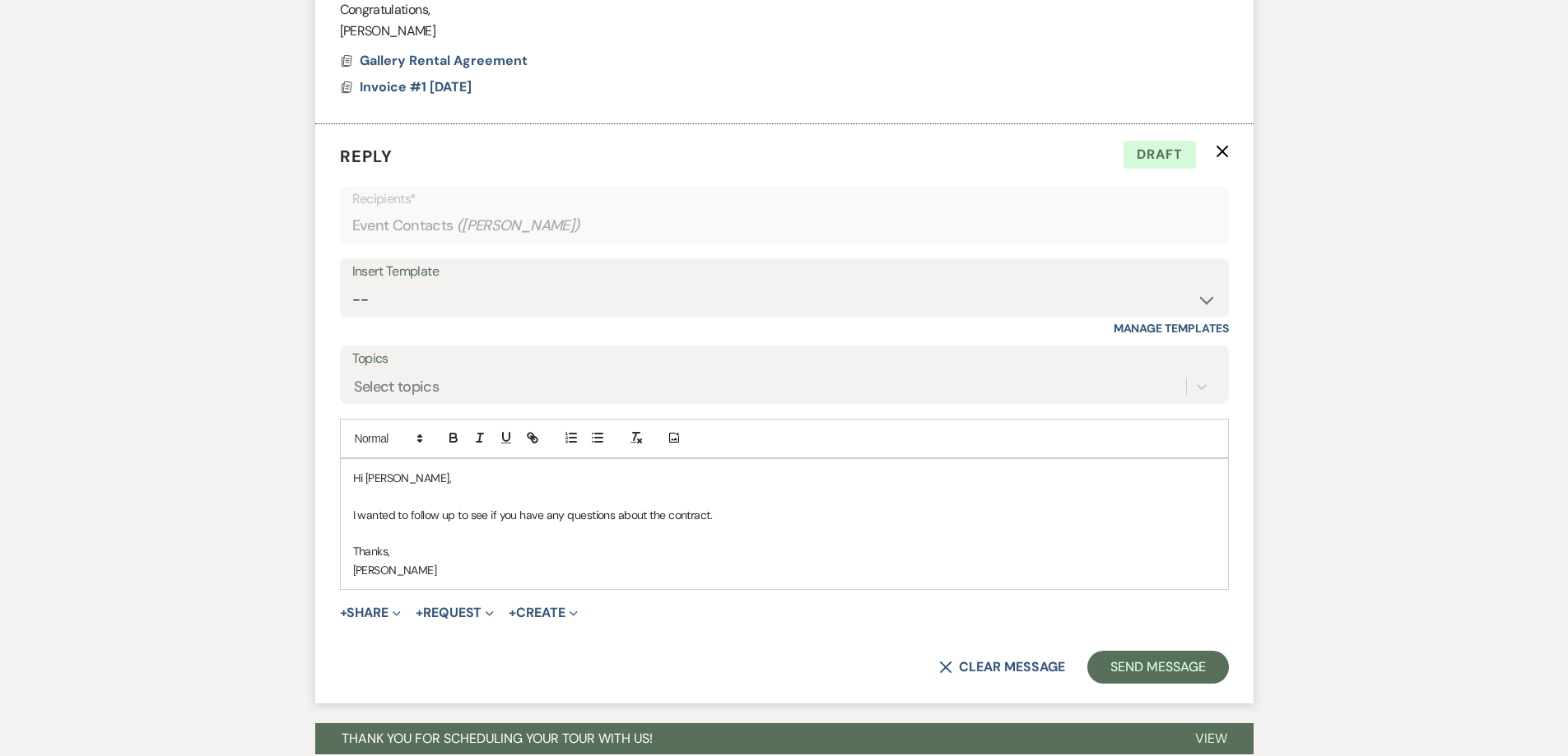
click at [755, 516] on p "I wanted to follow up to see if you have any questions about the contract." at bounding box center [785, 515] width 863 height 18
click at [1152, 666] on button "Send Message" at bounding box center [1158, 668] width 141 height 33
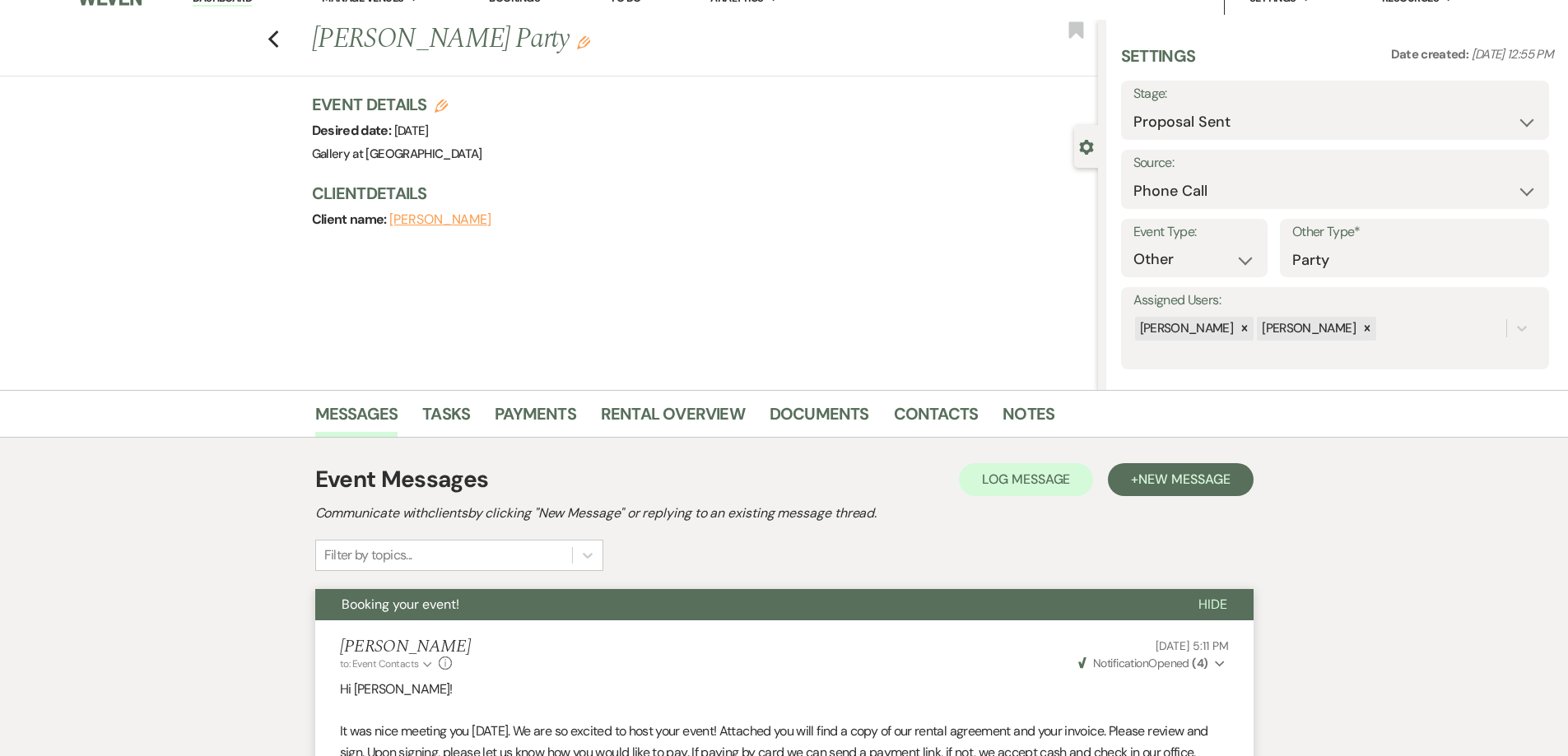
scroll to position [0, 0]
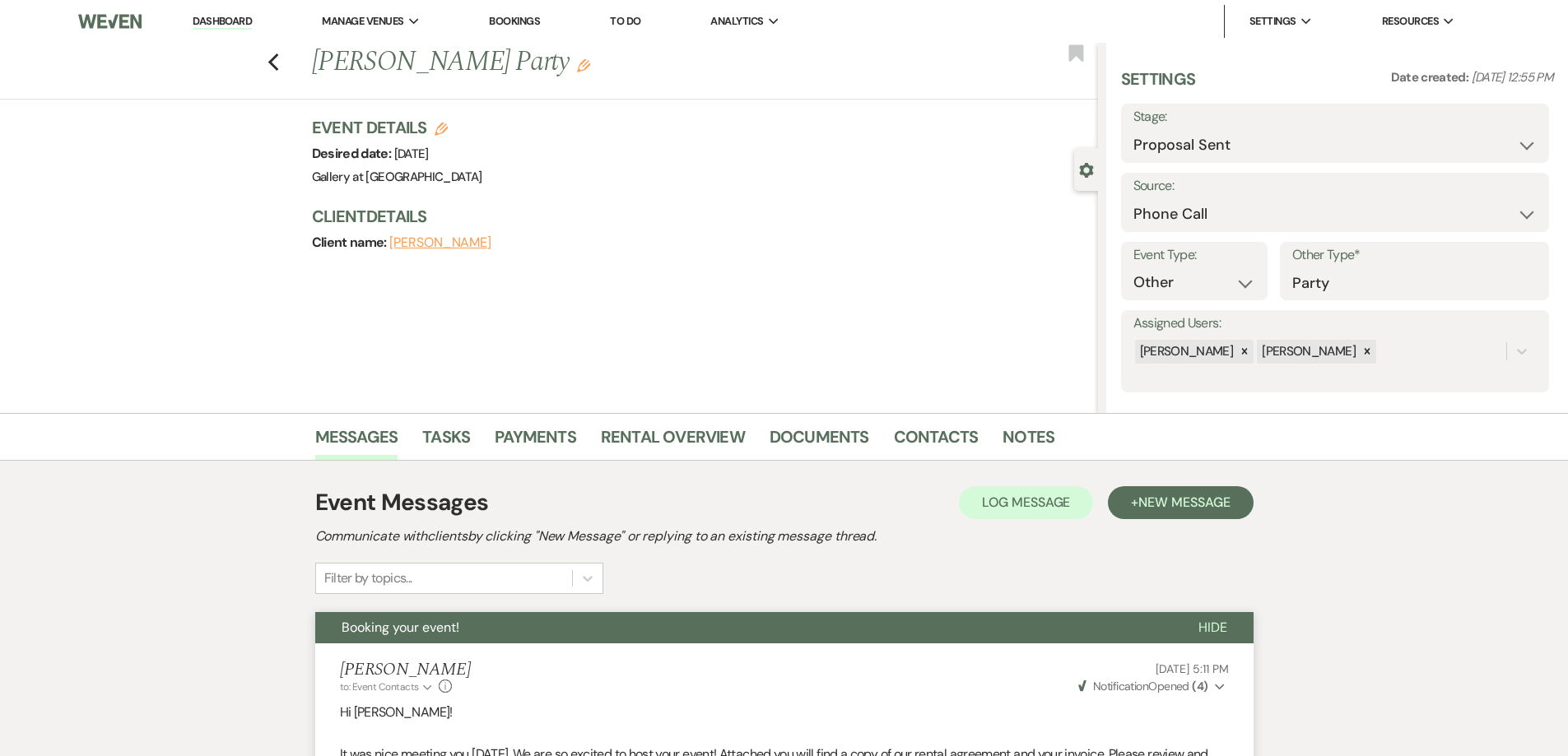
click at [292, 66] on div "Previous Chris Jones's Party Edit Bookmark" at bounding box center [545, 72] width 1107 height 57
click at [278, 65] on use "button" at bounding box center [273, 63] width 11 height 18
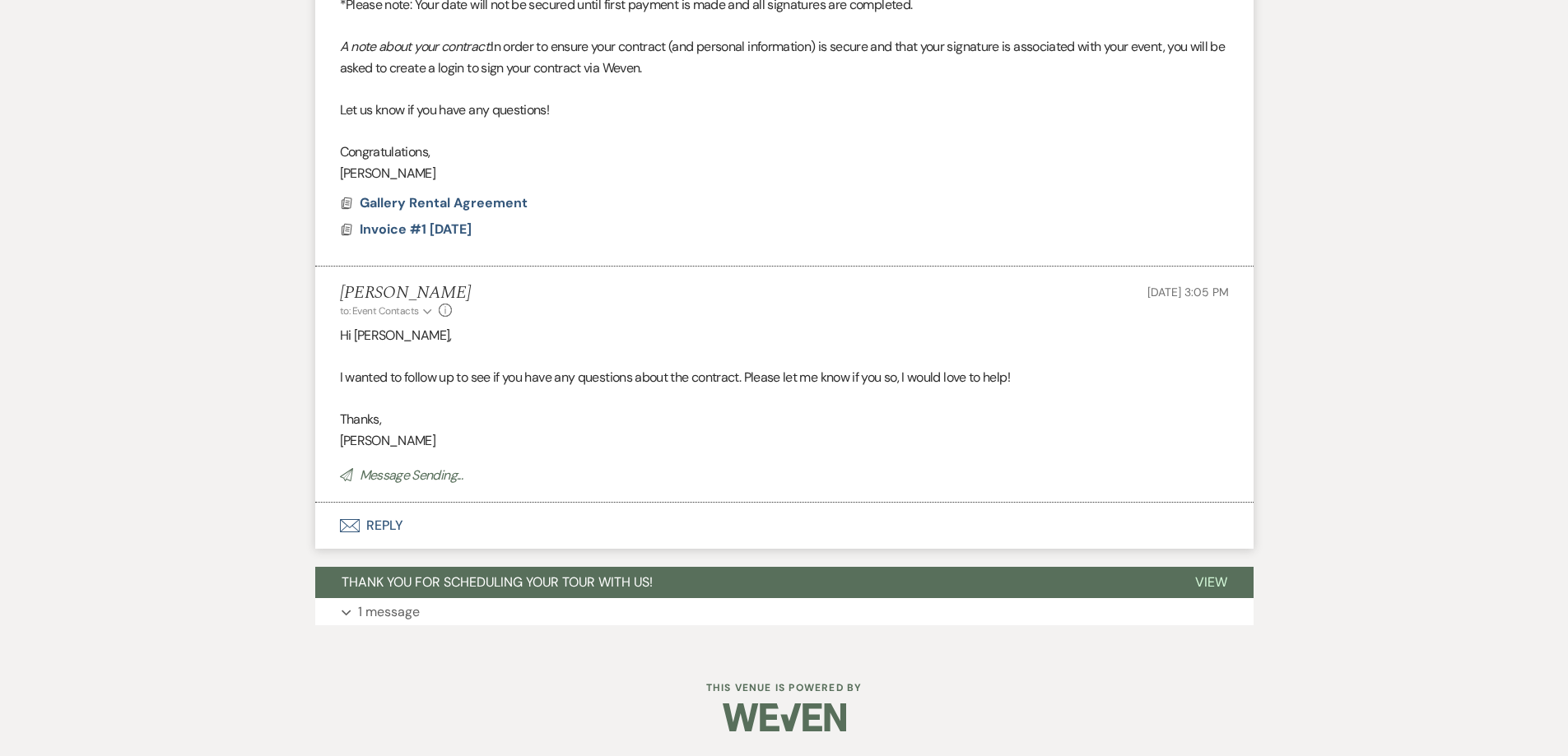
select select "6"
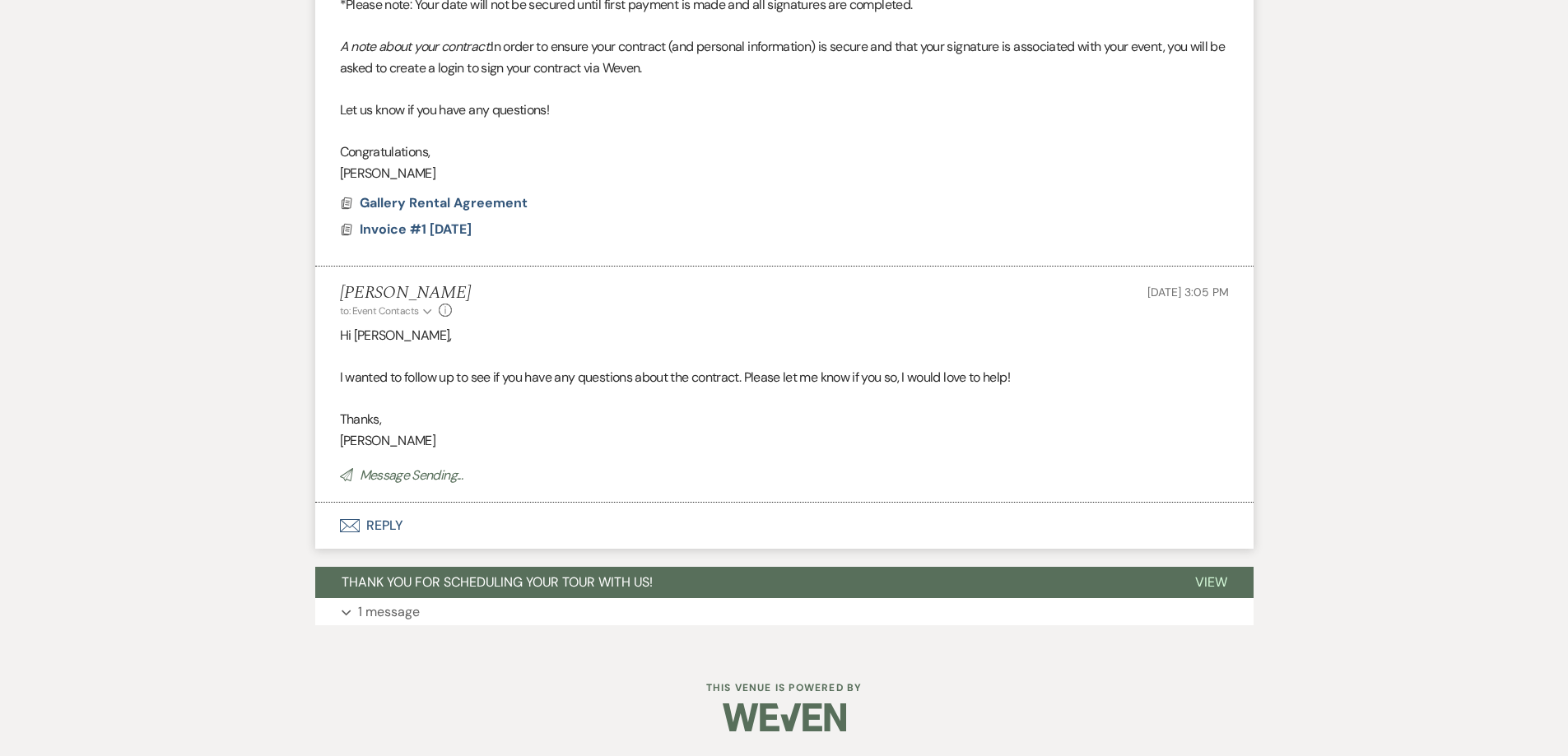
select select "6"
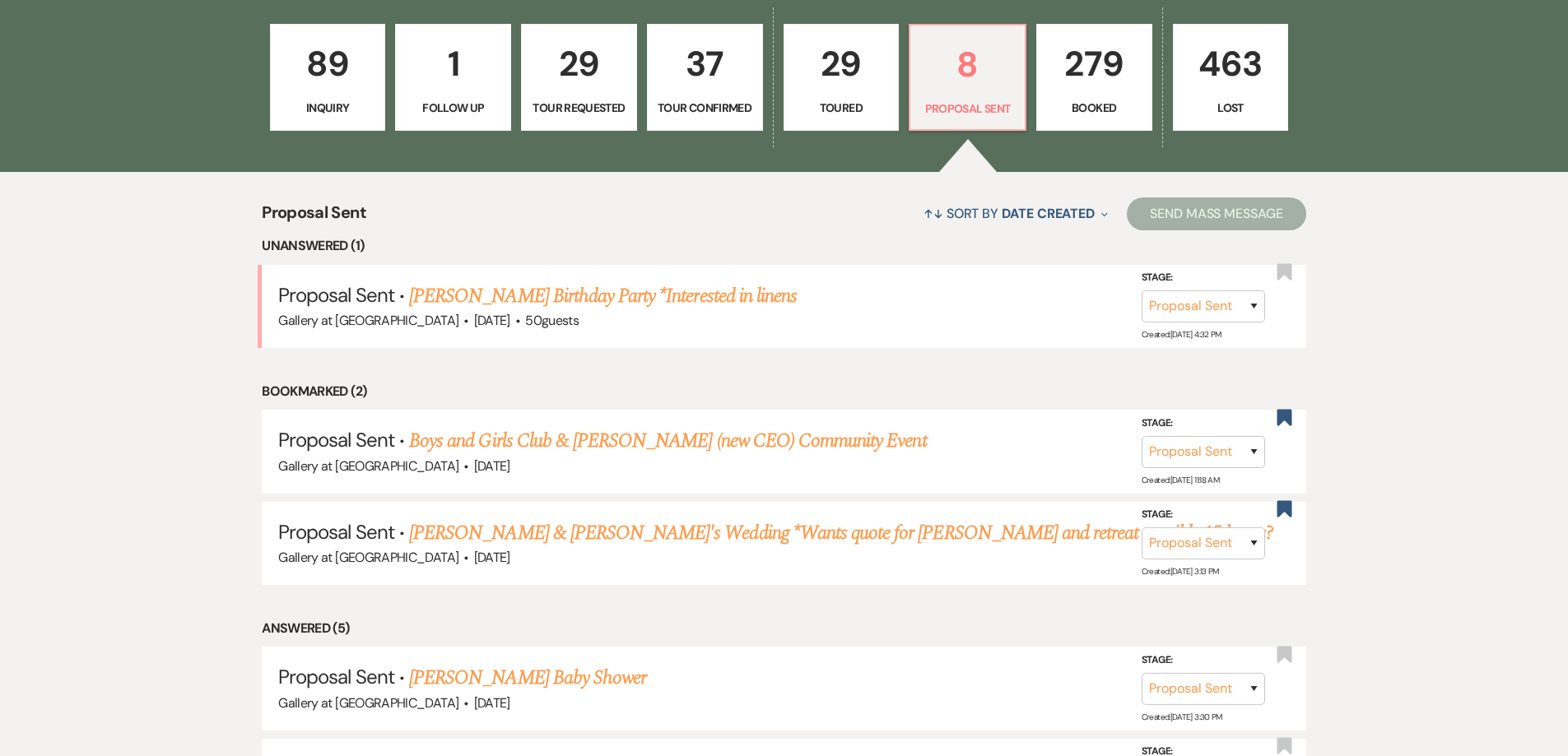
scroll to position [481, 0]
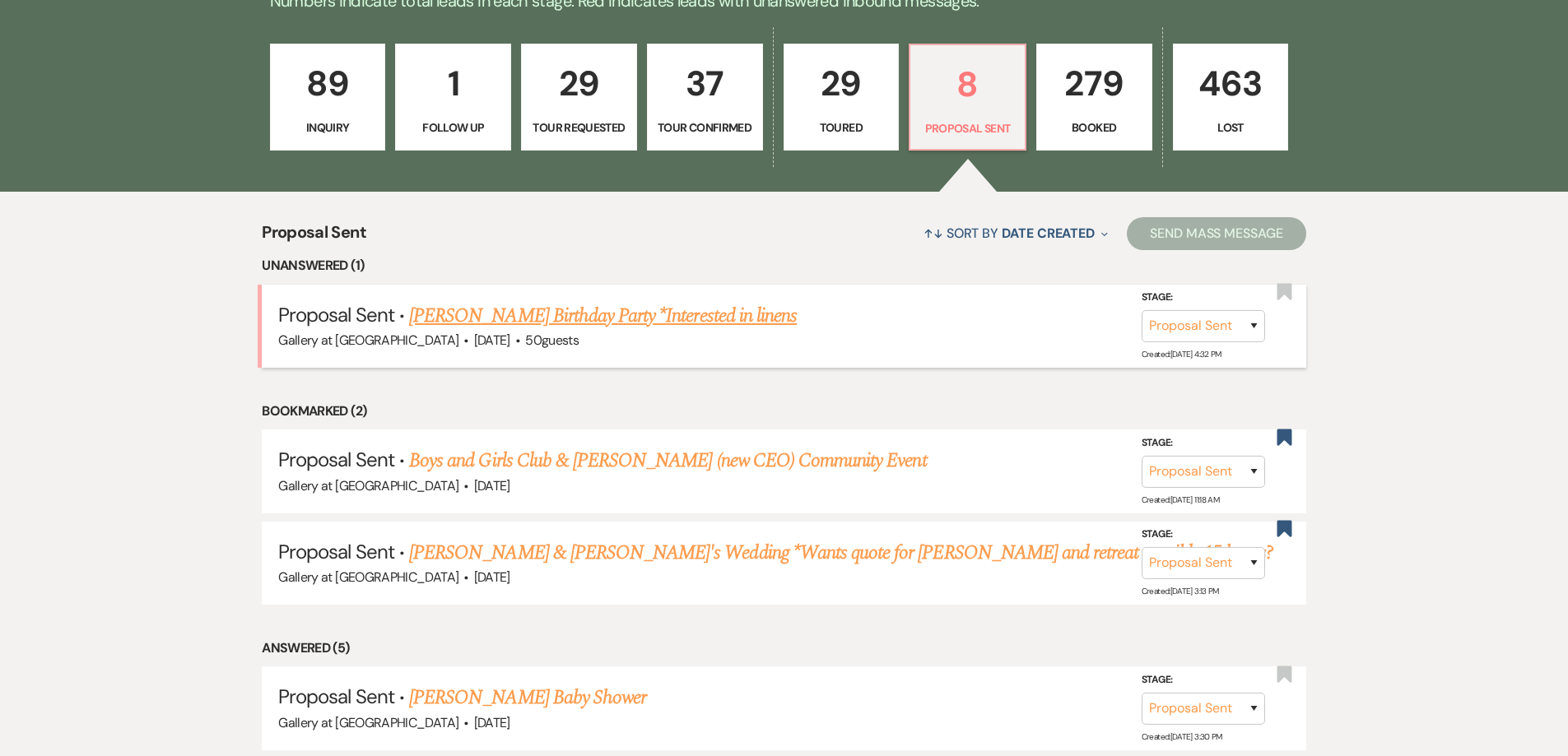
click at [545, 331] on div "Gallery at Hood Street · Mar 14, 2026 · 50 guests" at bounding box center [784, 340] width 1012 height 21
click at [543, 311] on link "[PERSON_NAME] Birthday Party *Interested in linens" at bounding box center [603, 315] width 387 height 29
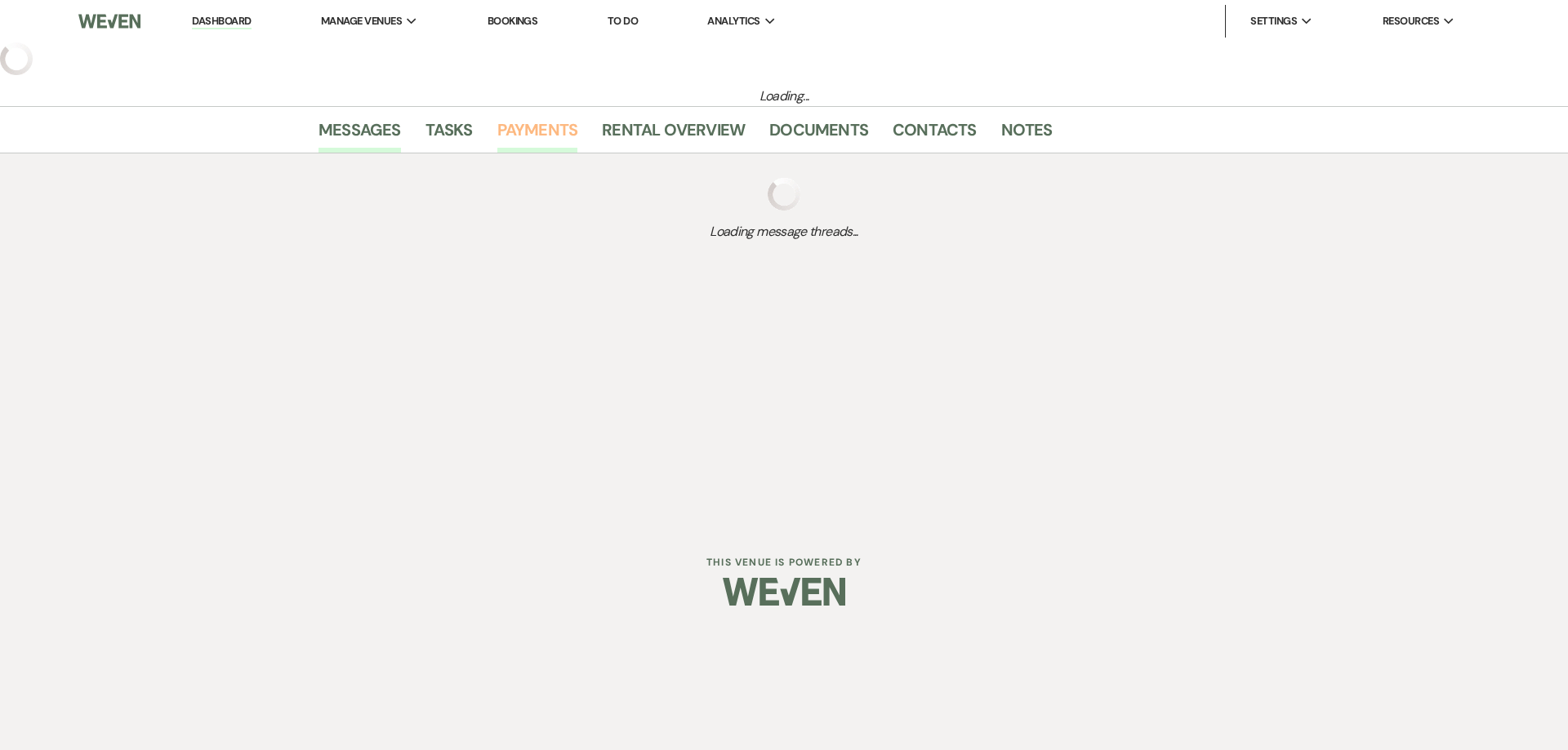
select select "6"
select select "5"
select select "4"
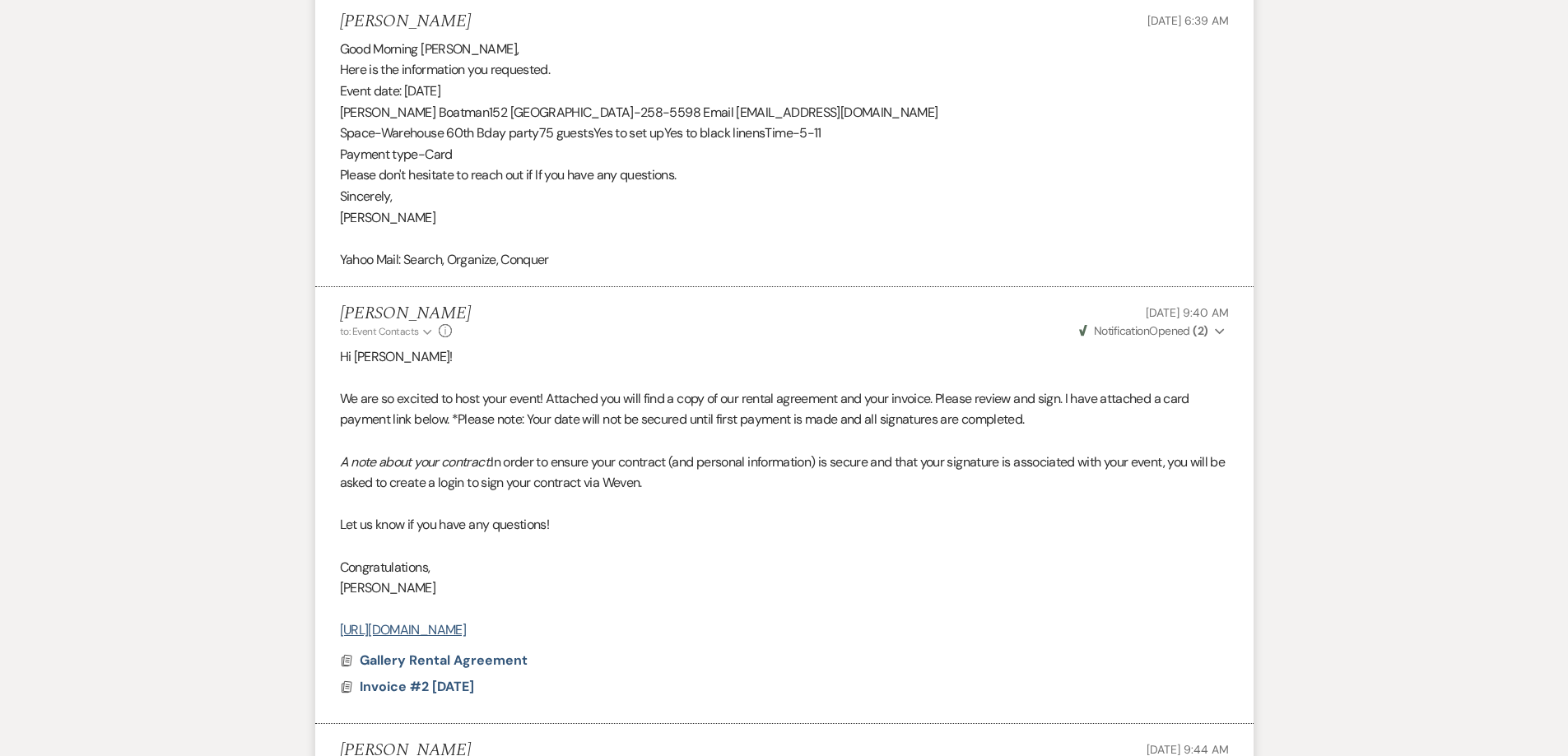
scroll to position [3621, 0]
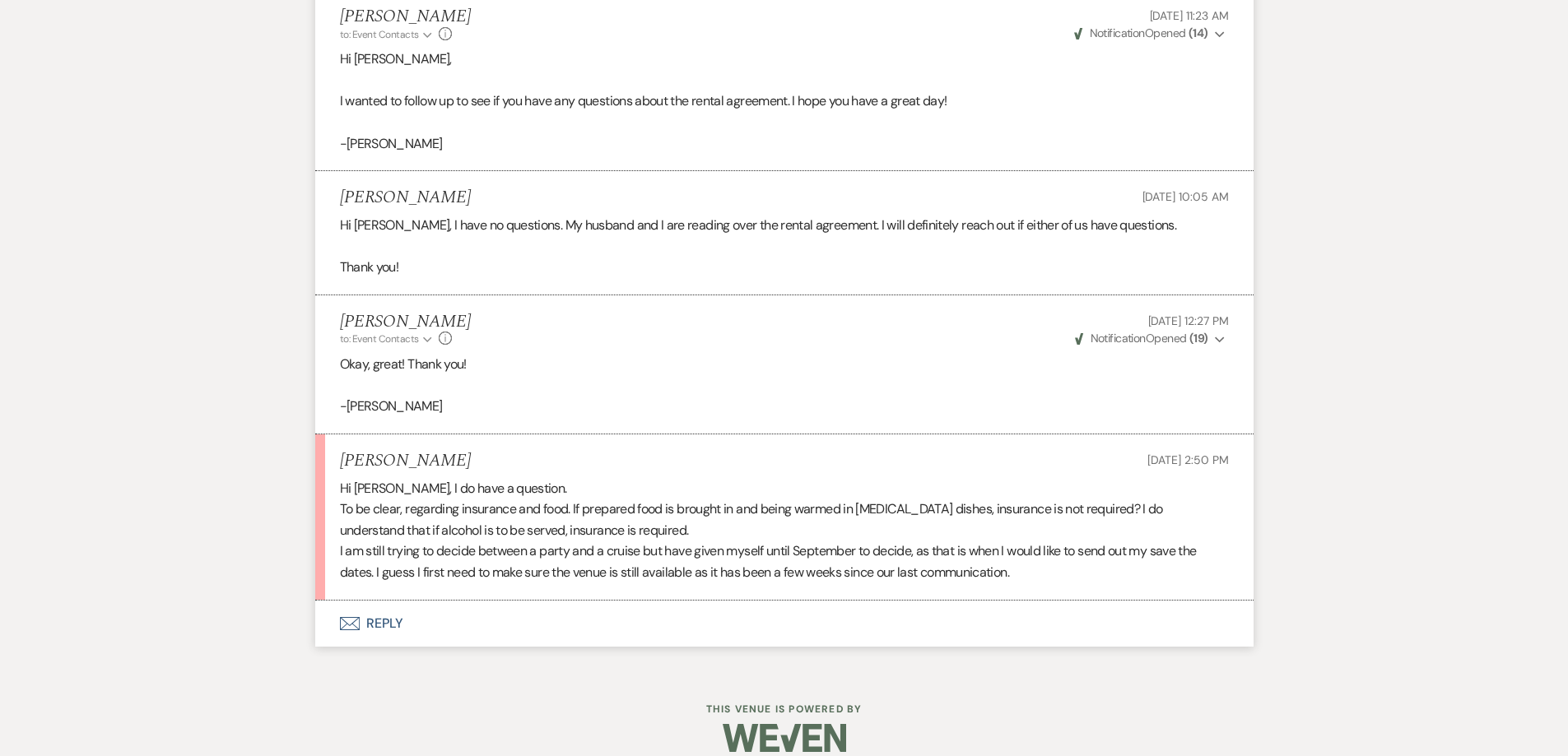
click at [634, 604] on button "Envelope Reply" at bounding box center [785, 624] width 939 height 46
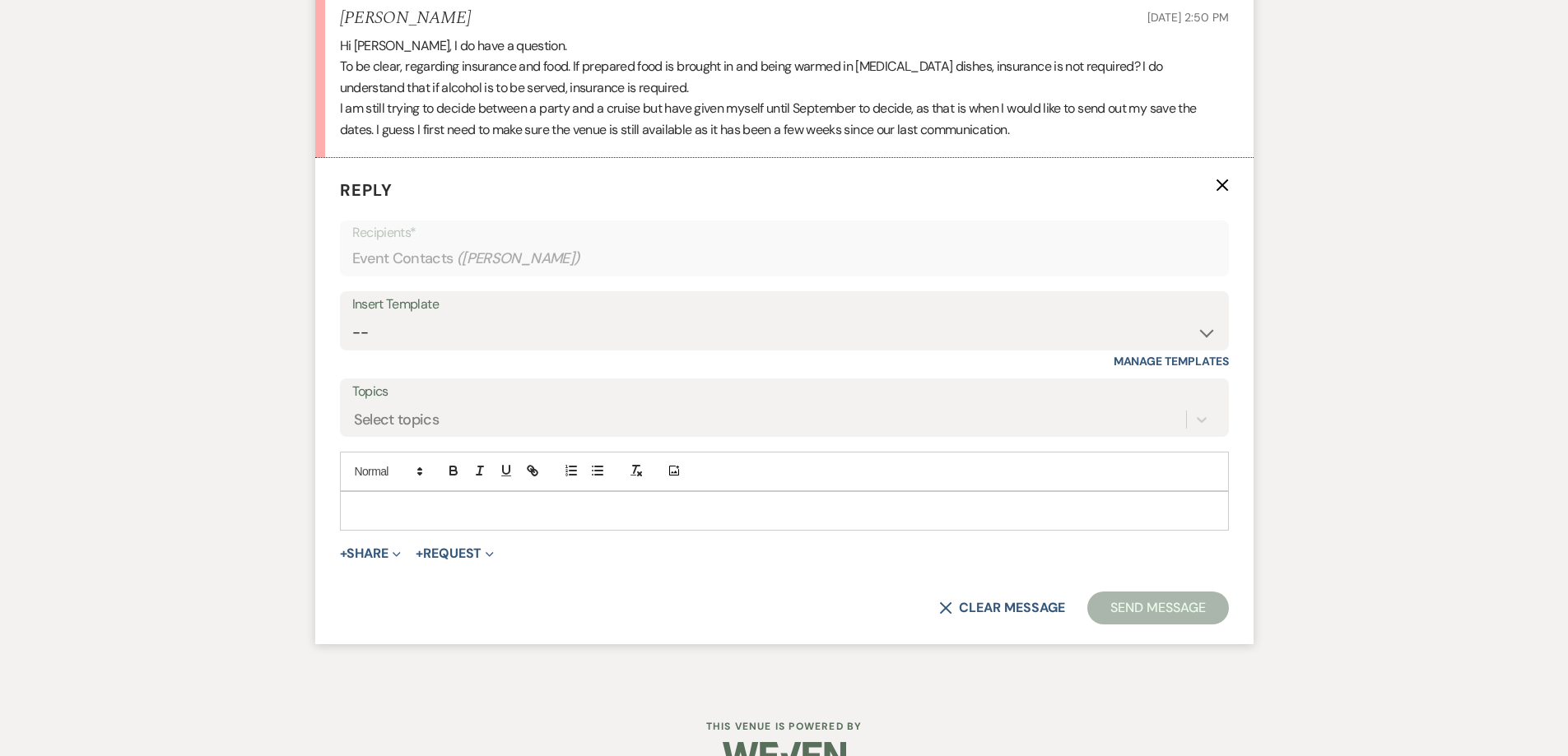
scroll to position [4959, 0]
click at [678, 499] on p at bounding box center [785, 509] width 863 height 18
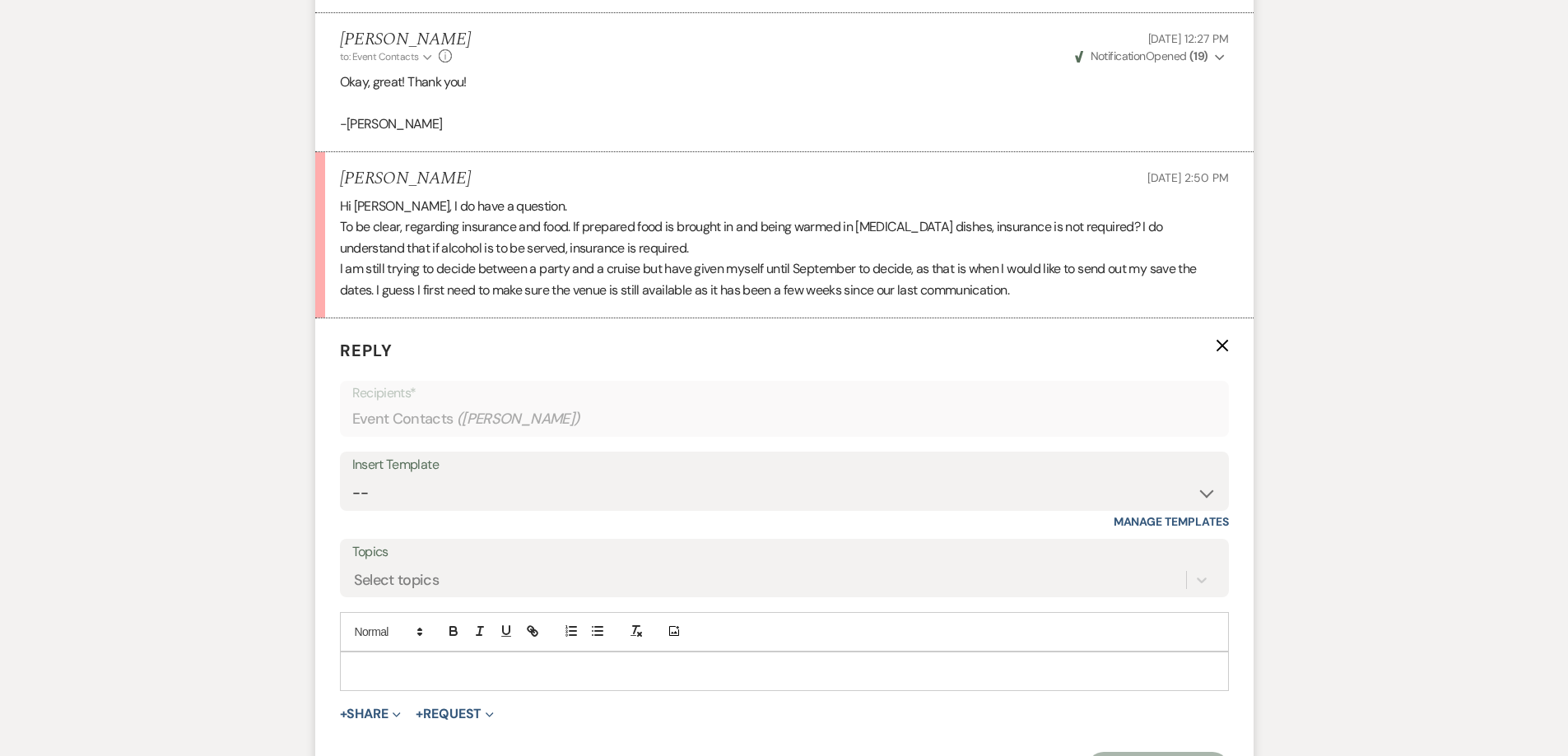
scroll to position [4794, 0]
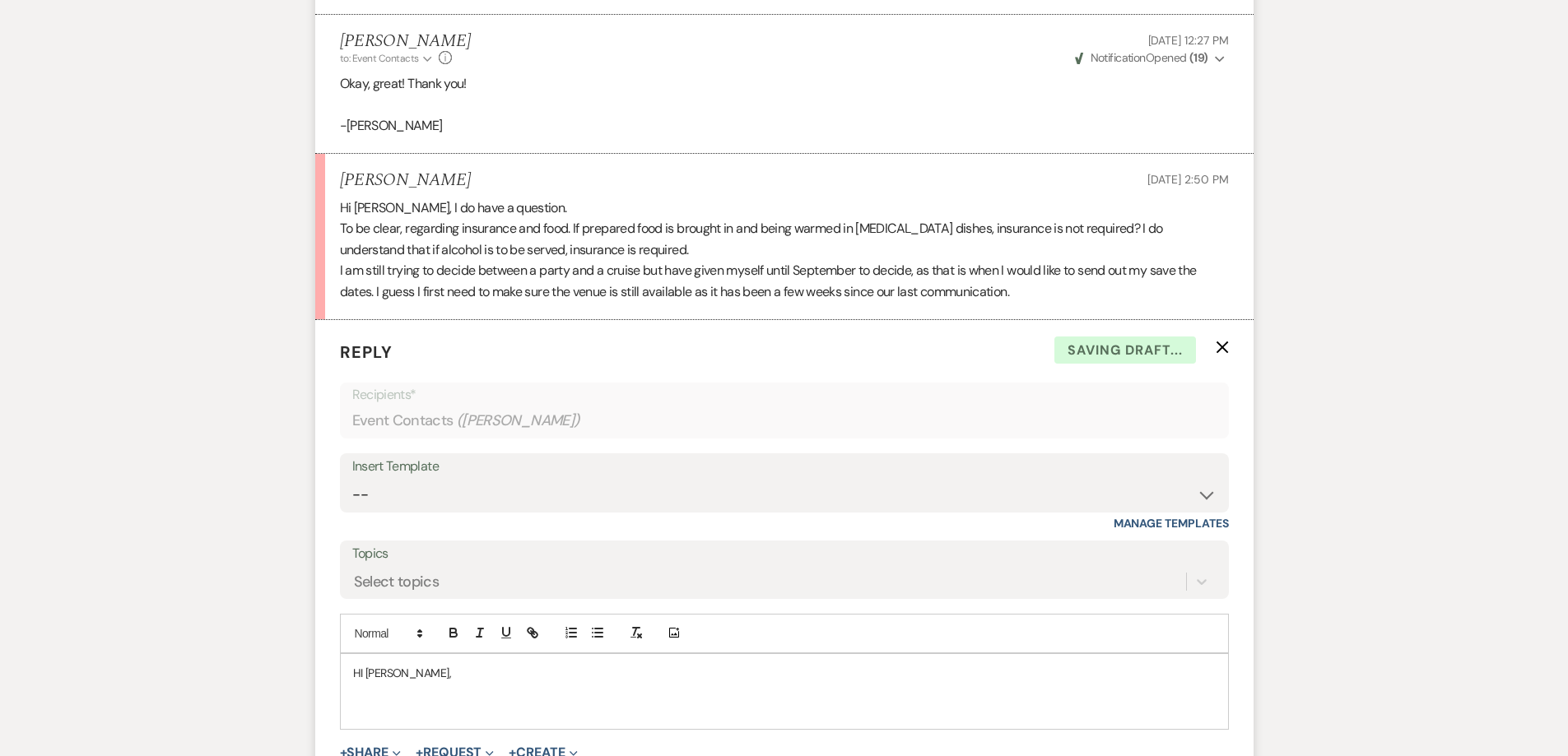
click at [362, 664] on p "HI Kimberly," at bounding box center [785, 673] width 863 height 18
click at [359, 682] on p at bounding box center [785, 692] width 863 height 18
click at [359, 701] on p at bounding box center [785, 710] width 863 height 18
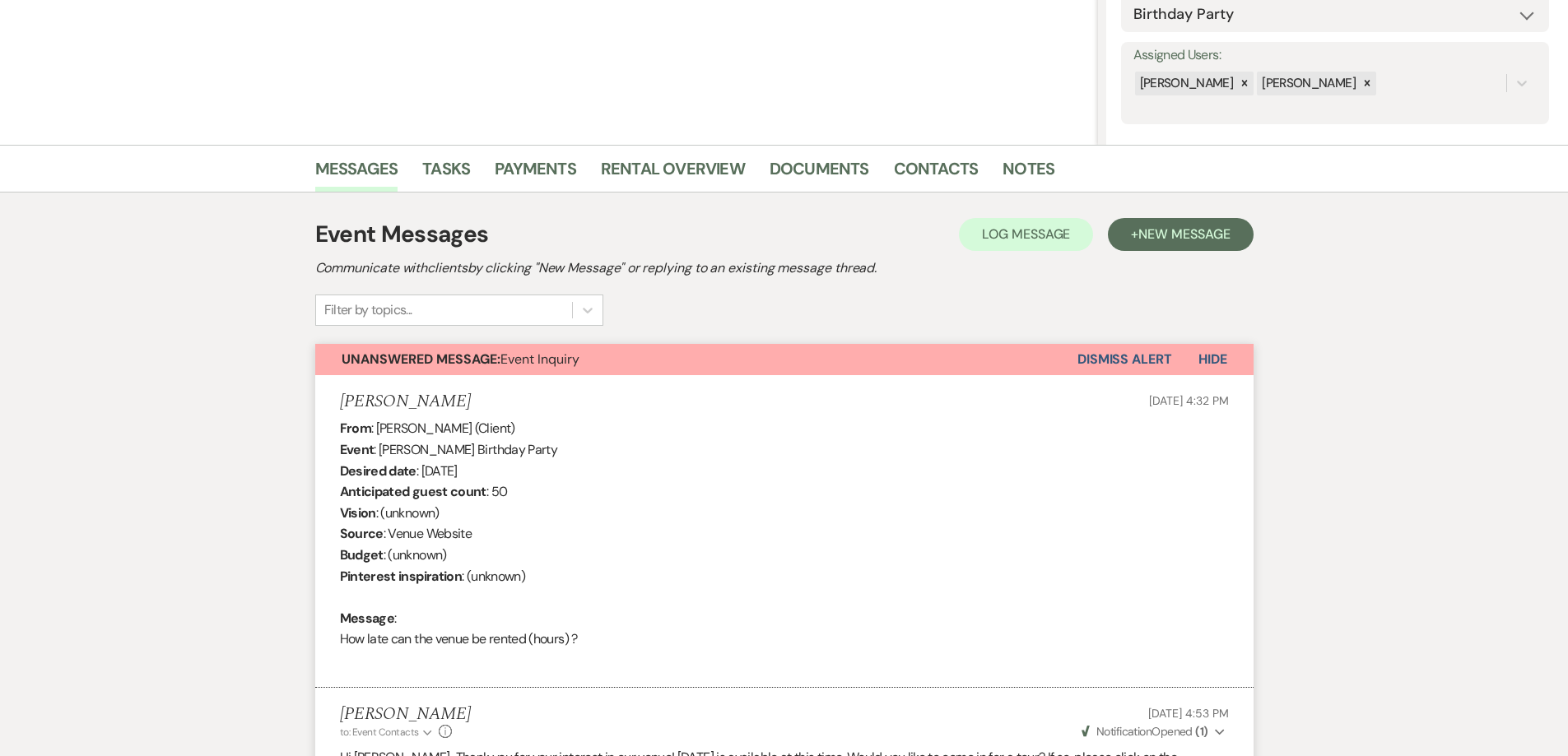
scroll to position [0, 0]
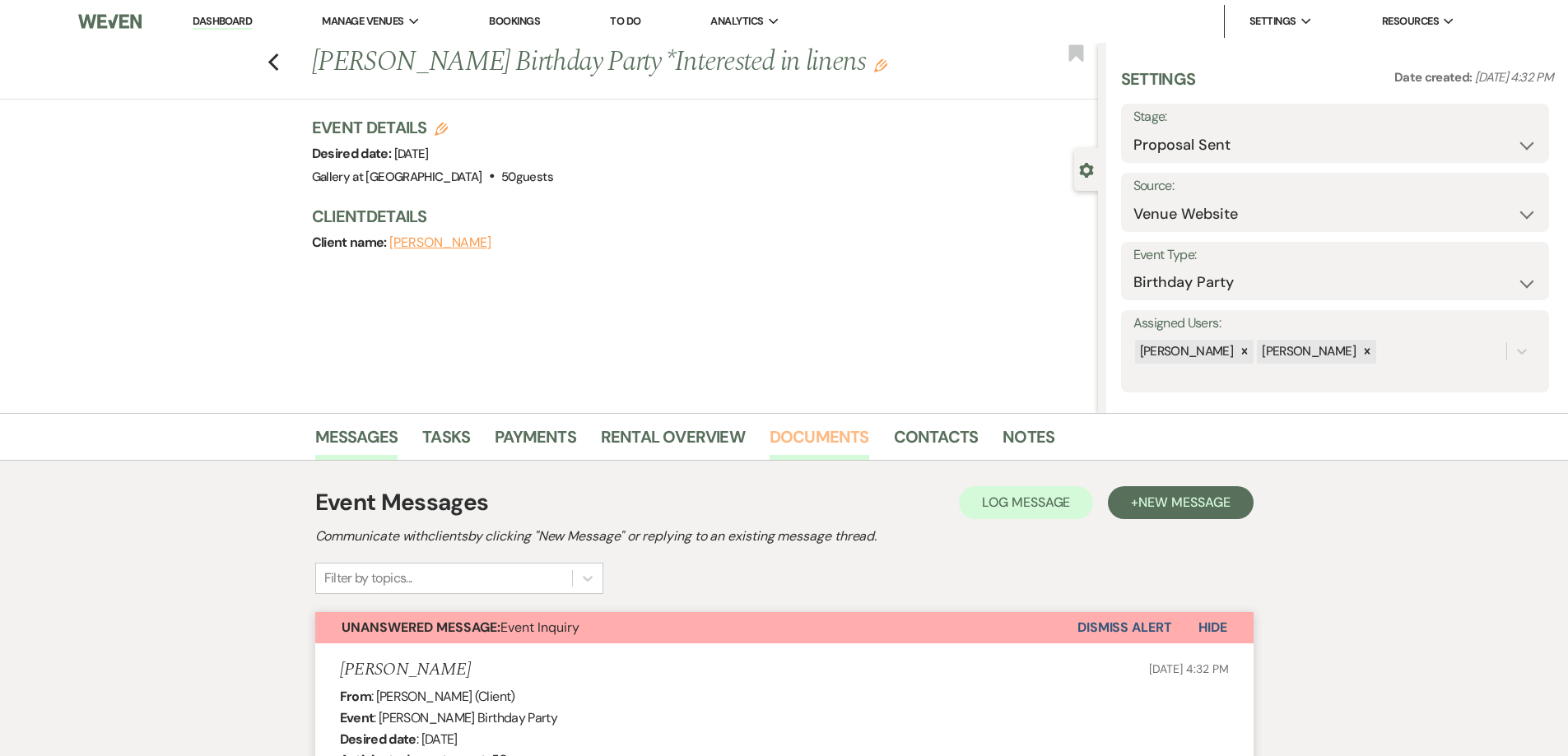
click at [785, 448] on link "Documents" at bounding box center [820, 441] width 99 height 36
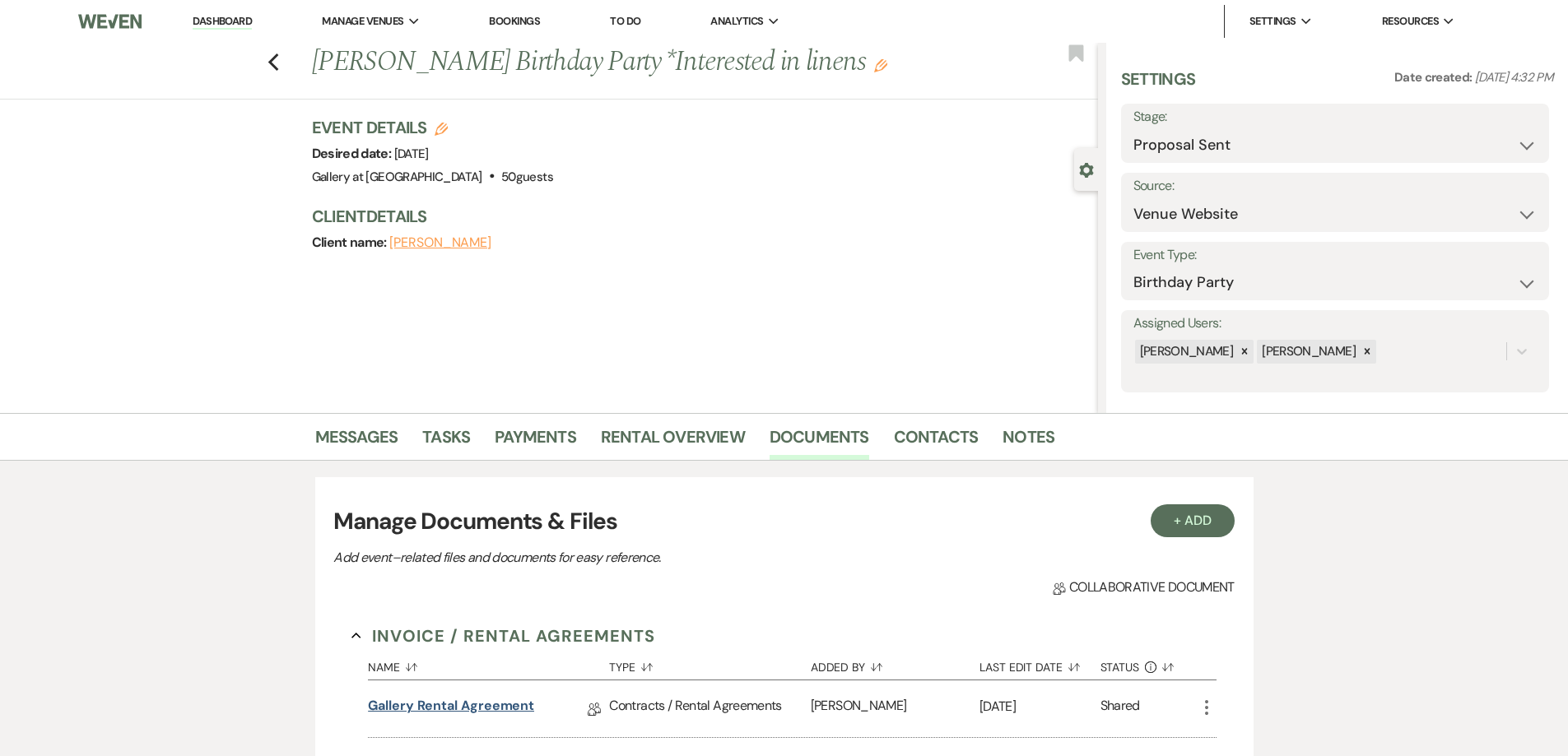
click at [462, 706] on link "Gallery Rental Agreement" at bounding box center [451, 709] width 167 height 26
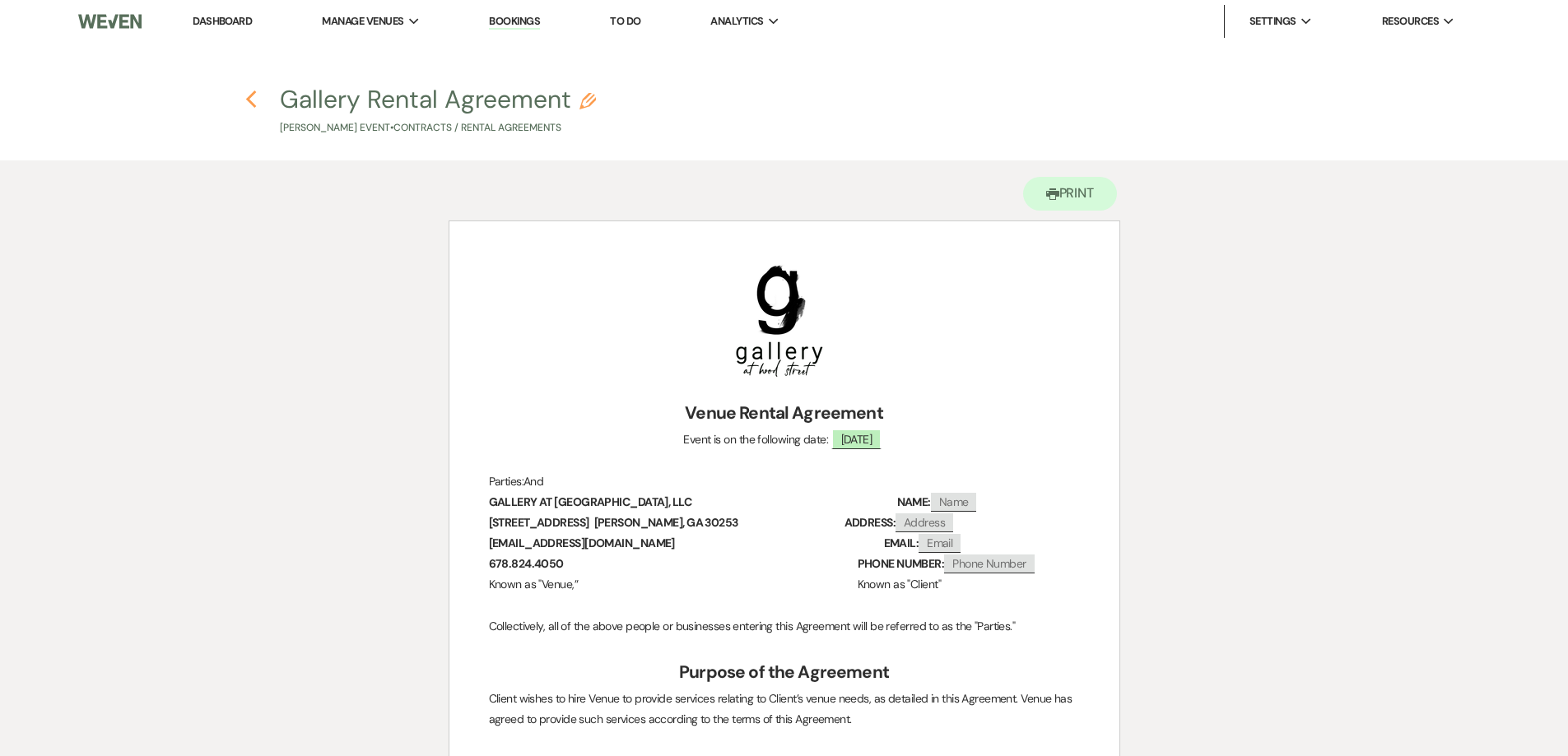
click at [253, 100] on icon "Previous" at bounding box center [251, 99] width 12 height 19
select select "6"
select select "5"
select select "4"
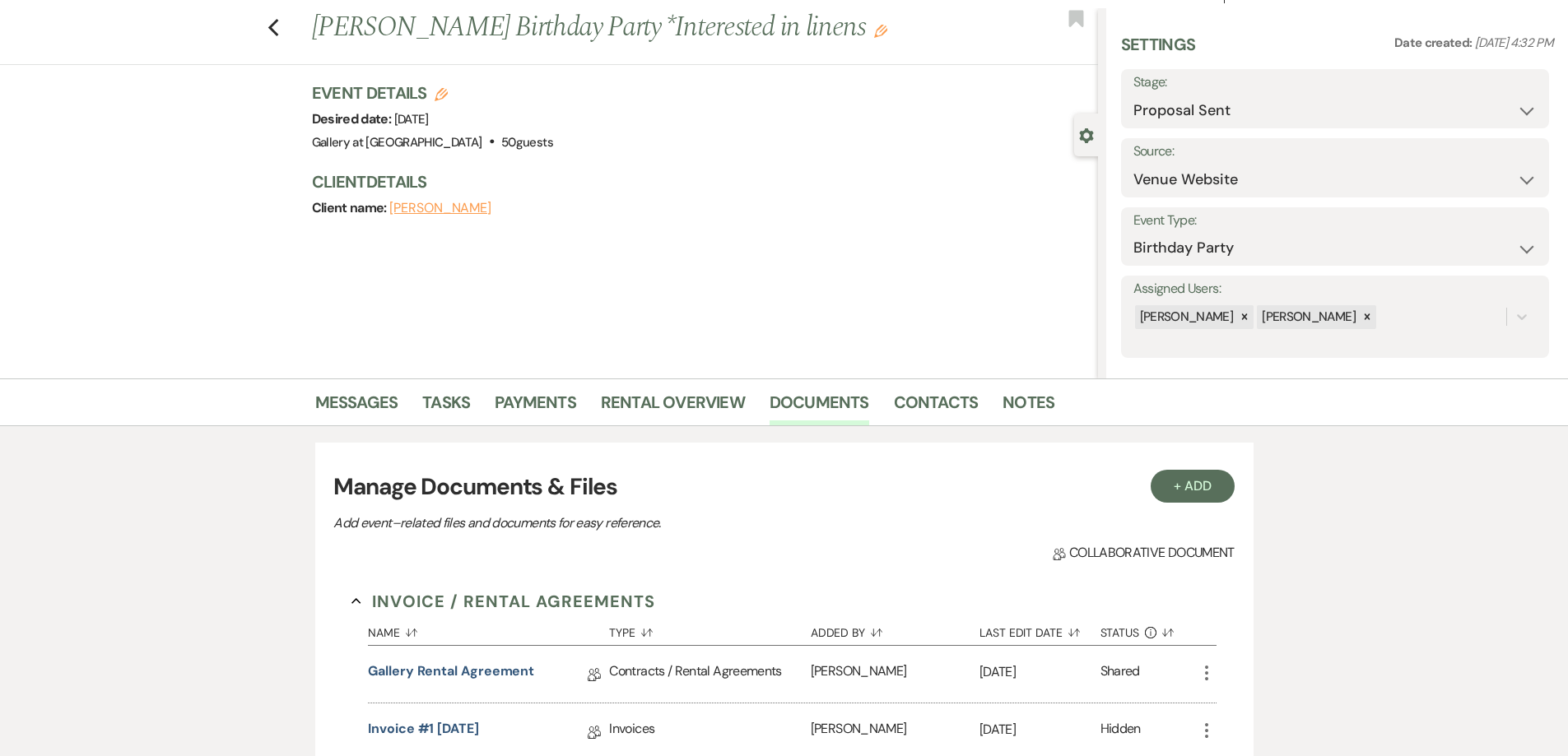
scroll to position [33, 0]
click at [369, 398] on link "Messages" at bounding box center [357, 408] width 83 height 36
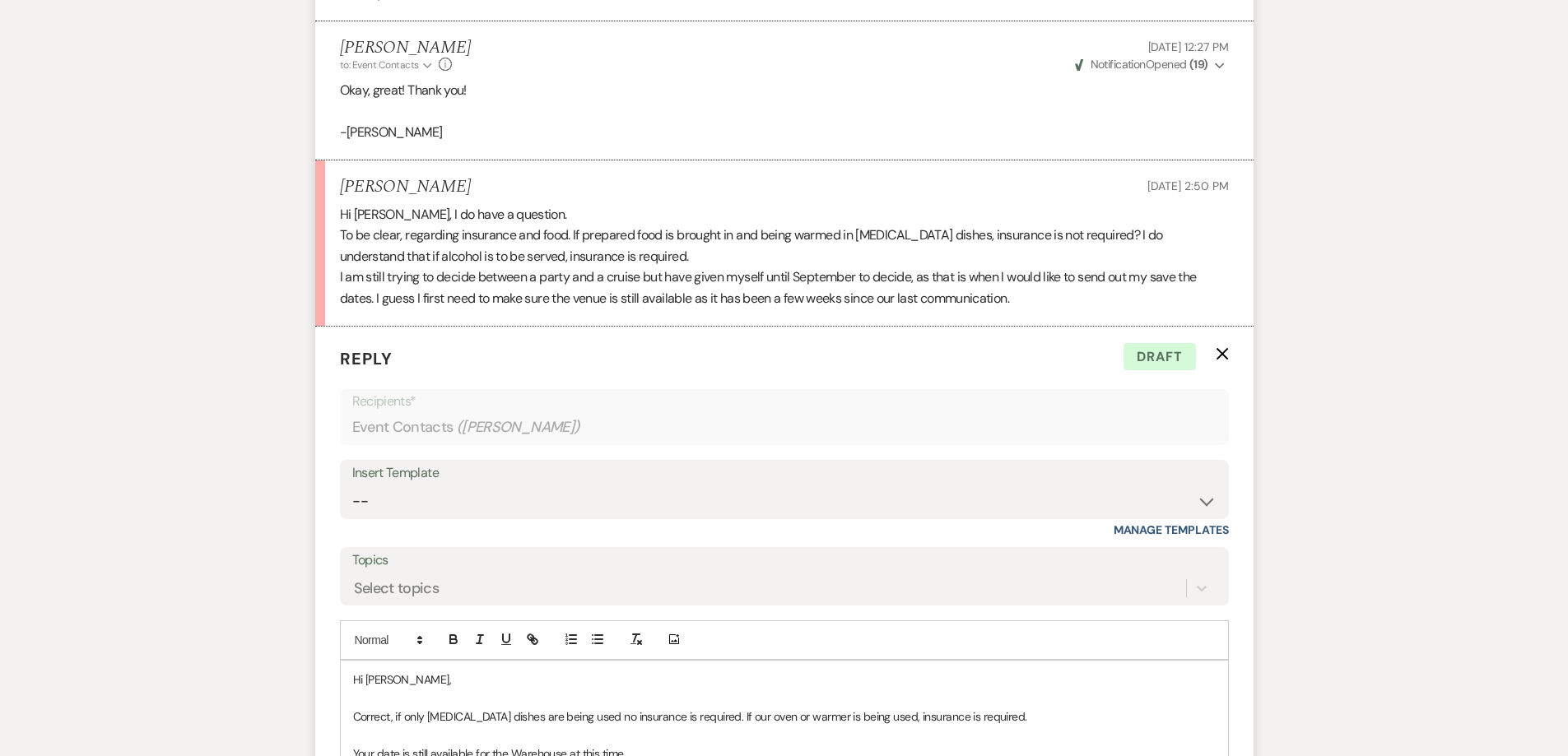
scroll to position [4990, 0]
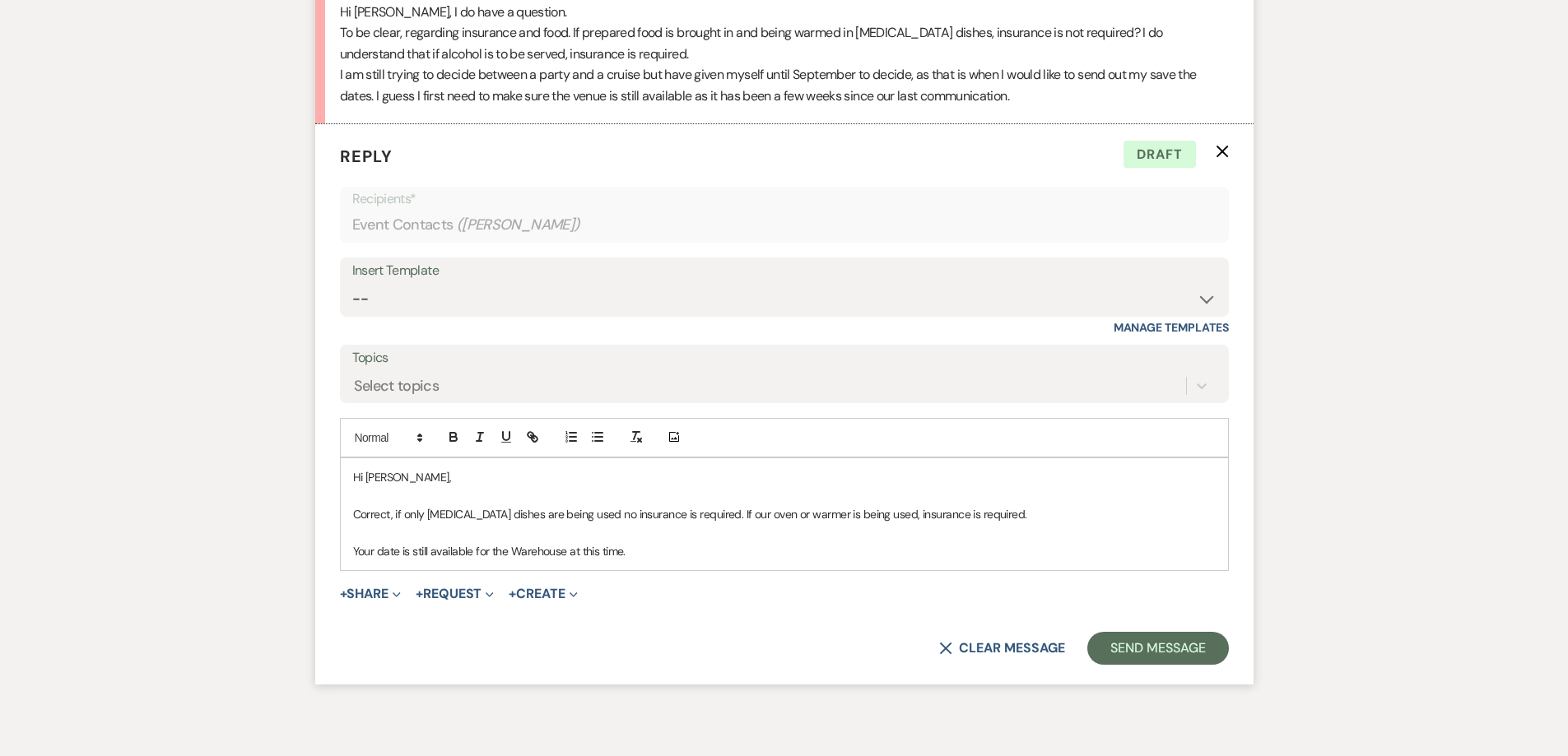
click at [648, 543] on p "Your date is still available for the Warehouse at this time." at bounding box center [785, 552] width 863 height 18
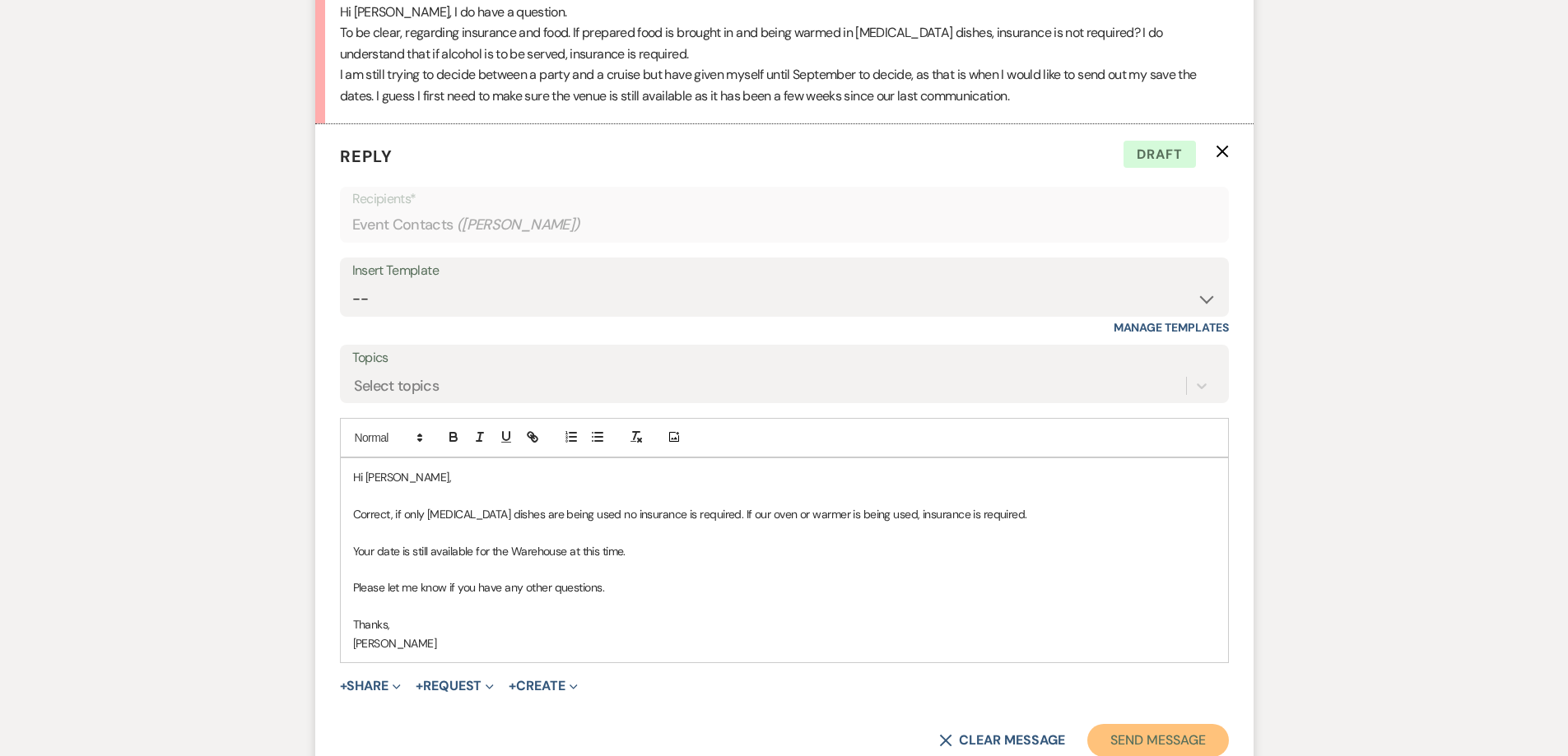
click at [1138, 724] on button "Send Message" at bounding box center [1158, 740] width 141 height 33
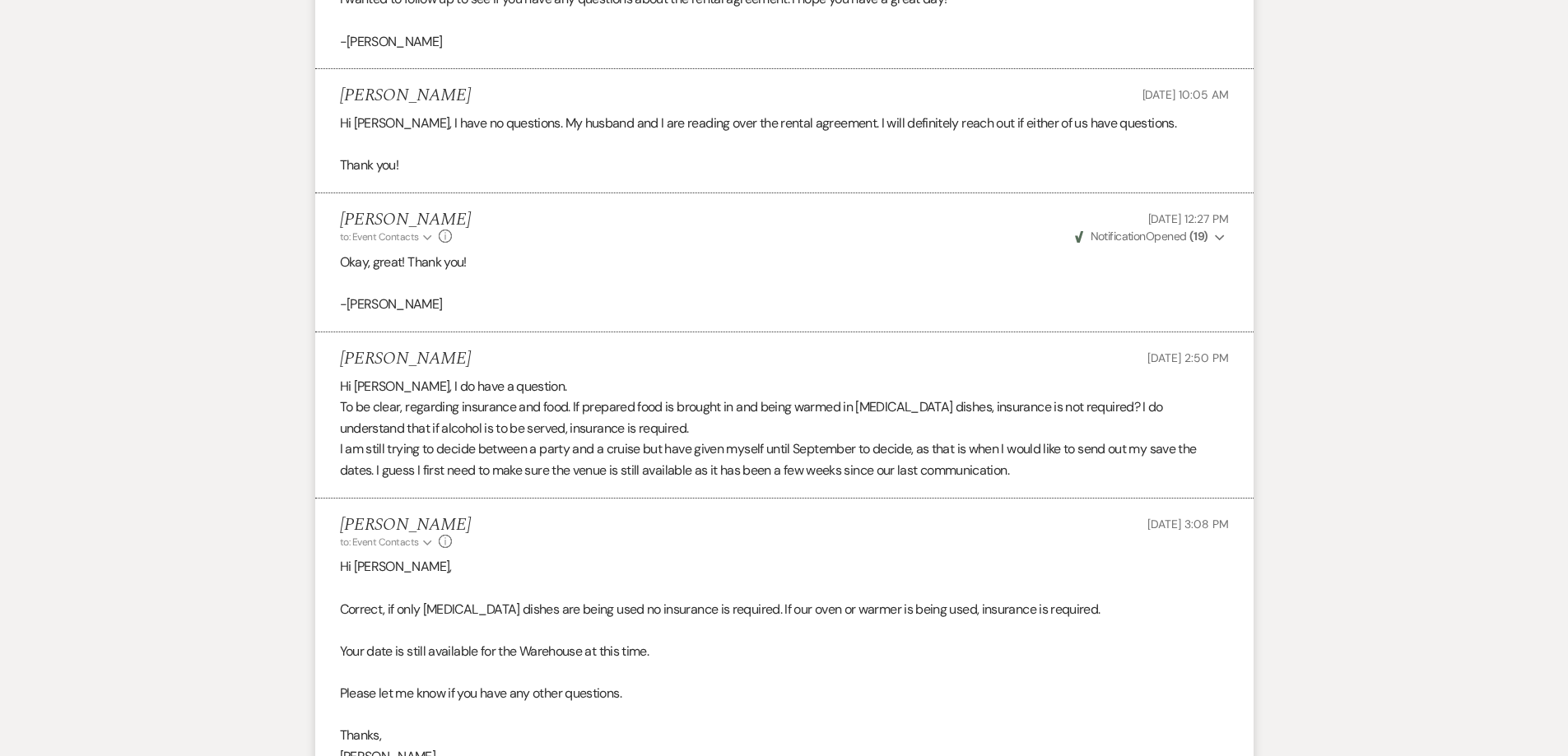
scroll to position [4305, 0]
